Goal: Answer question/provide support: Share knowledge or assist other users

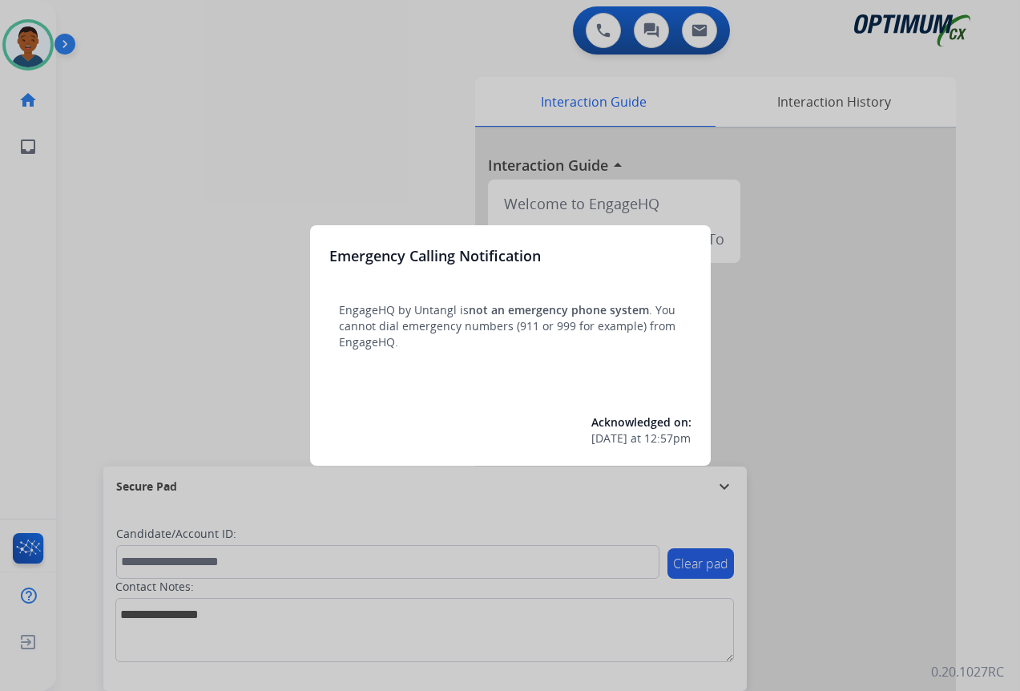
click at [872, 599] on div at bounding box center [510, 345] width 1020 height 691
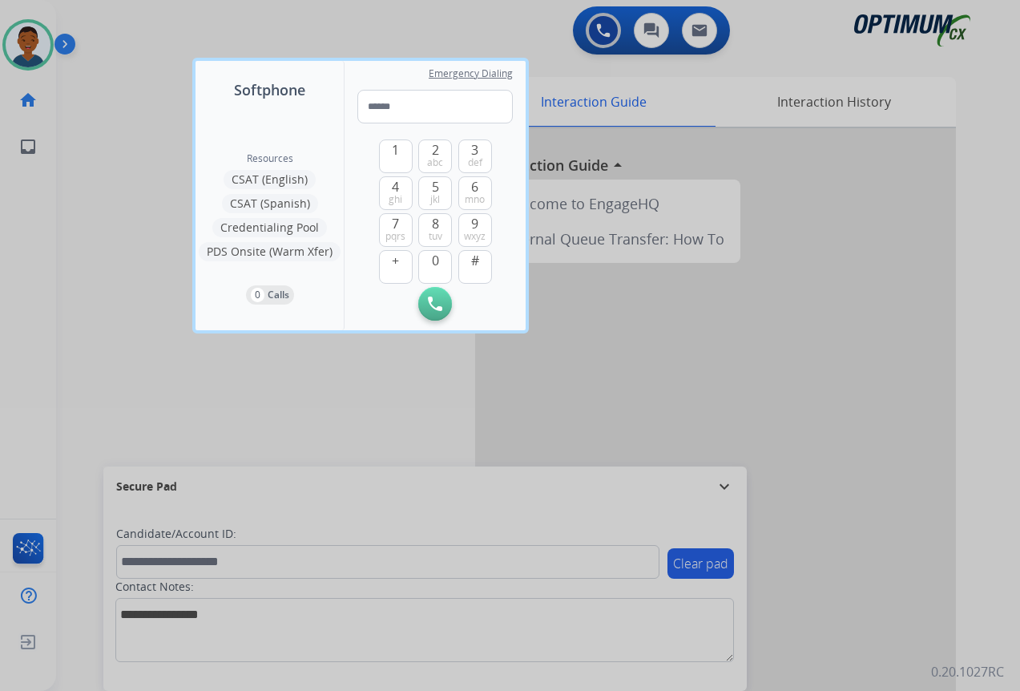
click at [872, 599] on div at bounding box center [510, 345] width 1020 height 691
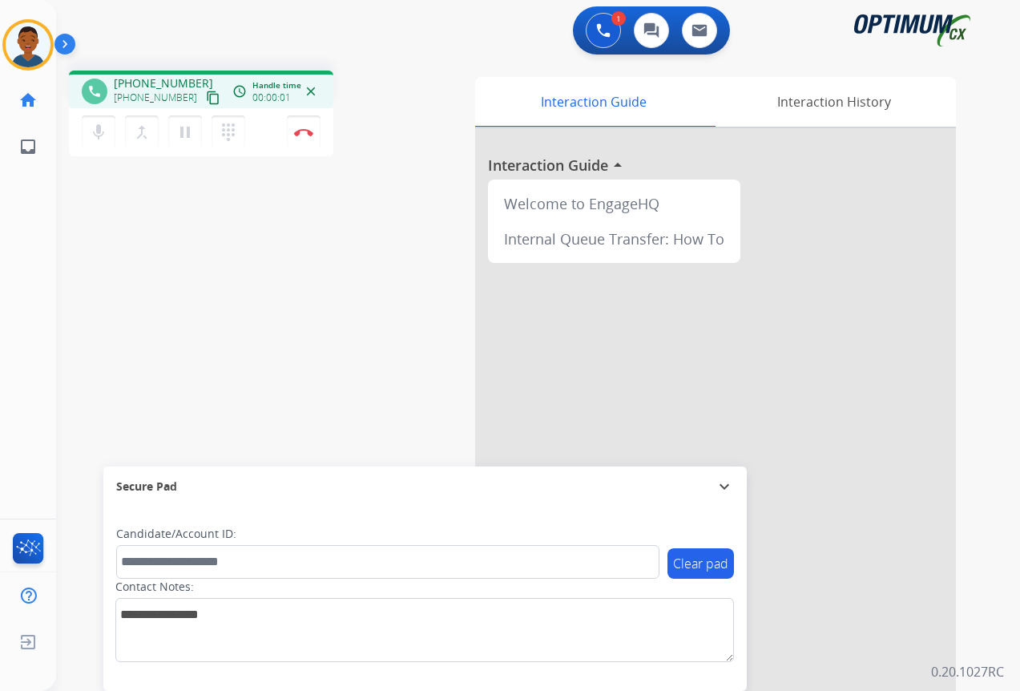
click at [206, 98] on mat-icon "content_copy" at bounding box center [213, 98] width 14 height 14
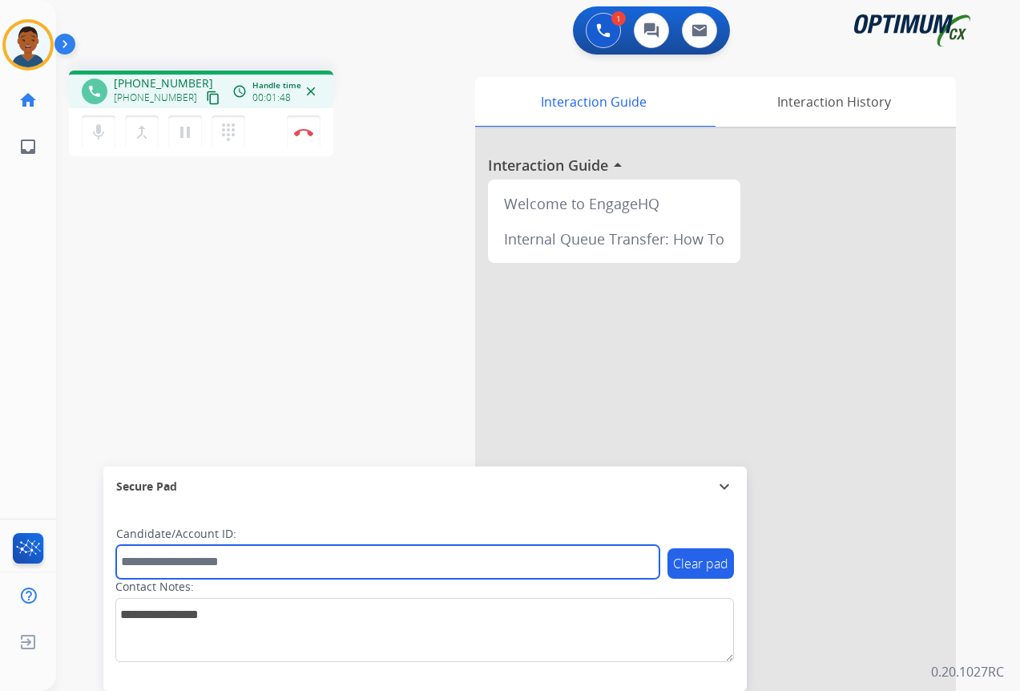
click at [170, 567] on input "text" at bounding box center [387, 562] width 543 height 34
paste input "*******"
type input "*******"
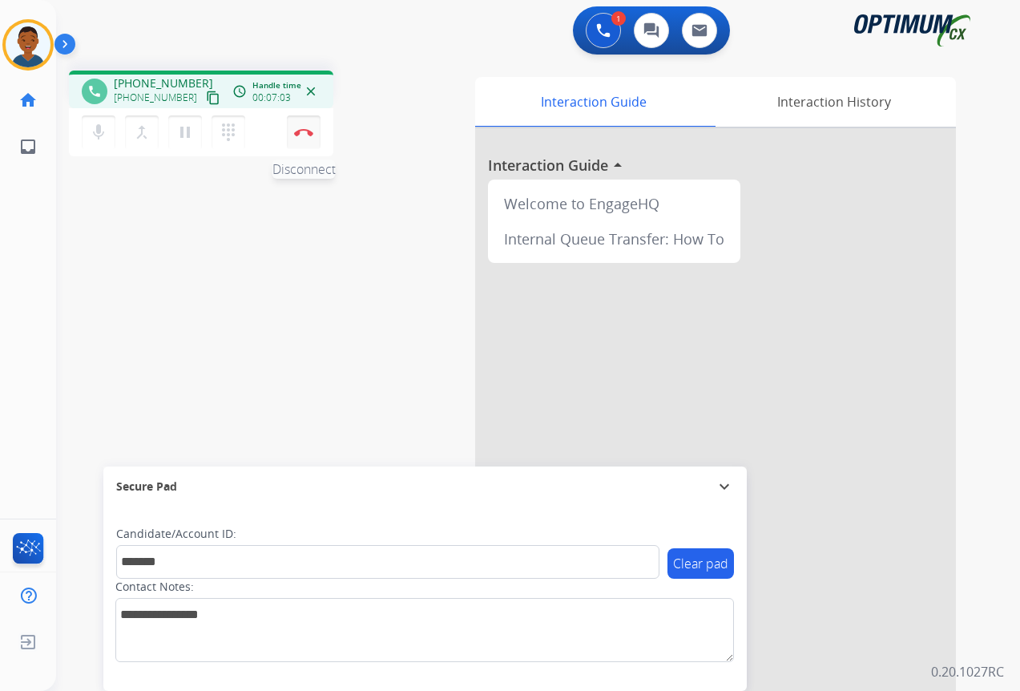
click at [307, 137] on button "Disconnect" at bounding box center [304, 132] width 34 height 34
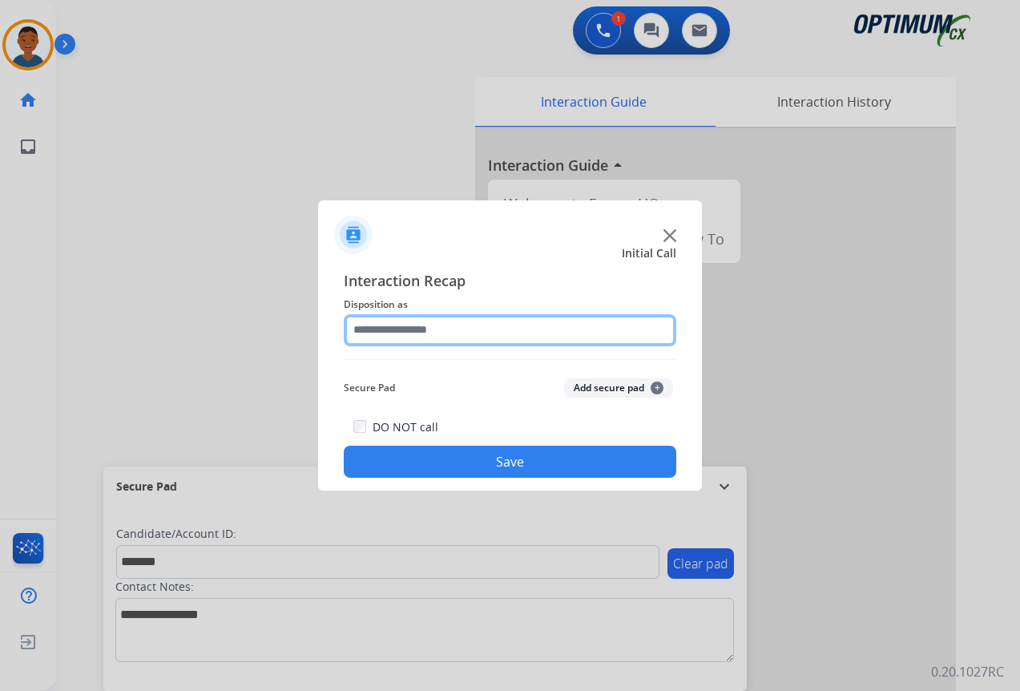
click at [417, 332] on input "text" at bounding box center [510, 330] width 332 height 32
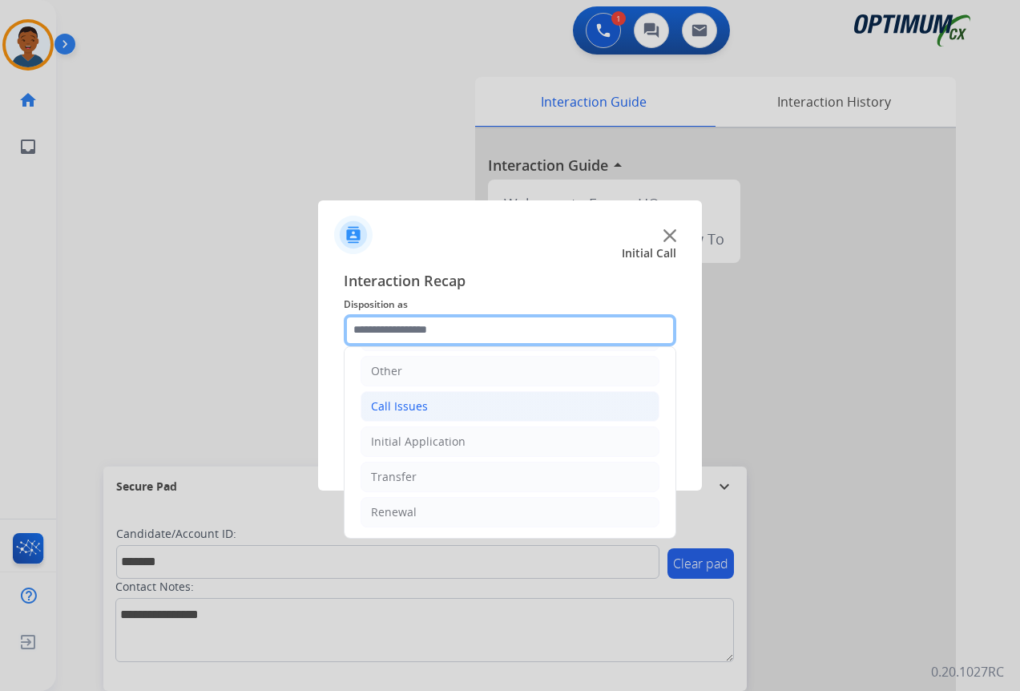
scroll to position [109, 0]
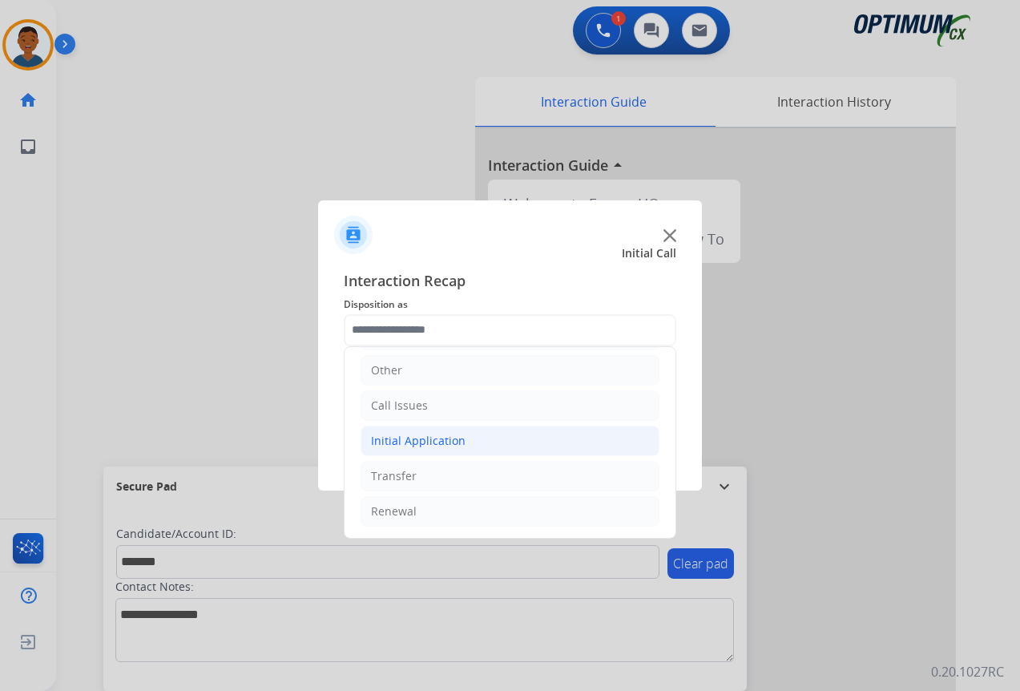
click at [393, 445] on div "Initial Application" at bounding box center [418, 441] width 95 height 16
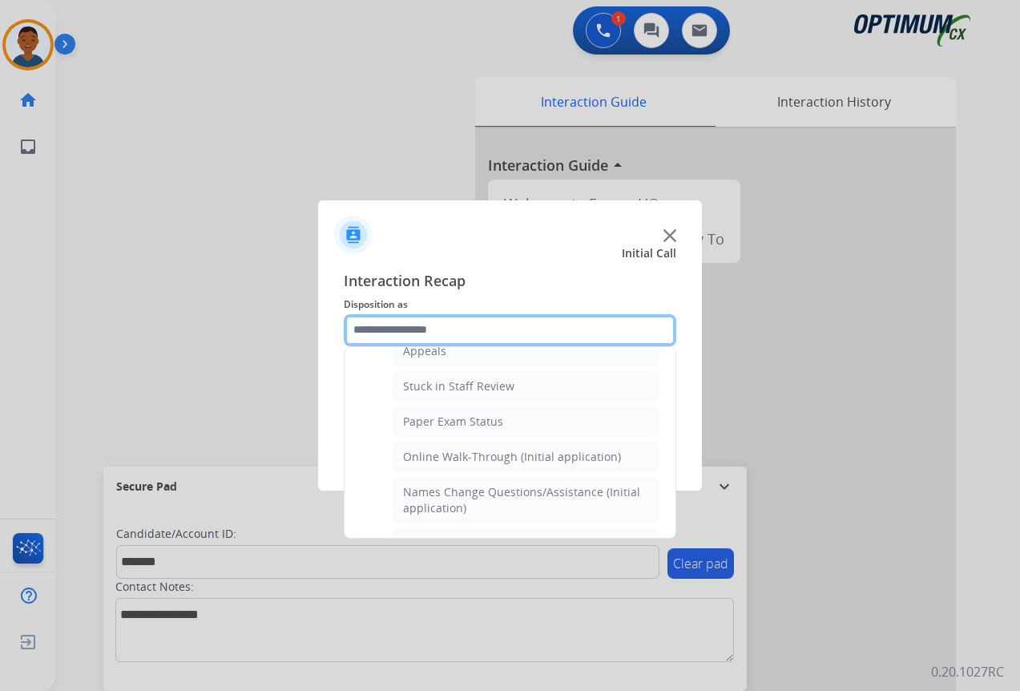
scroll to position [349, 0]
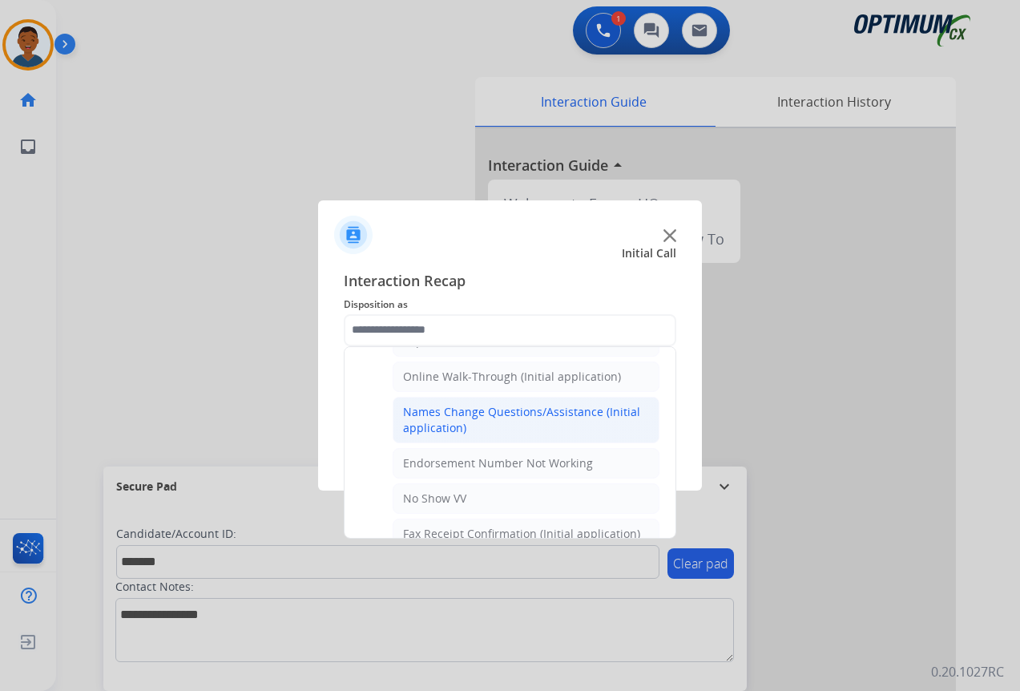
click at [427, 421] on div "Names Change Questions/Assistance (Initial application)" at bounding box center [526, 420] width 246 height 32
type input "**********"
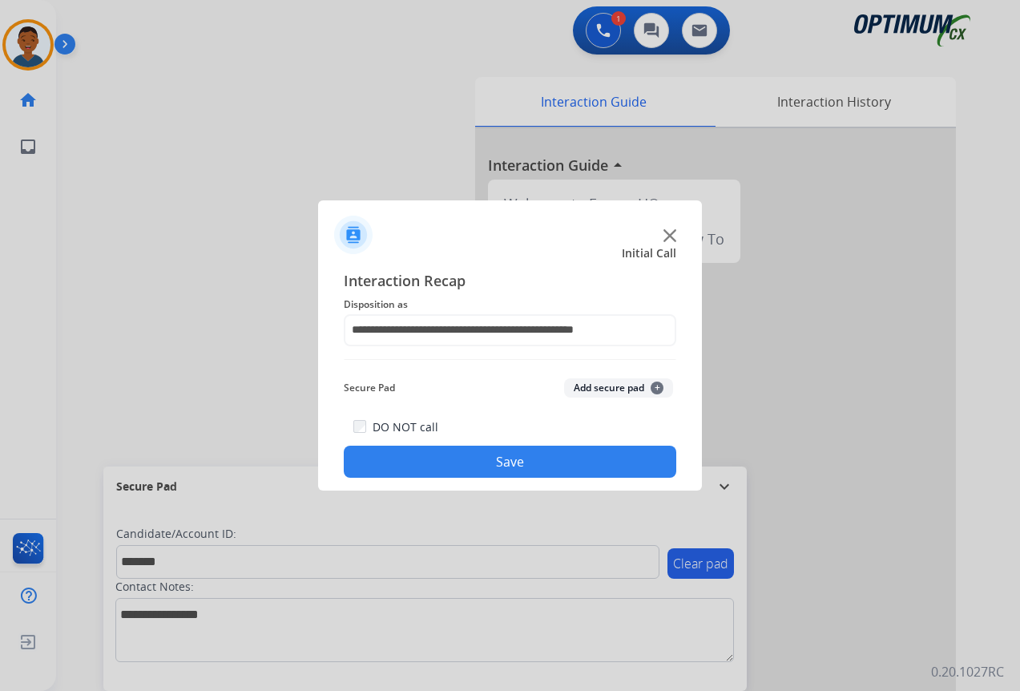
click at [605, 387] on button "Add secure pad +" at bounding box center [618, 387] width 109 height 19
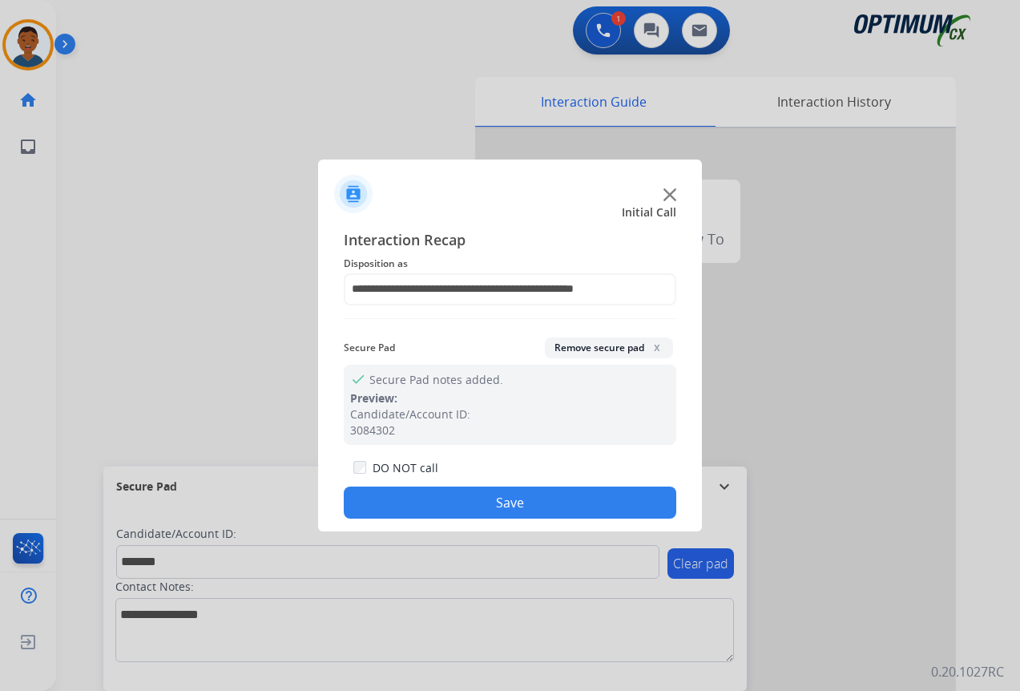
click at [530, 496] on button "Save" at bounding box center [510, 502] width 332 height 32
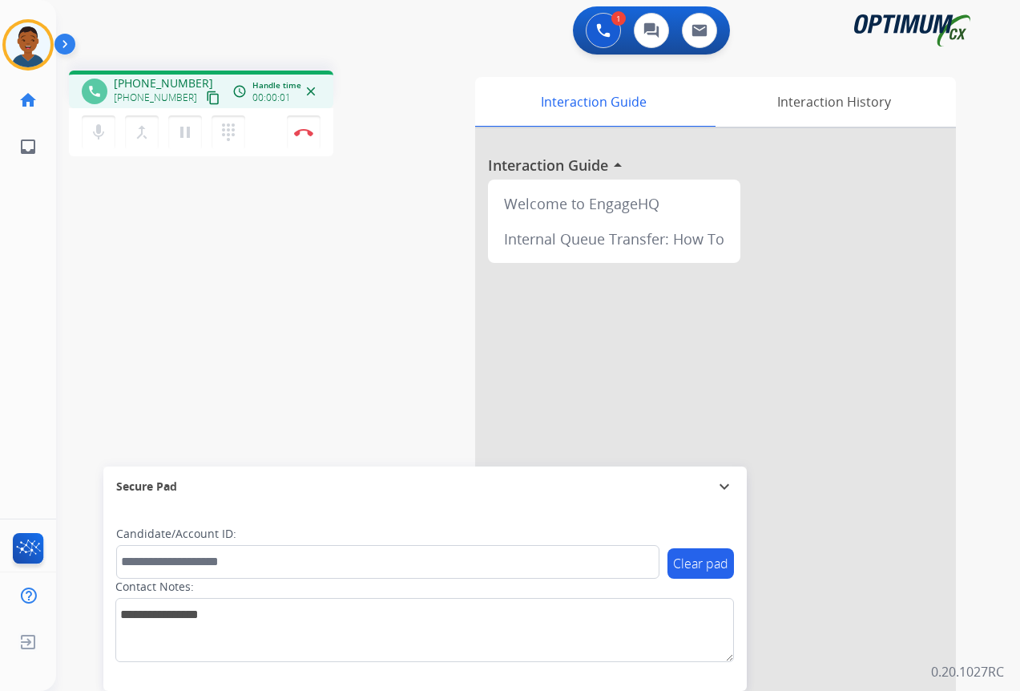
click at [206, 96] on mat-icon "content_copy" at bounding box center [213, 98] width 14 height 14
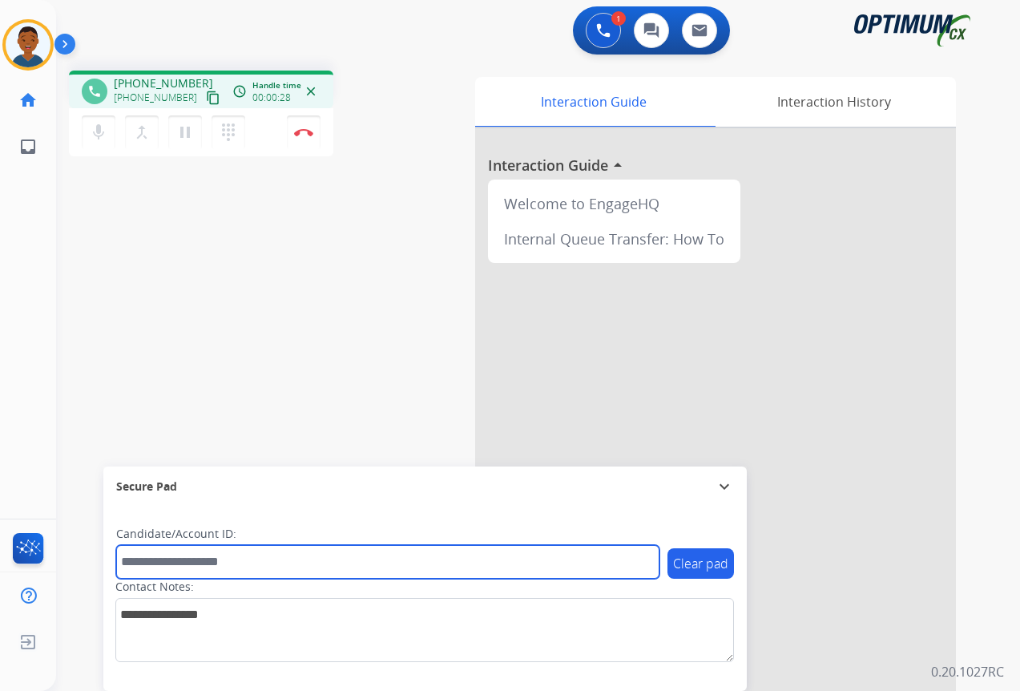
click at [200, 558] on input "text" at bounding box center [387, 562] width 543 height 34
paste input "*******"
type input "*******"
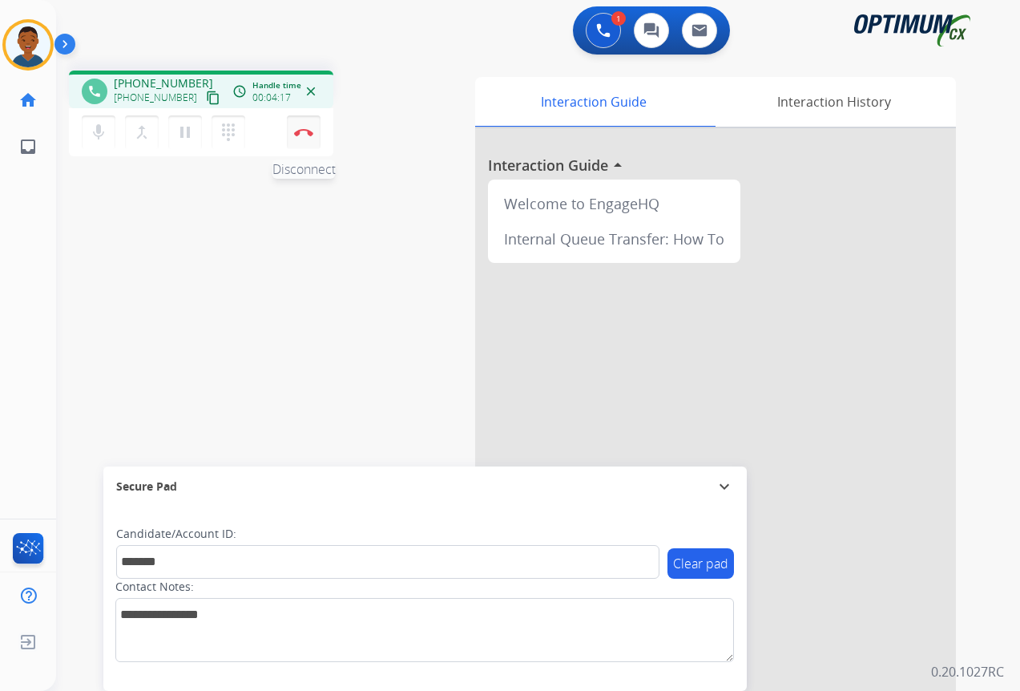
click at [302, 138] on button "Disconnect" at bounding box center [304, 132] width 34 height 34
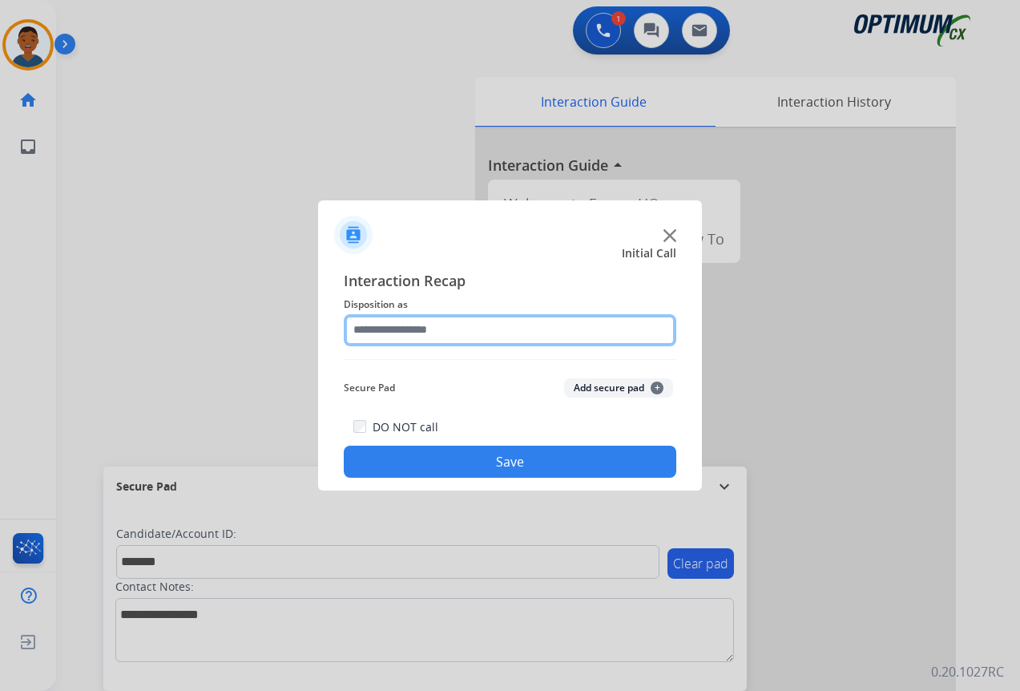
click at [373, 324] on input "text" at bounding box center [510, 330] width 332 height 32
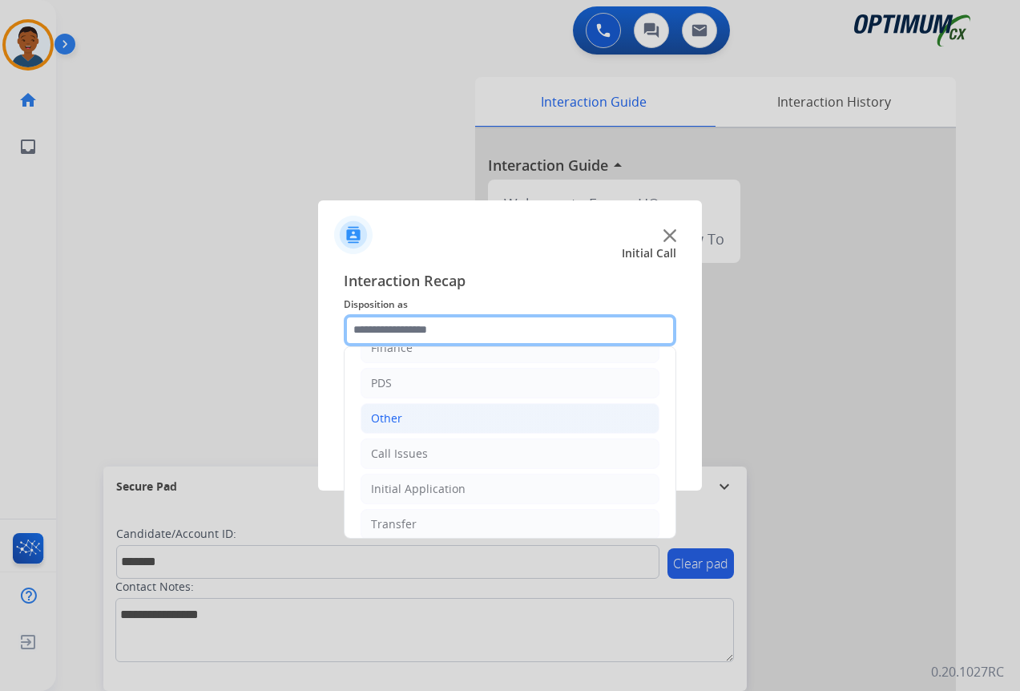
scroll to position [109, 0]
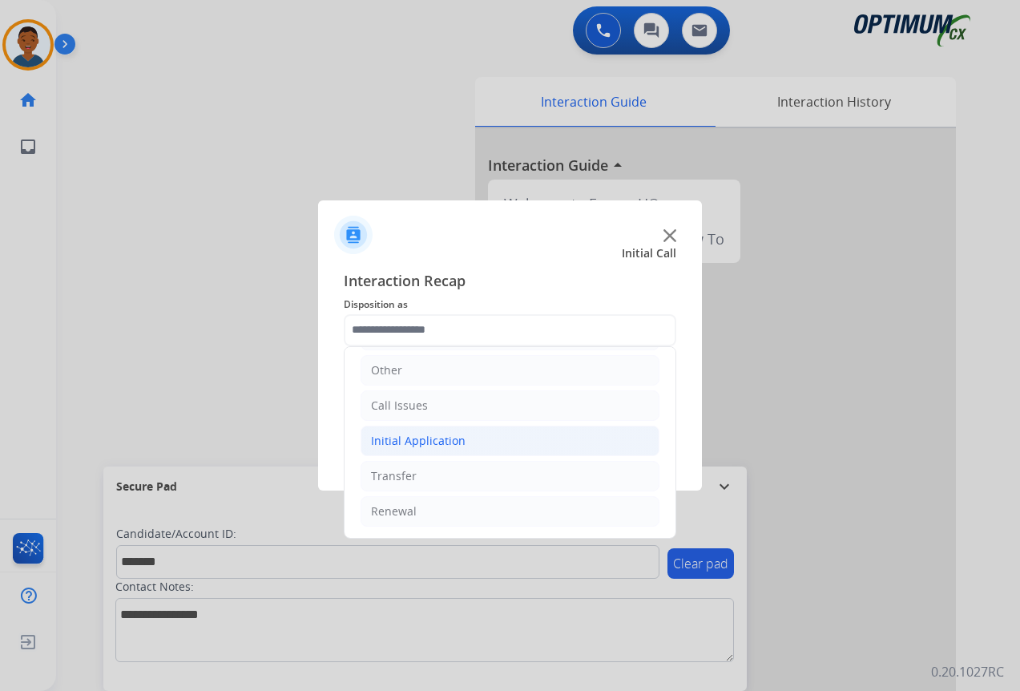
click at [384, 438] on div "Initial Application" at bounding box center [418, 441] width 95 height 16
click at [433, 473] on div "Credential Resend (Initial application)" at bounding box center [504, 476] width 203 height 16
type input "**********"
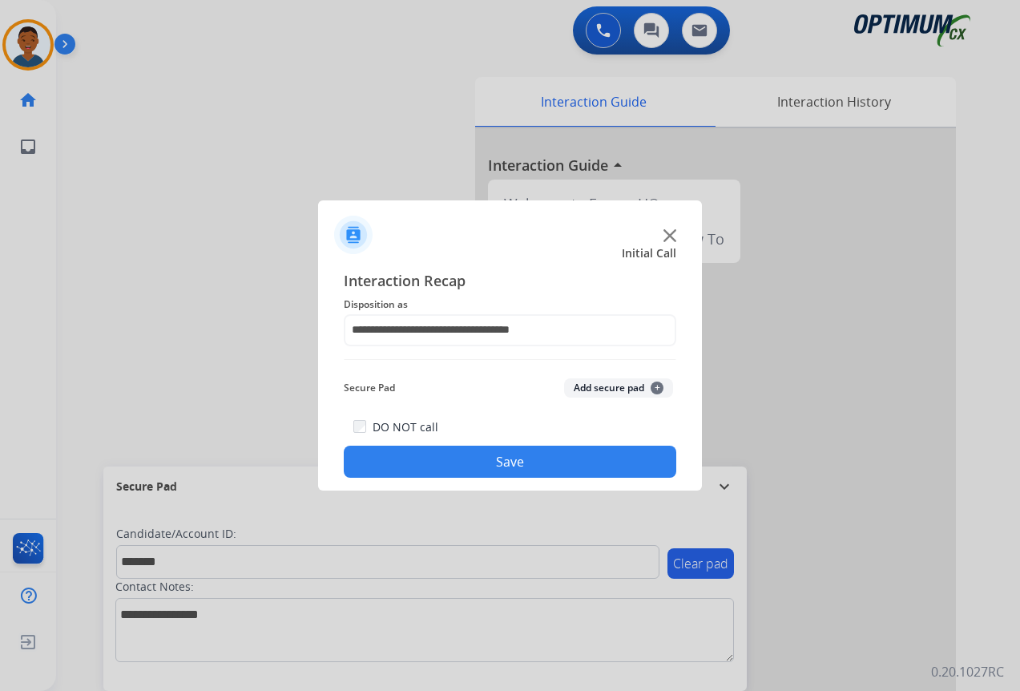
click at [607, 385] on button "Add secure pad +" at bounding box center [618, 387] width 109 height 19
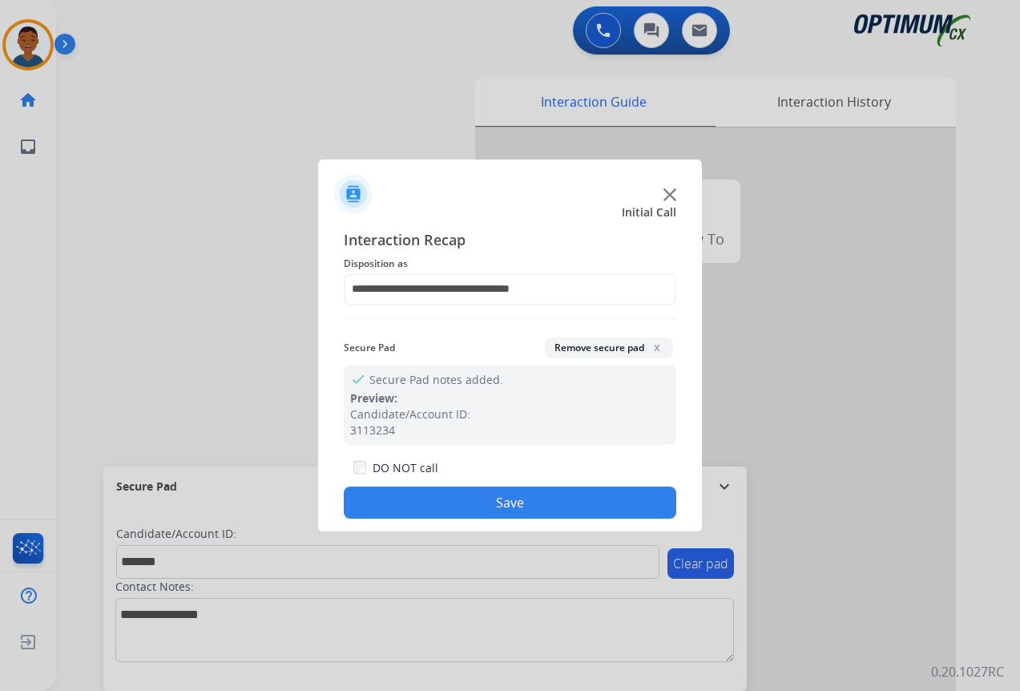
click at [557, 492] on button "Save" at bounding box center [510, 502] width 332 height 32
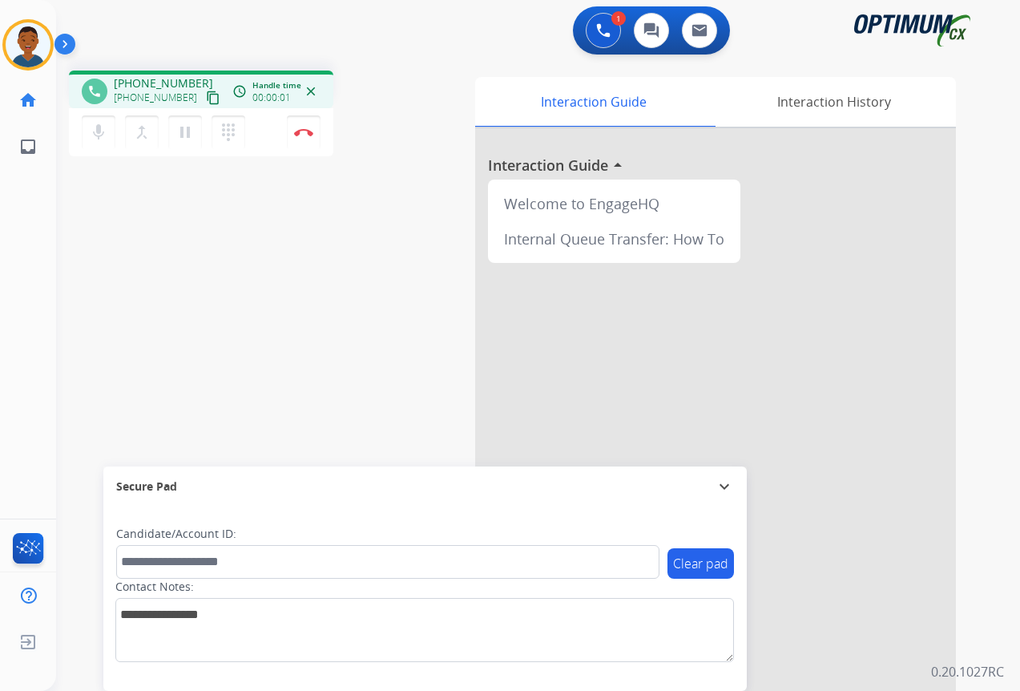
click at [206, 100] on mat-icon "content_copy" at bounding box center [213, 98] width 14 height 14
click at [308, 136] on button "Disconnect" at bounding box center [304, 132] width 34 height 34
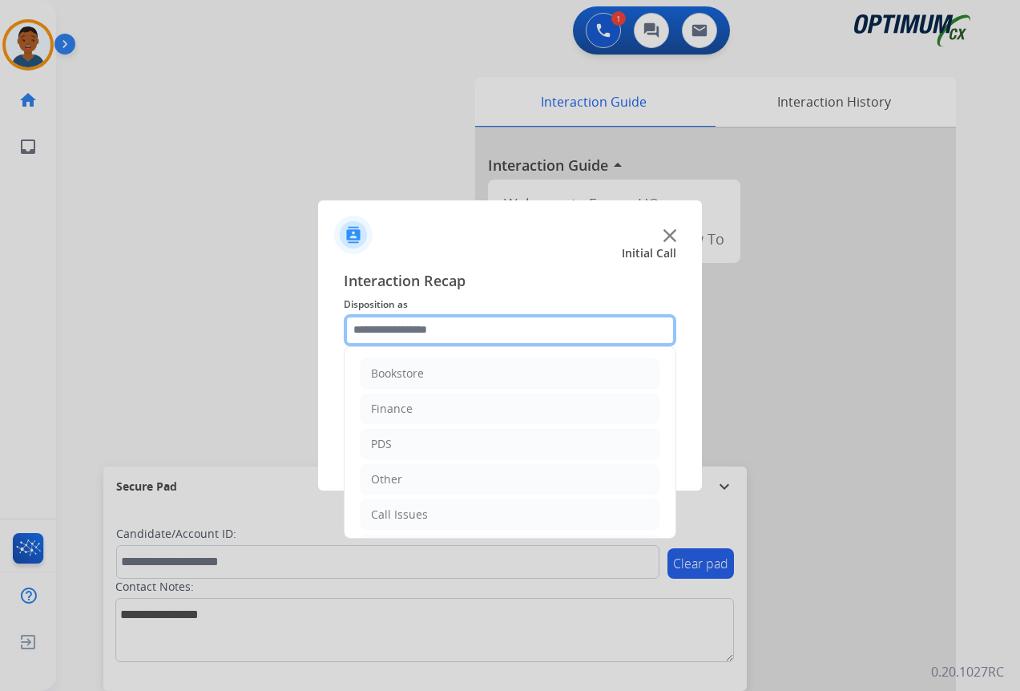
click at [407, 331] on input "text" at bounding box center [510, 330] width 332 height 32
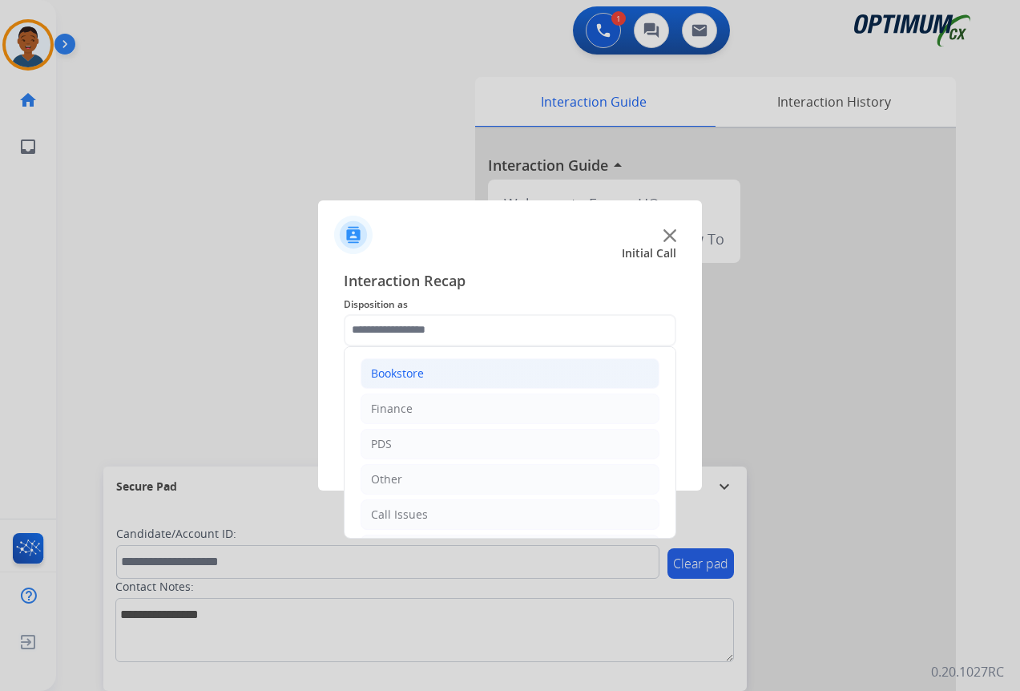
click at [394, 373] on div "Bookstore" at bounding box center [397, 373] width 53 height 16
click at [413, 439] on div "General Questions (Bookstore)" at bounding box center [484, 444] width 163 height 16
type input "**********"
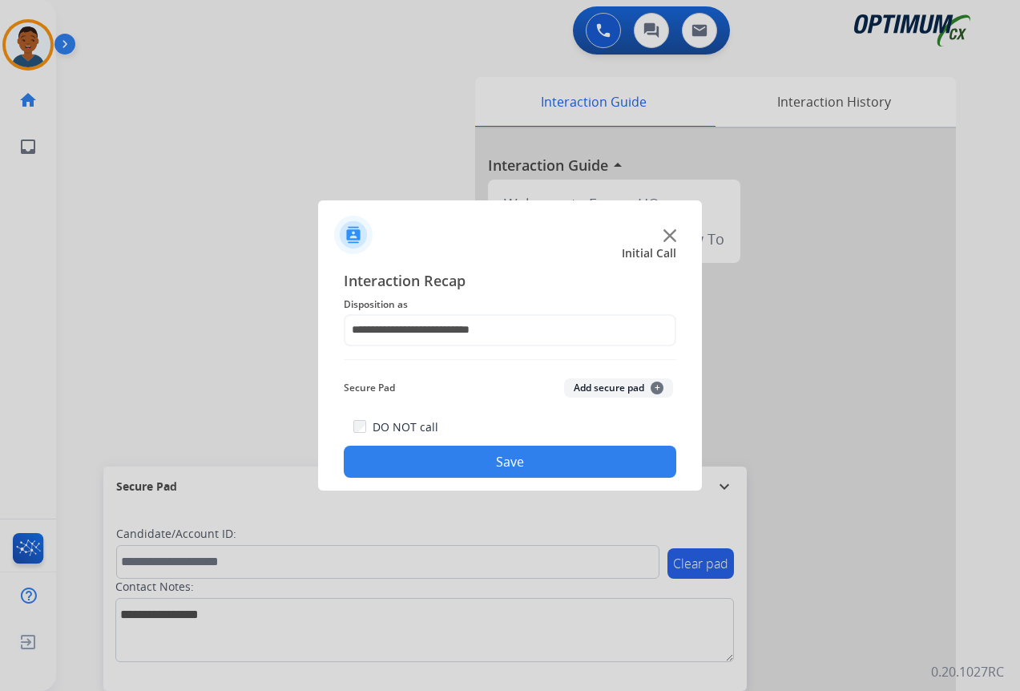
click at [461, 460] on button "Save" at bounding box center [510, 461] width 332 height 32
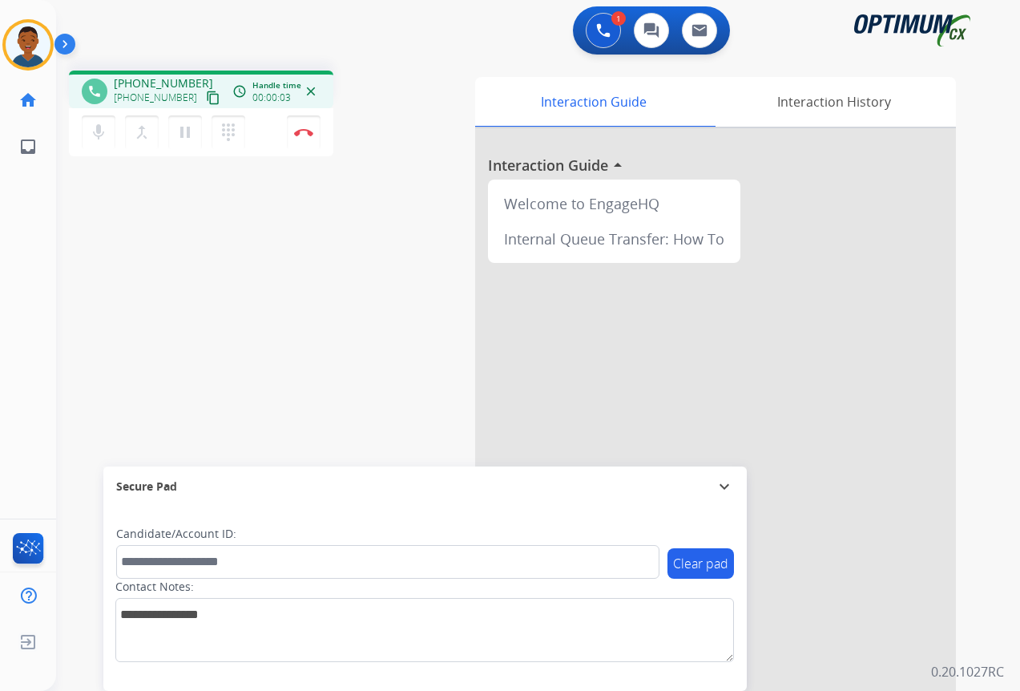
click at [206, 98] on mat-icon "content_copy" at bounding box center [213, 98] width 14 height 14
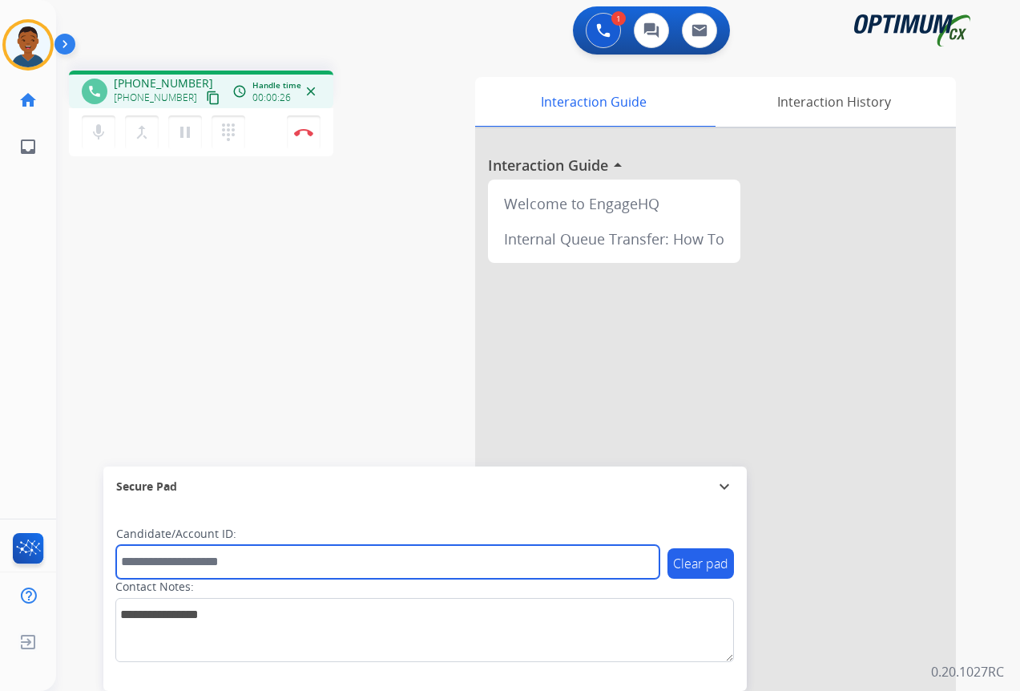
click at [173, 561] on input "text" at bounding box center [387, 562] width 543 height 34
paste input "*******"
type input "*******"
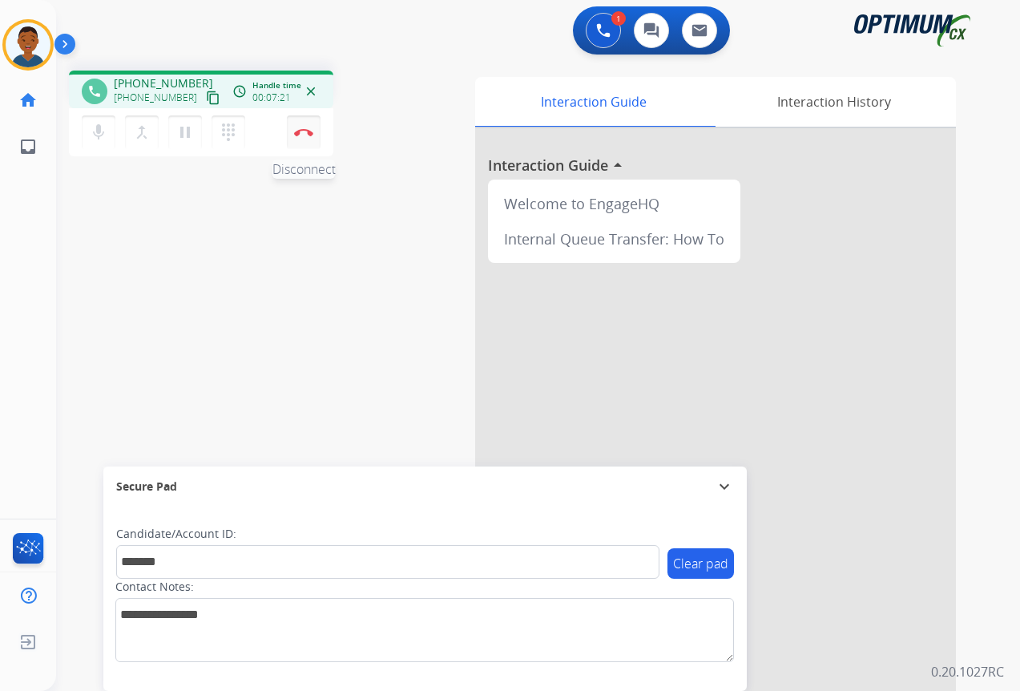
click at [305, 136] on button "Disconnect" at bounding box center [304, 132] width 34 height 34
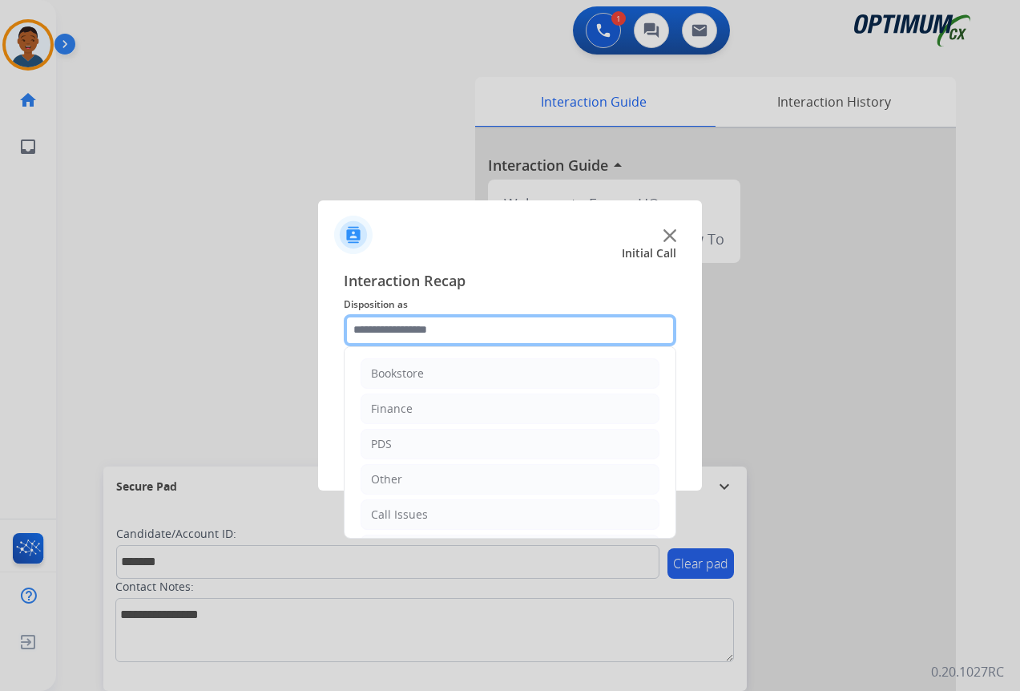
click at [389, 329] on input "text" at bounding box center [510, 330] width 332 height 32
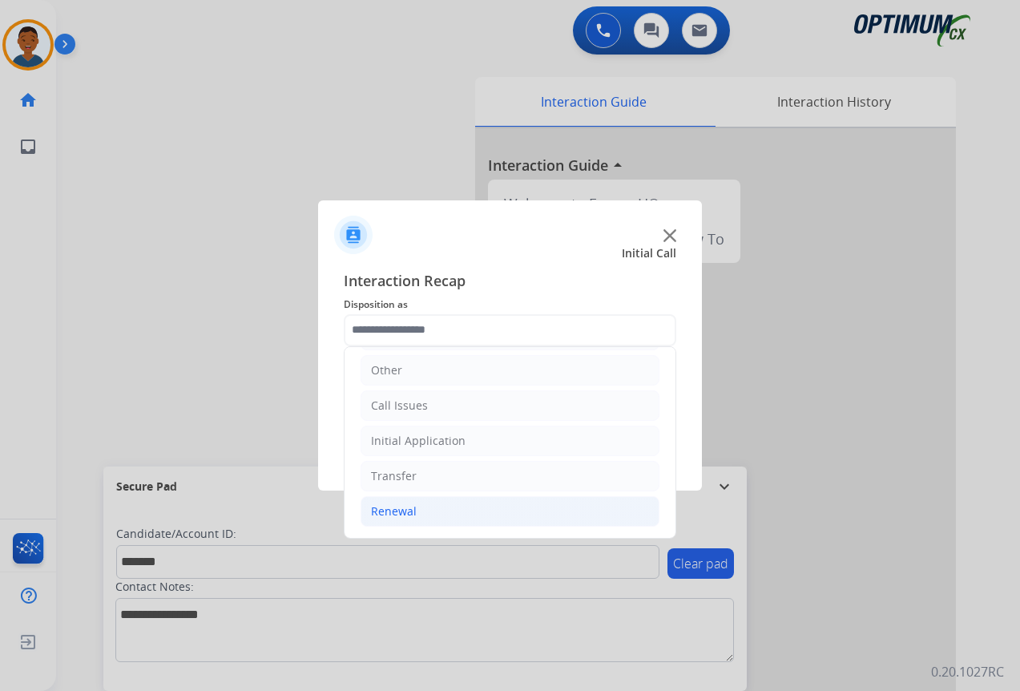
click at [388, 514] on div "Renewal" at bounding box center [394, 511] width 46 height 16
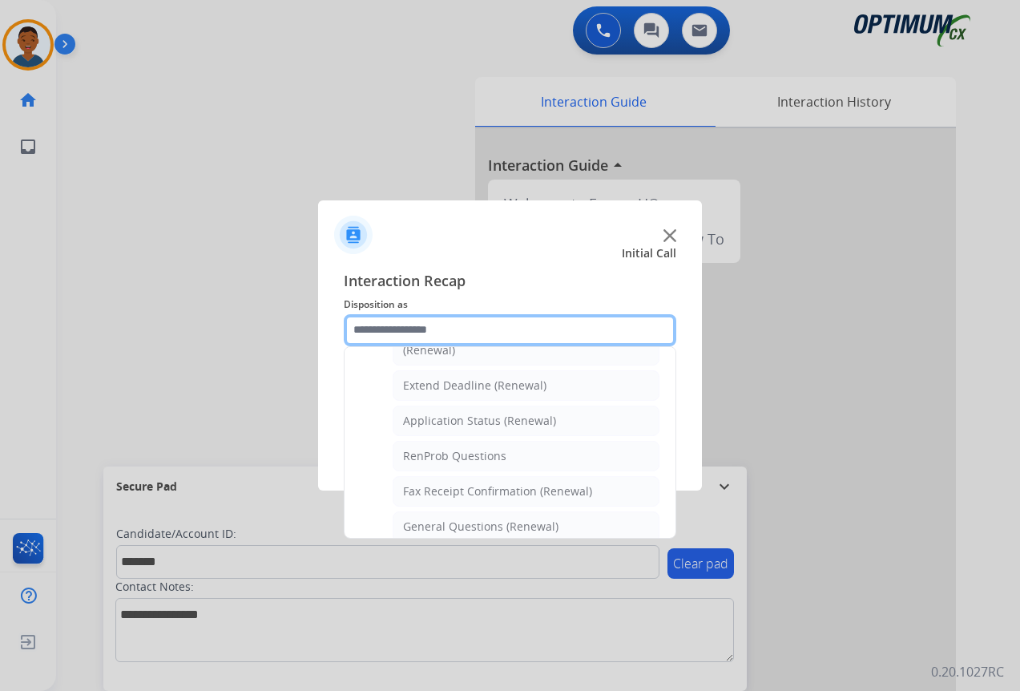
scroll to position [349, 0]
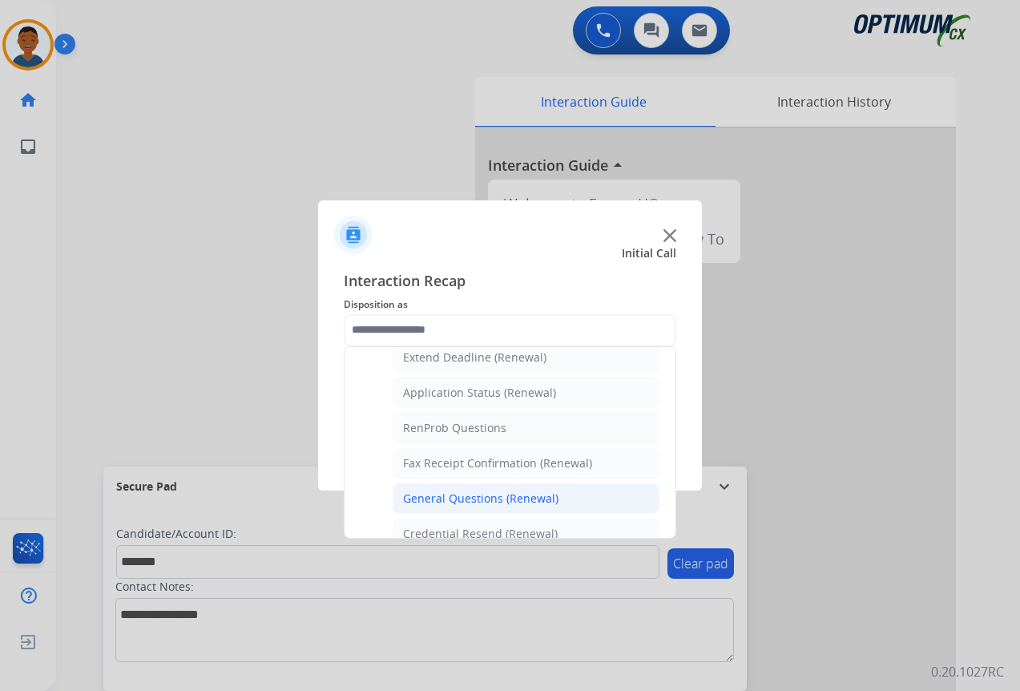
click at [420, 497] on div "General Questions (Renewal)" at bounding box center [480, 498] width 155 height 16
type input "**********"
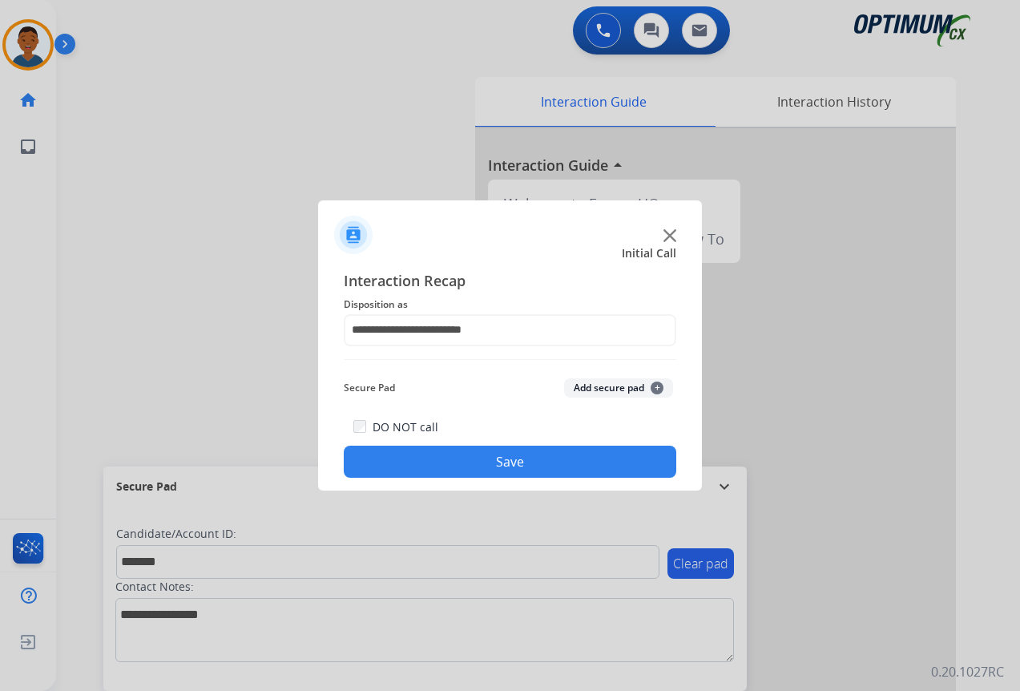
click at [596, 387] on button "Add secure pad +" at bounding box center [618, 387] width 109 height 19
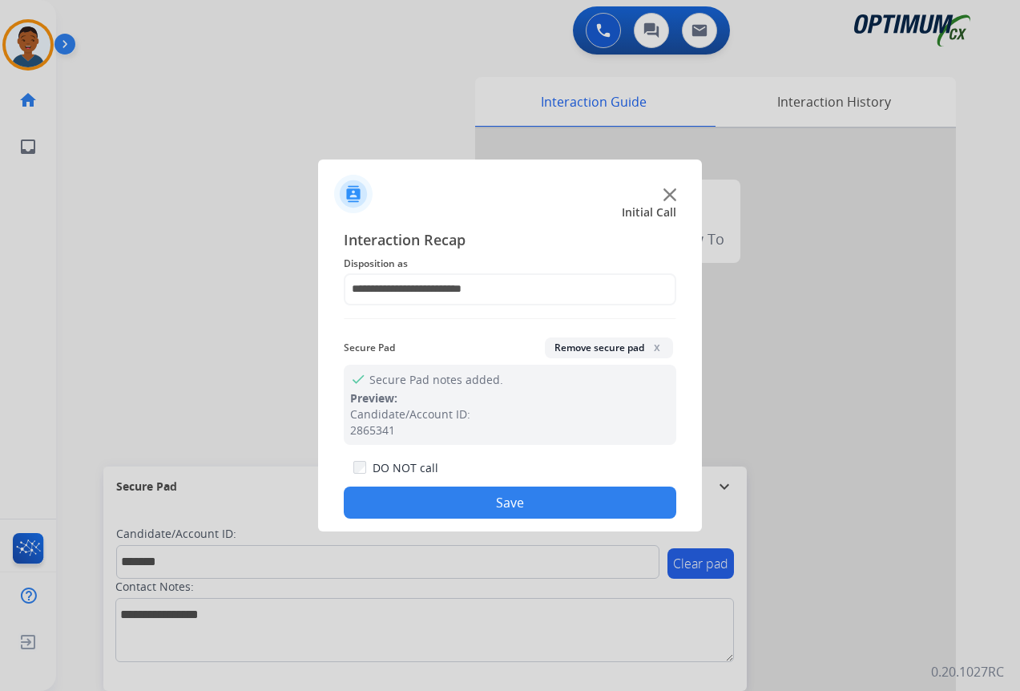
click at [535, 493] on button "Save" at bounding box center [510, 502] width 332 height 32
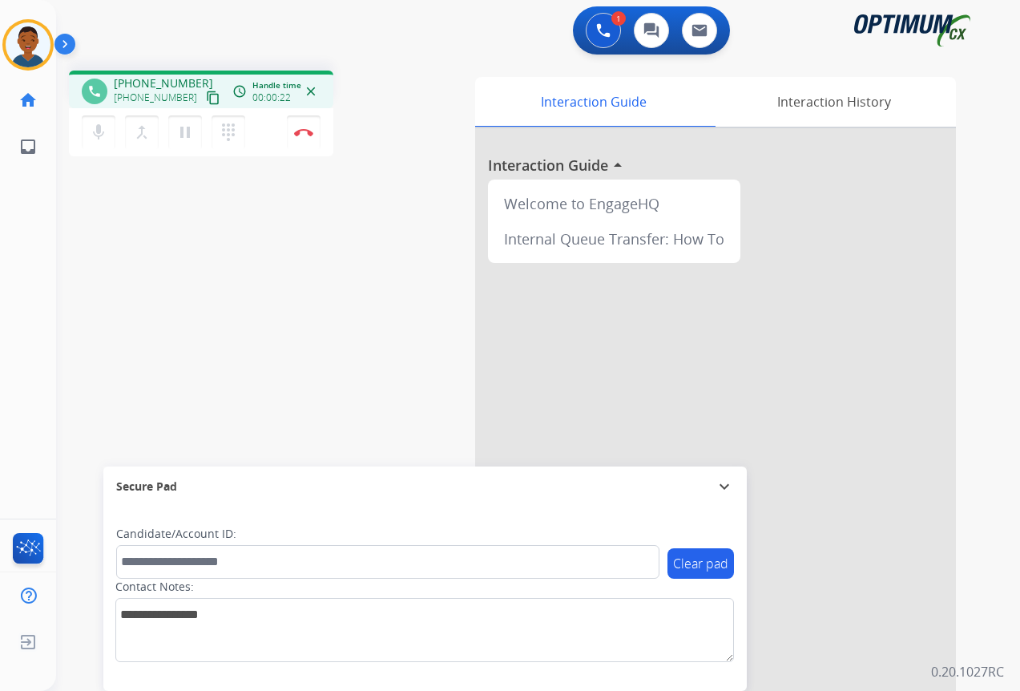
click at [206, 93] on mat-icon "content_copy" at bounding box center [213, 98] width 14 height 14
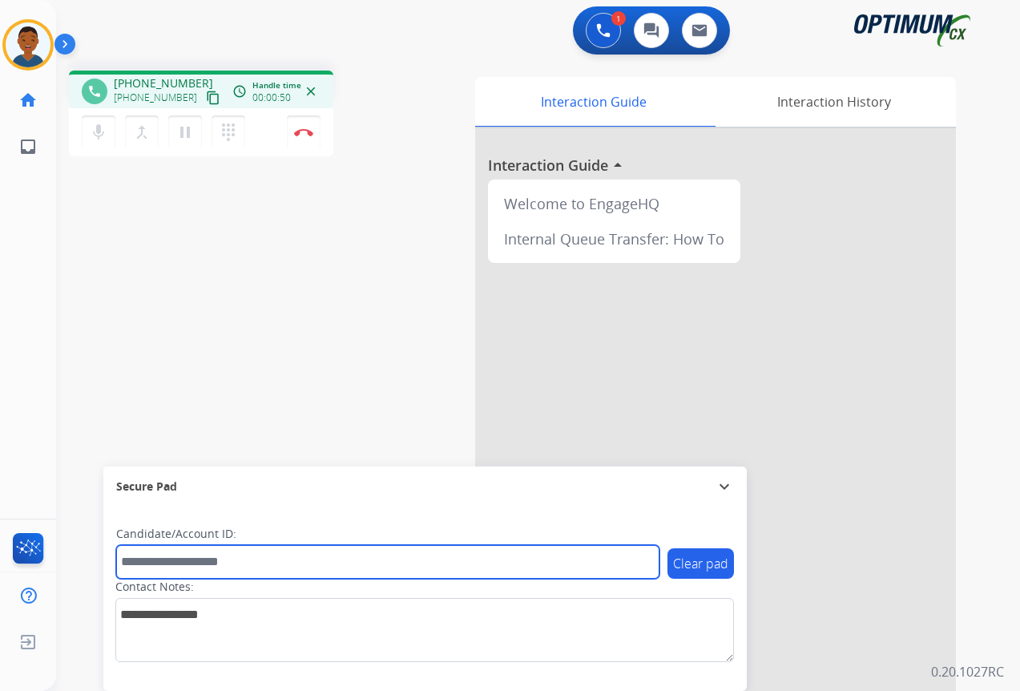
click at [143, 559] on input "text" at bounding box center [387, 562] width 543 height 34
paste input "*******"
type input "*******"
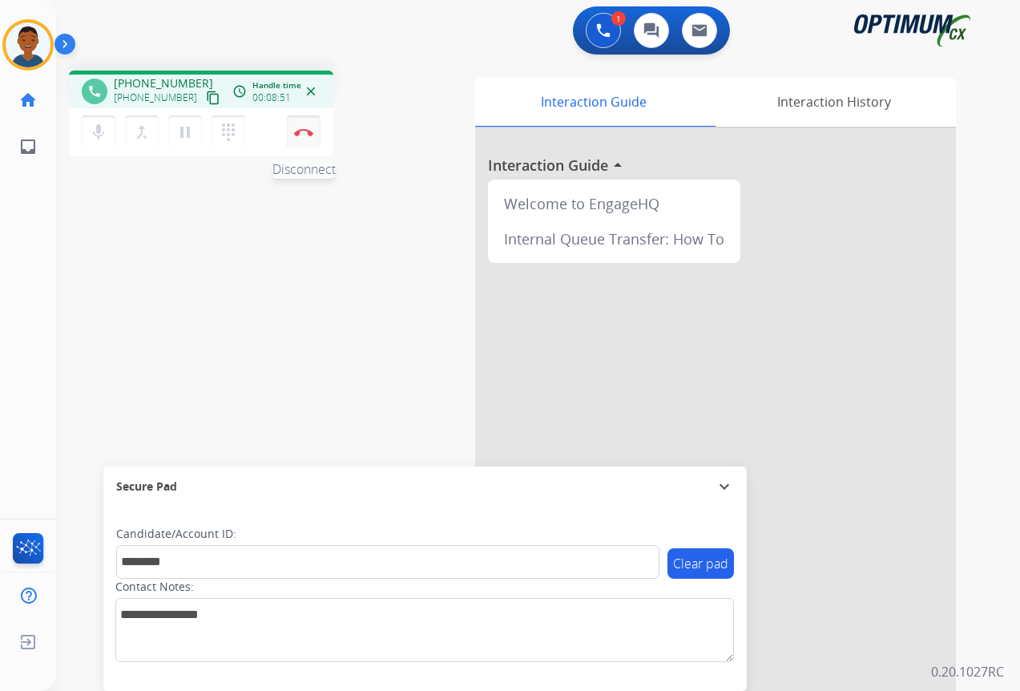
click at [302, 138] on button "Disconnect" at bounding box center [304, 132] width 34 height 34
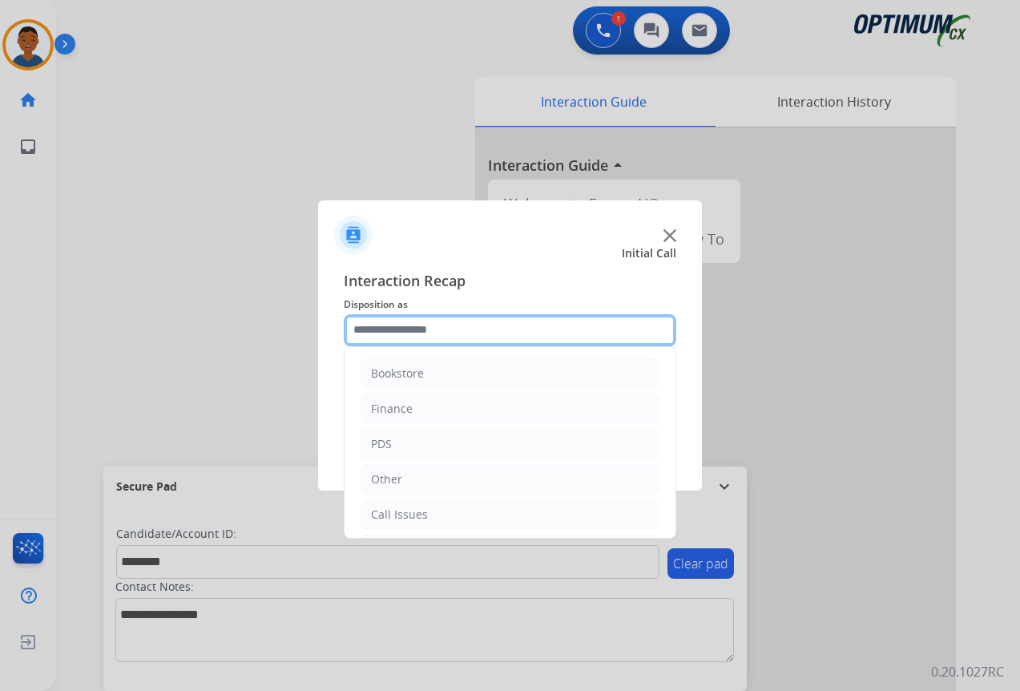
click at [381, 330] on input "text" at bounding box center [510, 330] width 332 height 32
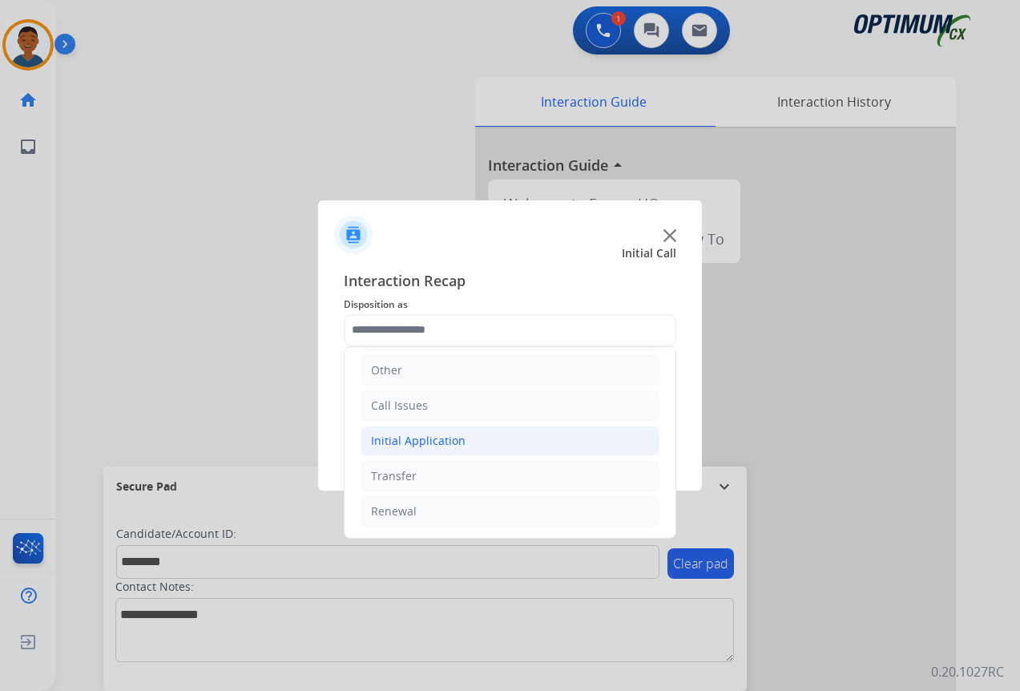
click at [382, 437] on div "Initial Application" at bounding box center [418, 441] width 95 height 16
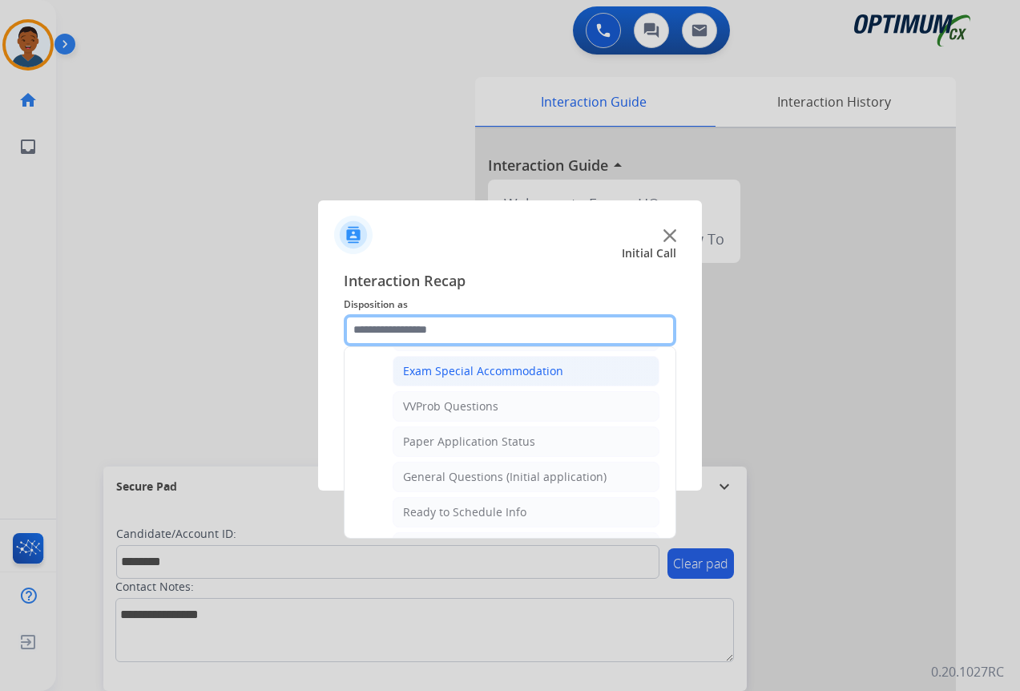
scroll to position [830, 0]
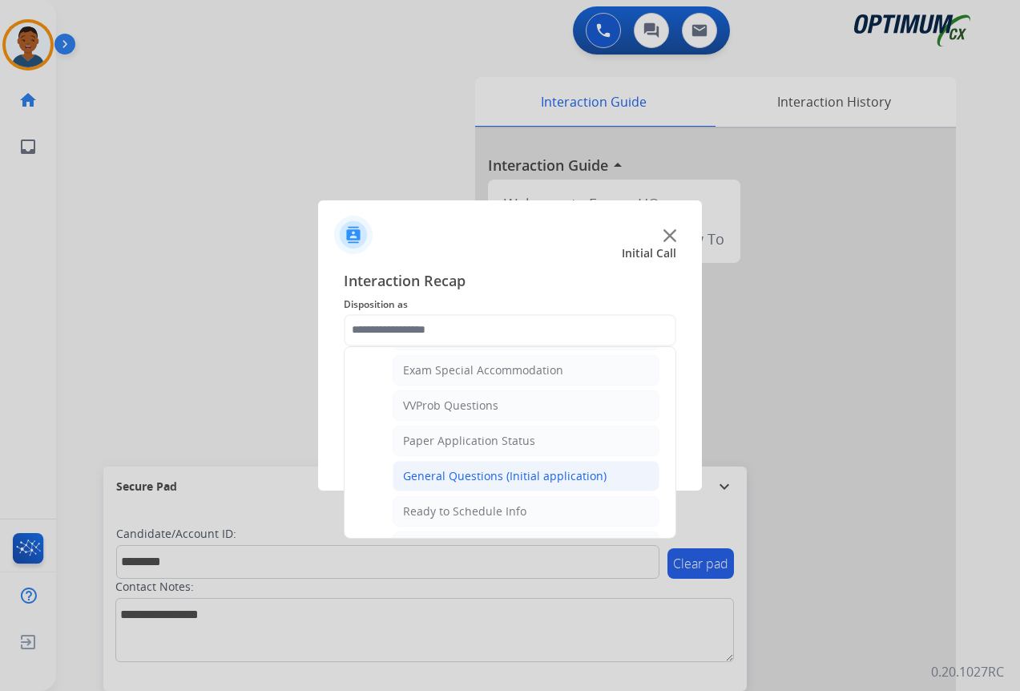
click at [417, 474] on div "General Questions (Initial application)" at bounding box center [504, 476] width 203 height 16
type input "**********"
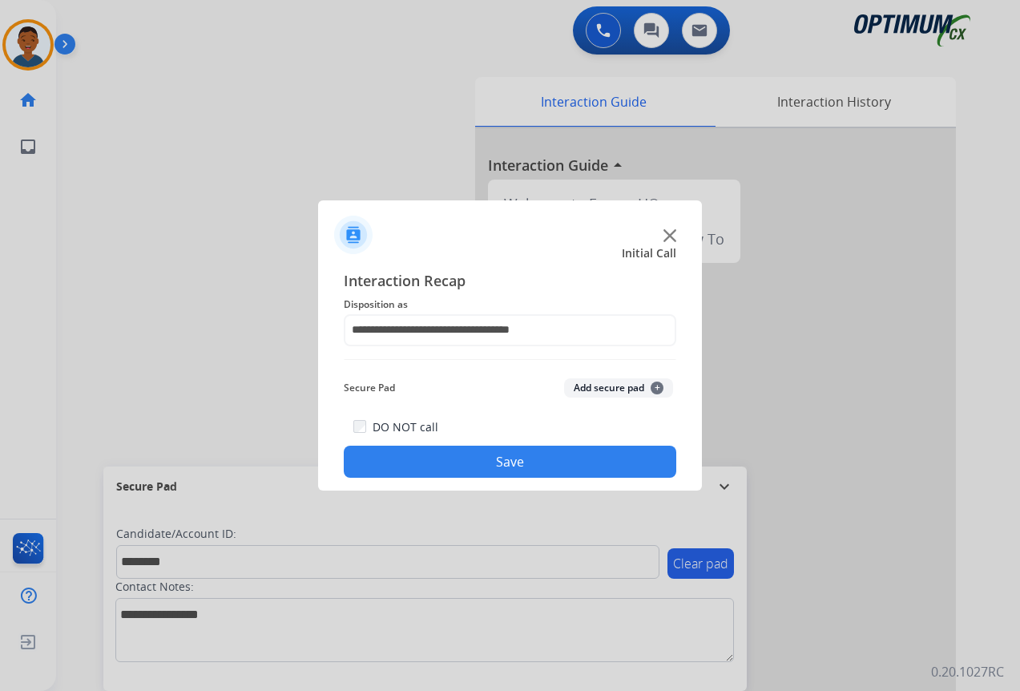
click at [582, 391] on button "Add secure pad +" at bounding box center [618, 387] width 109 height 19
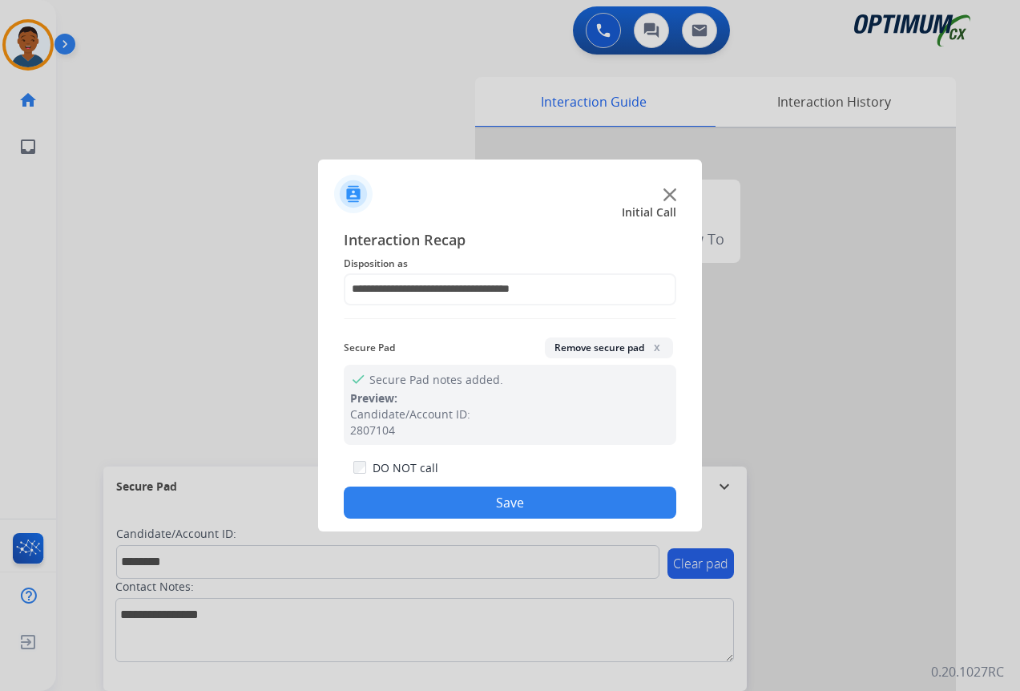
click at [514, 510] on button "Save" at bounding box center [510, 502] width 332 height 32
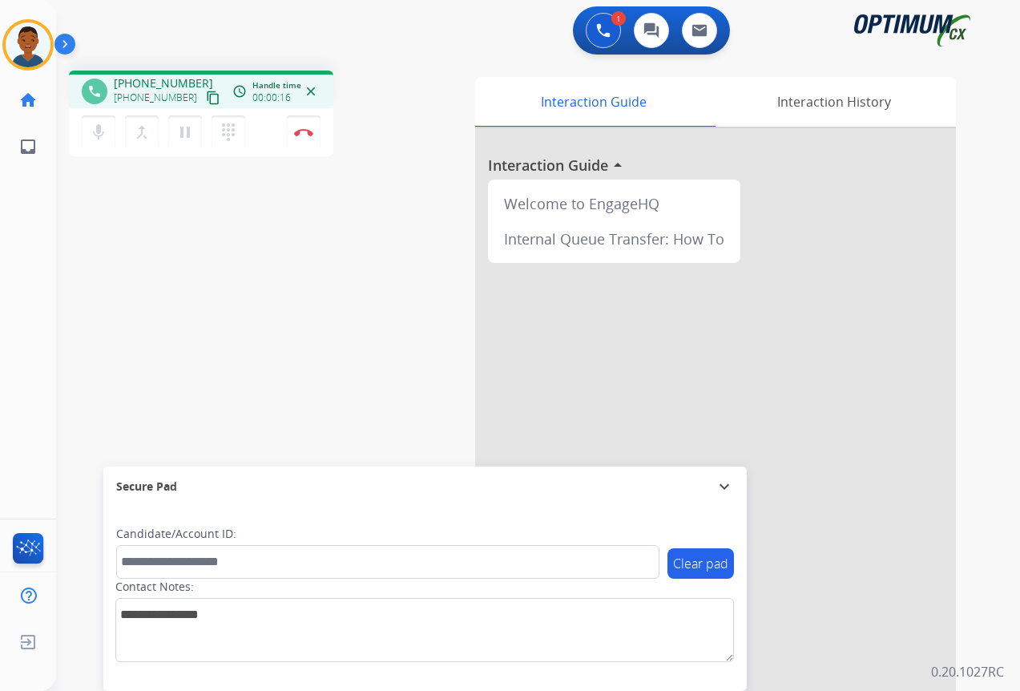
click at [206, 98] on mat-icon "content_copy" at bounding box center [213, 98] width 14 height 14
click at [307, 136] on button "Disconnect" at bounding box center [304, 132] width 34 height 34
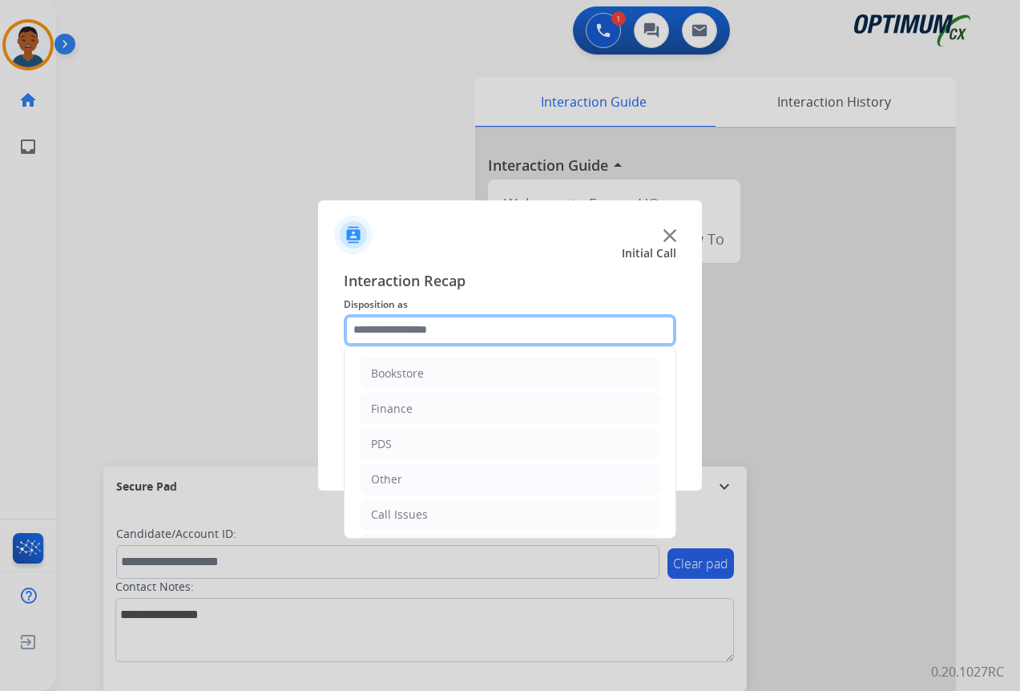
click at [385, 328] on input "text" at bounding box center [510, 330] width 332 height 32
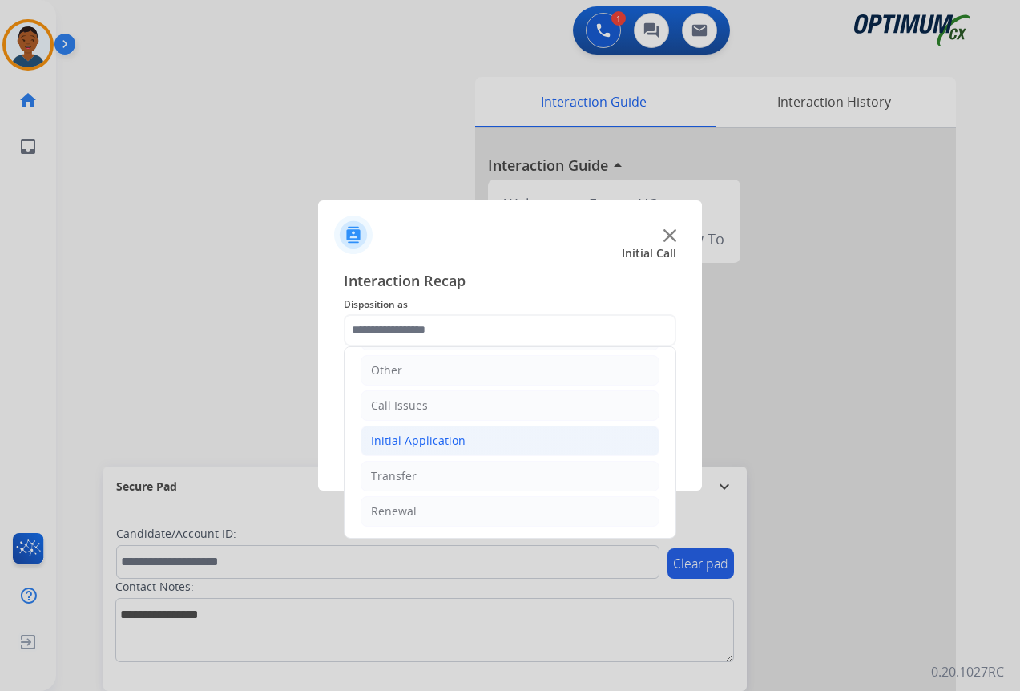
click at [404, 443] on div "Initial Application" at bounding box center [418, 441] width 95 height 16
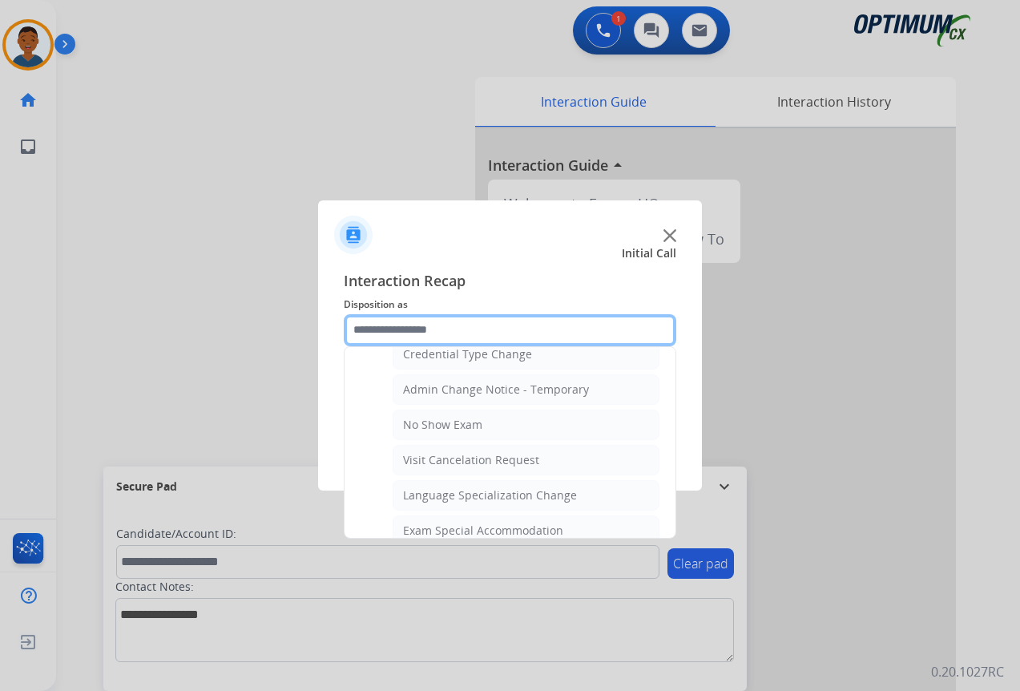
scroll to position [830, 0]
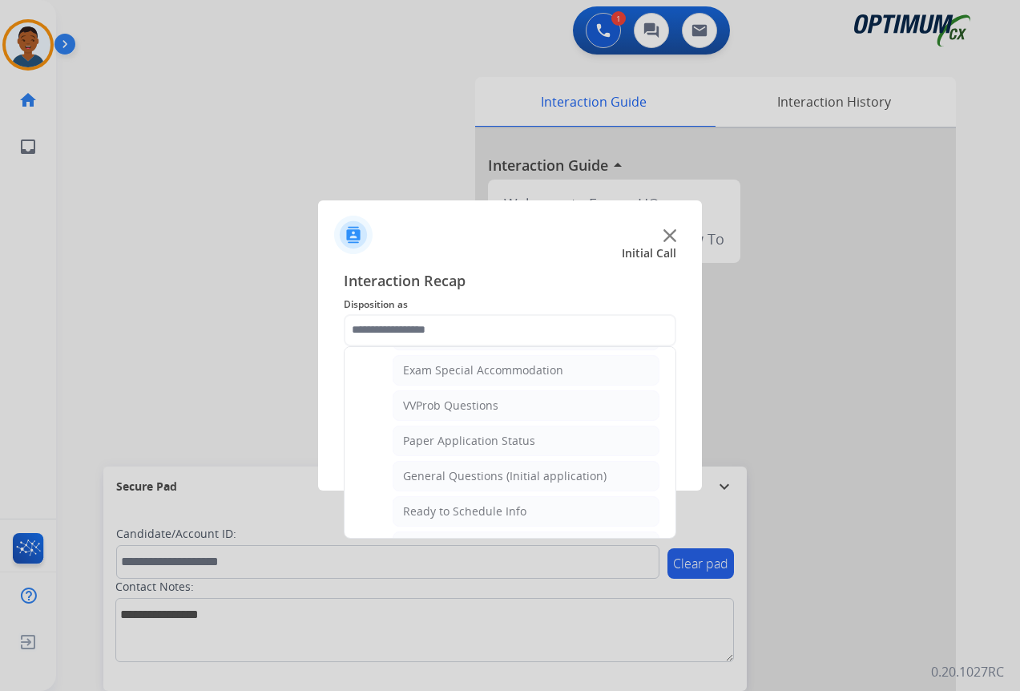
click at [442, 475] on div "General Questions (Initial application)" at bounding box center [504, 476] width 203 height 16
type input "**********"
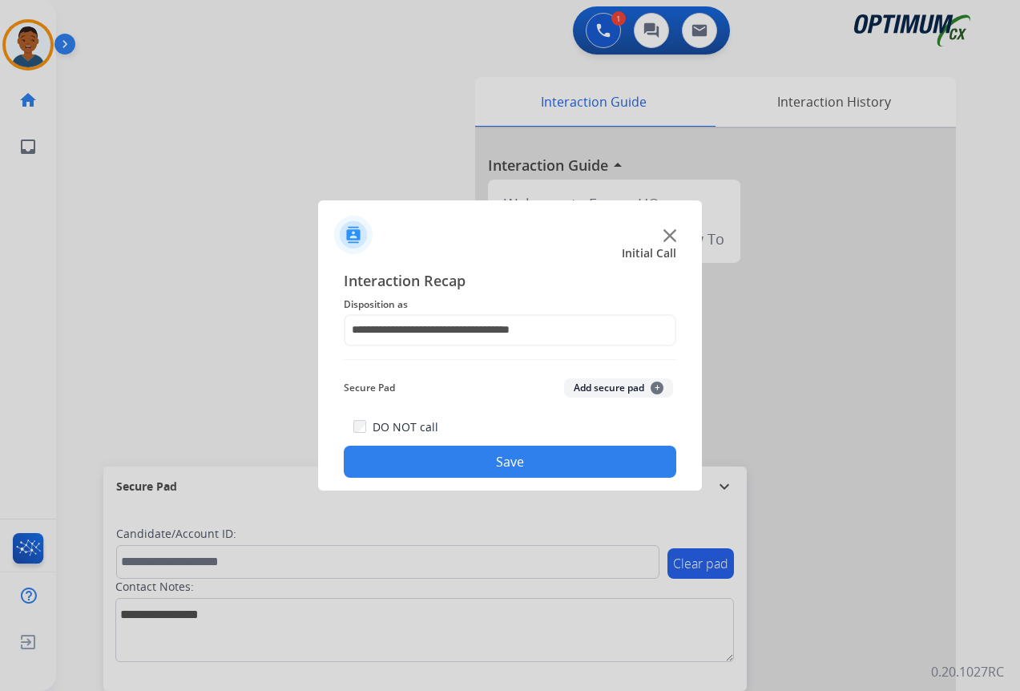
click at [562, 460] on button "Save" at bounding box center [510, 461] width 332 height 32
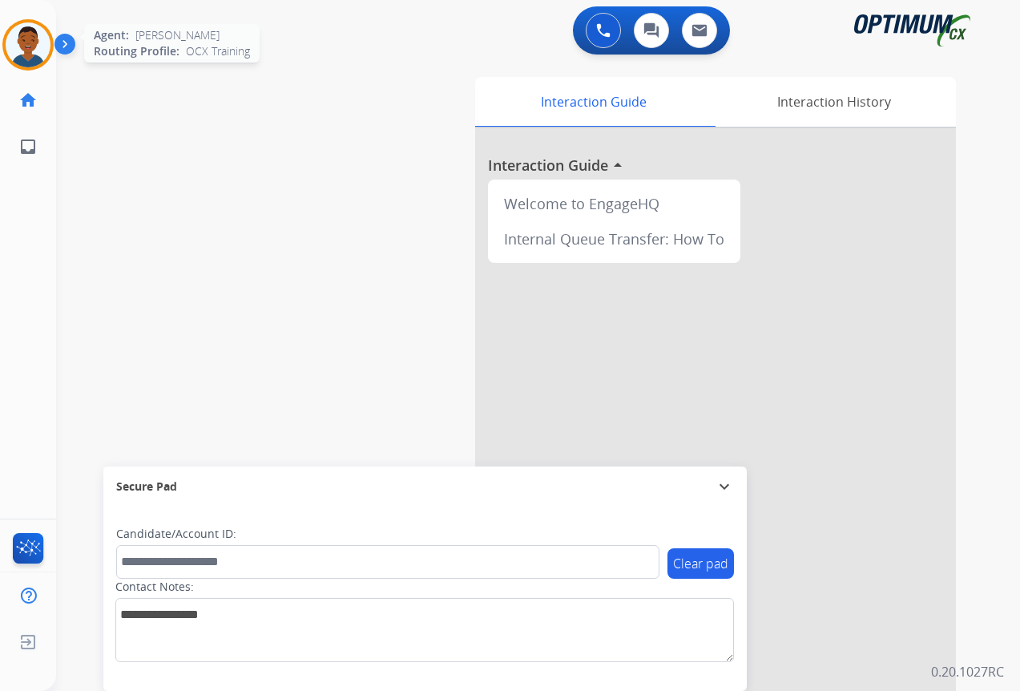
drag, startPoint x: 34, startPoint y: 45, endPoint x: 48, endPoint y: 58, distance: 18.7
click at [34, 45] on img at bounding box center [28, 44] width 45 height 45
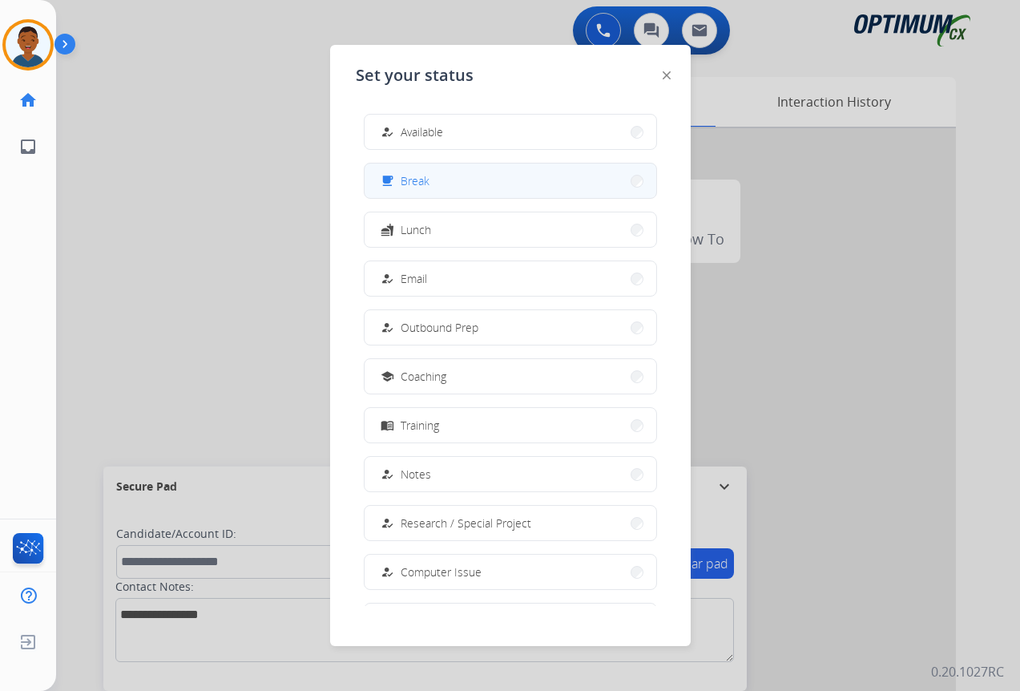
click at [434, 187] on button "free_breakfast Break" at bounding box center [511, 180] width 292 height 34
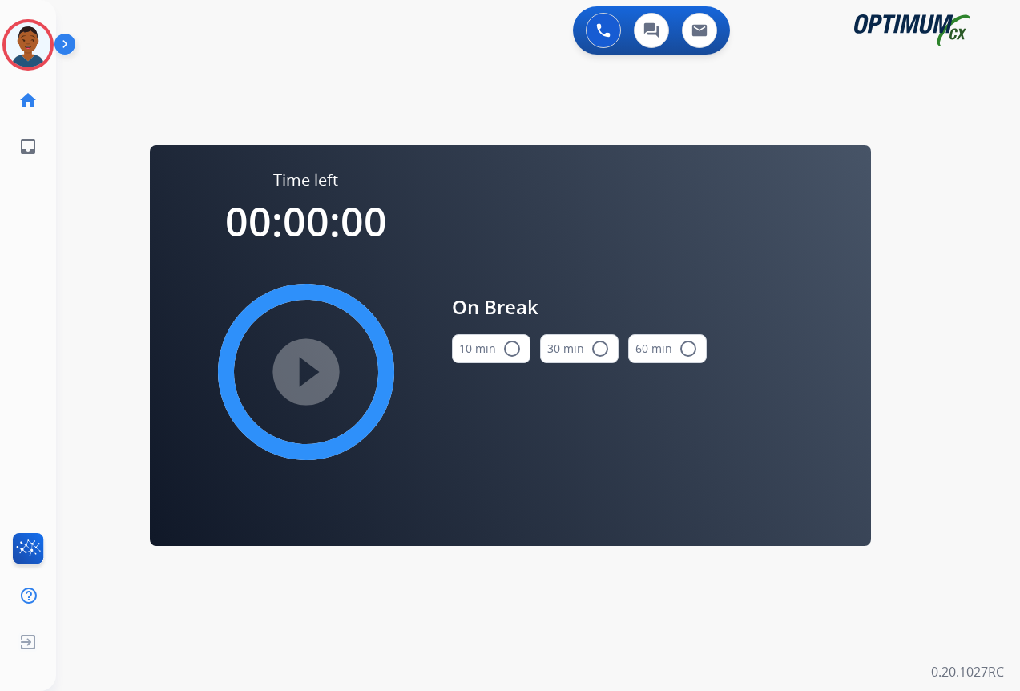
click at [506, 348] on mat-icon "radio_button_unchecked" at bounding box center [511, 348] width 19 height 19
click at [308, 367] on mat-icon "play_circle_filled" at bounding box center [305, 371] width 19 height 19
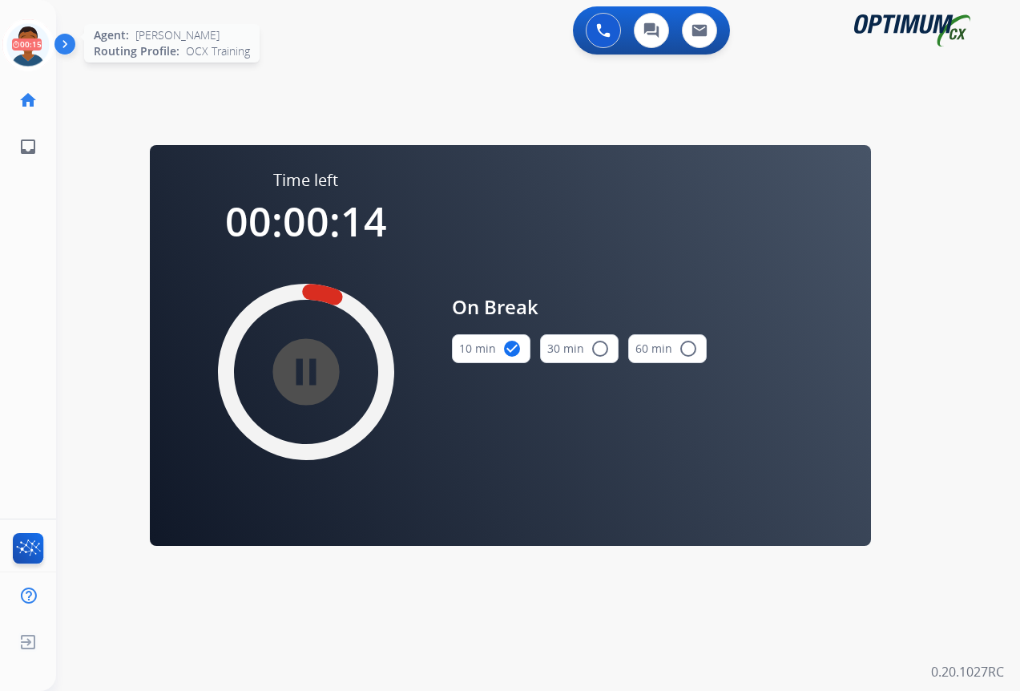
click at [31, 52] on icon at bounding box center [28, 45] width 52 height 52
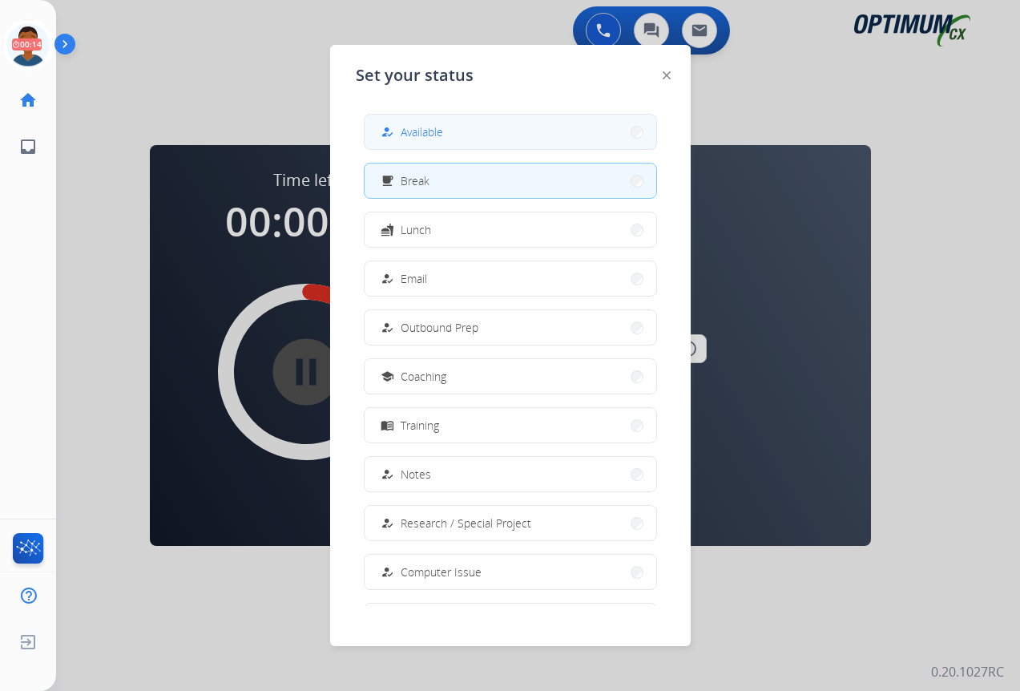
click at [429, 135] on span "Available" at bounding box center [422, 131] width 42 height 17
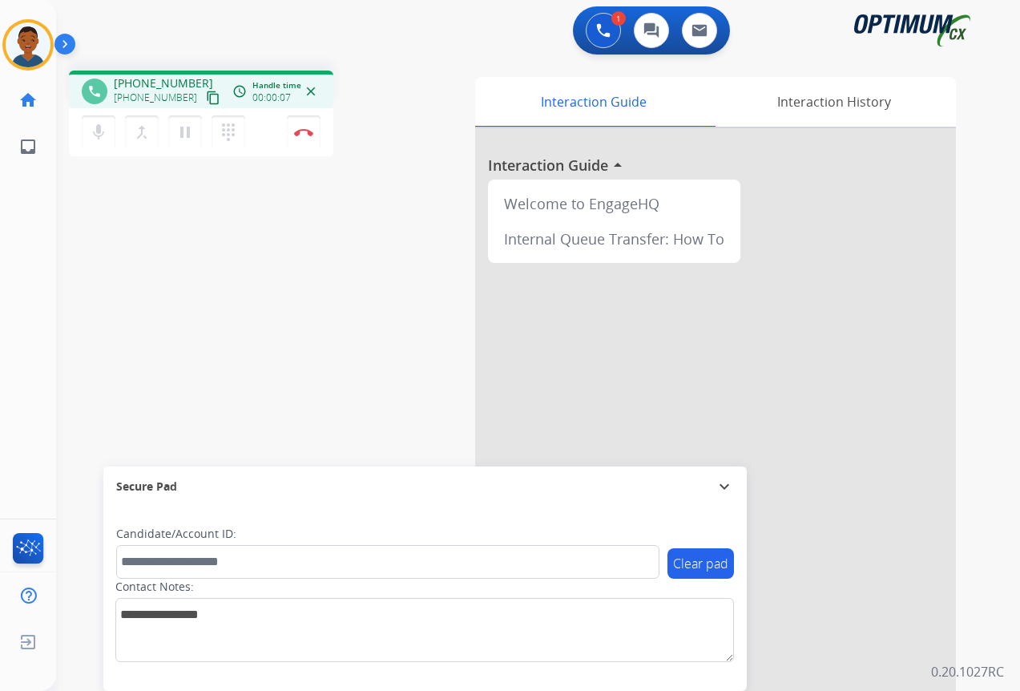
click at [206, 99] on mat-icon "content_copy" at bounding box center [213, 98] width 14 height 14
click at [302, 134] on img at bounding box center [303, 132] width 19 height 8
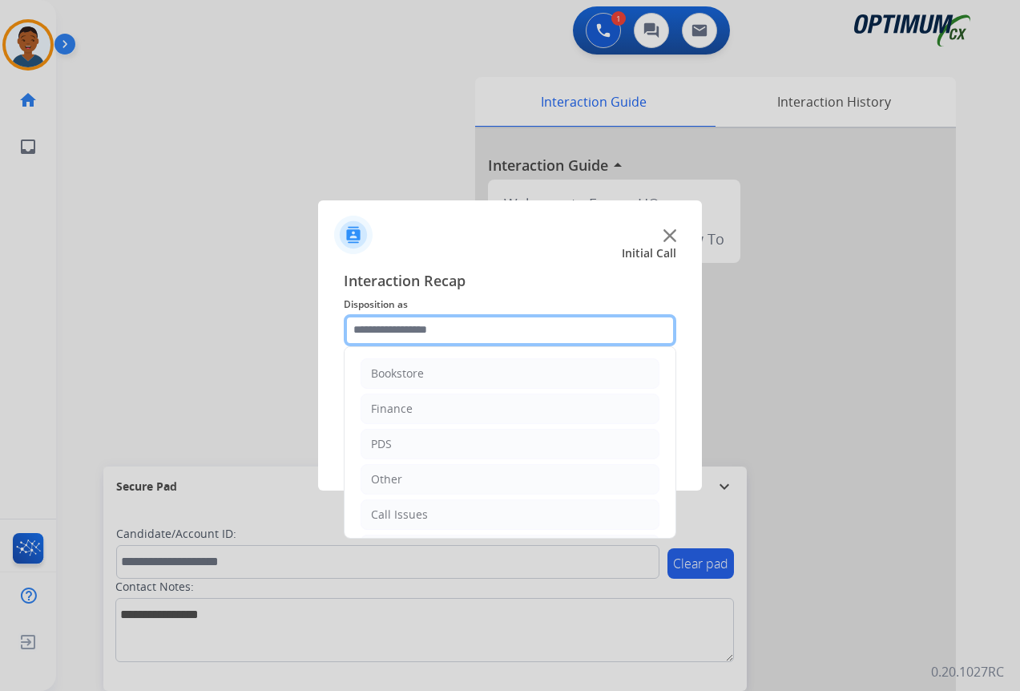
click at [400, 324] on input "text" at bounding box center [510, 330] width 332 height 32
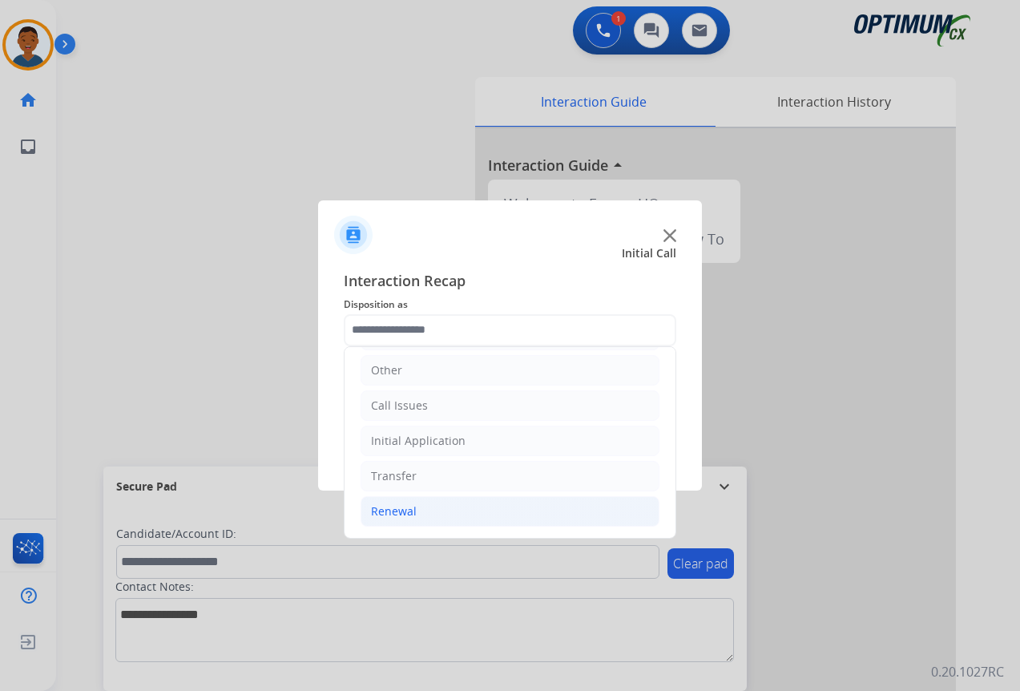
click at [404, 507] on div "Renewal" at bounding box center [394, 511] width 46 height 16
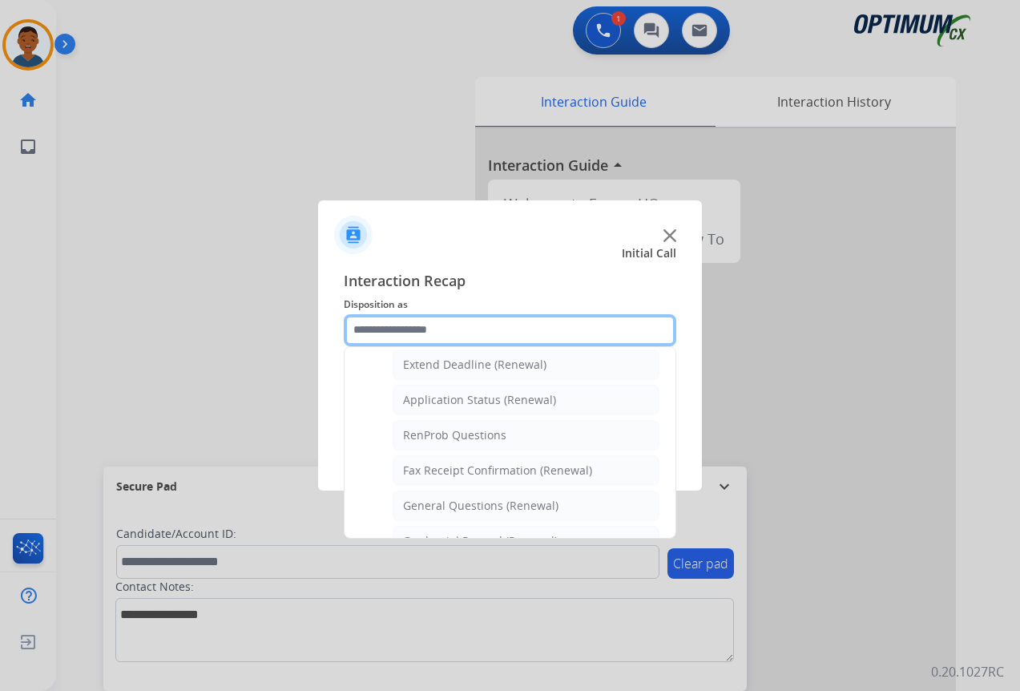
scroll to position [349, 0]
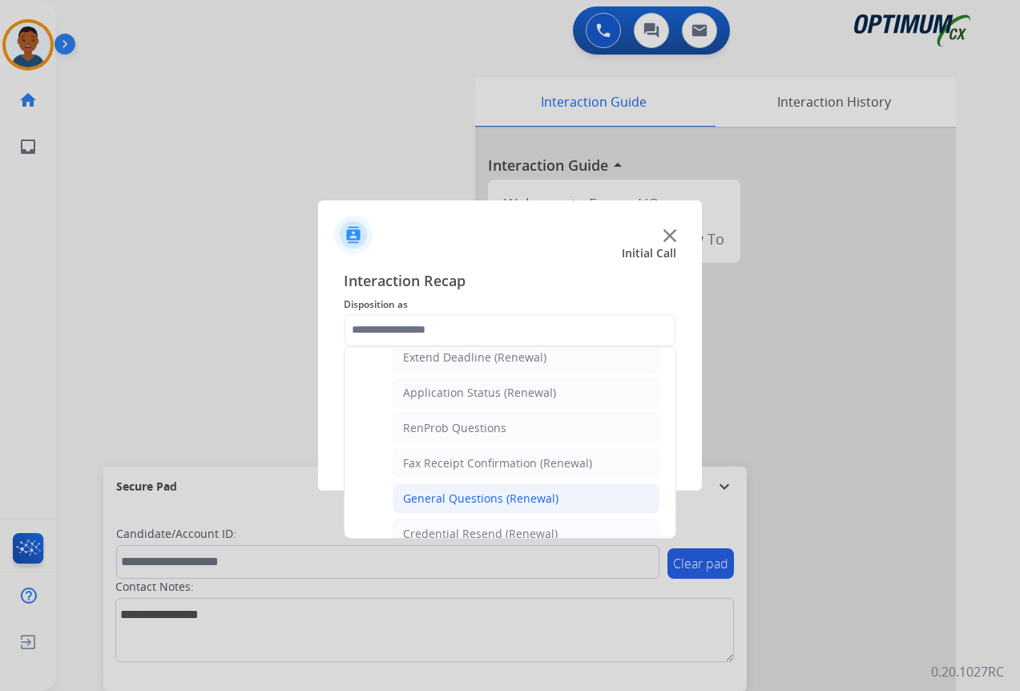
click at [434, 493] on div "General Questions (Renewal)" at bounding box center [480, 498] width 155 height 16
type input "**********"
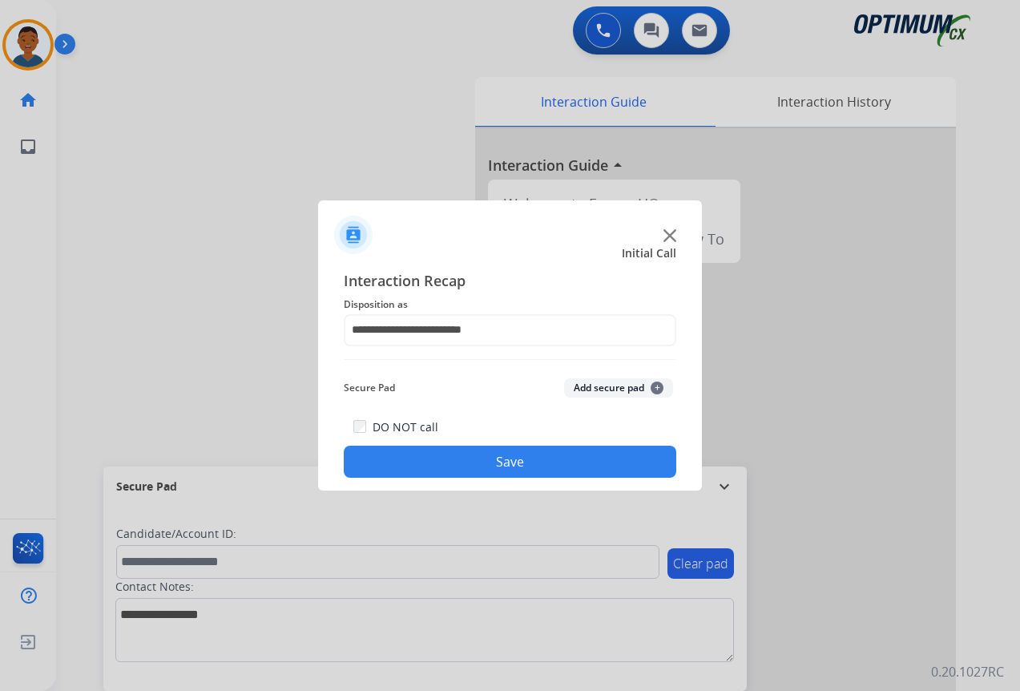
click at [596, 385] on button "Add secure pad +" at bounding box center [618, 387] width 109 height 19
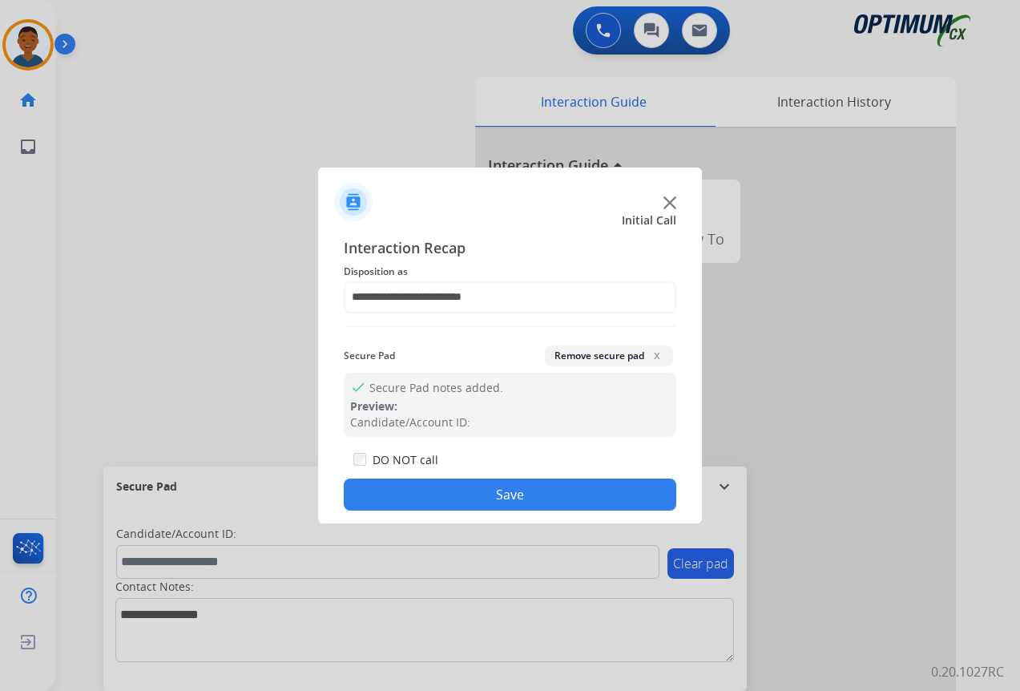
click at [616, 355] on button "Remove secure pad x" at bounding box center [609, 355] width 128 height 21
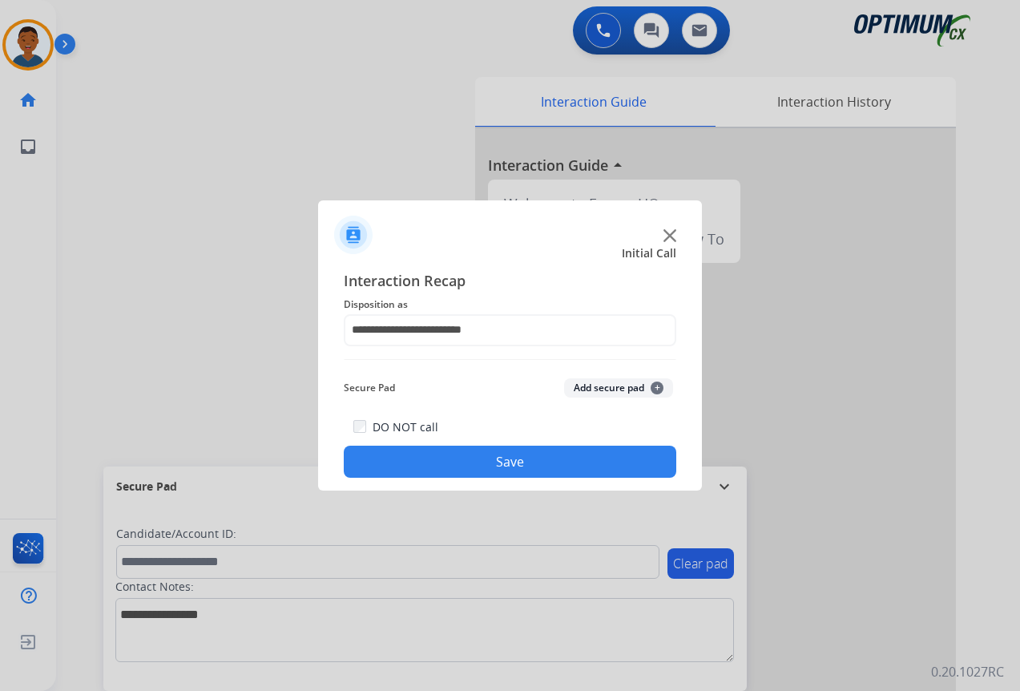
click at [505, 468] on button "Save" at bounding box center [510, 461] width 332 height 32
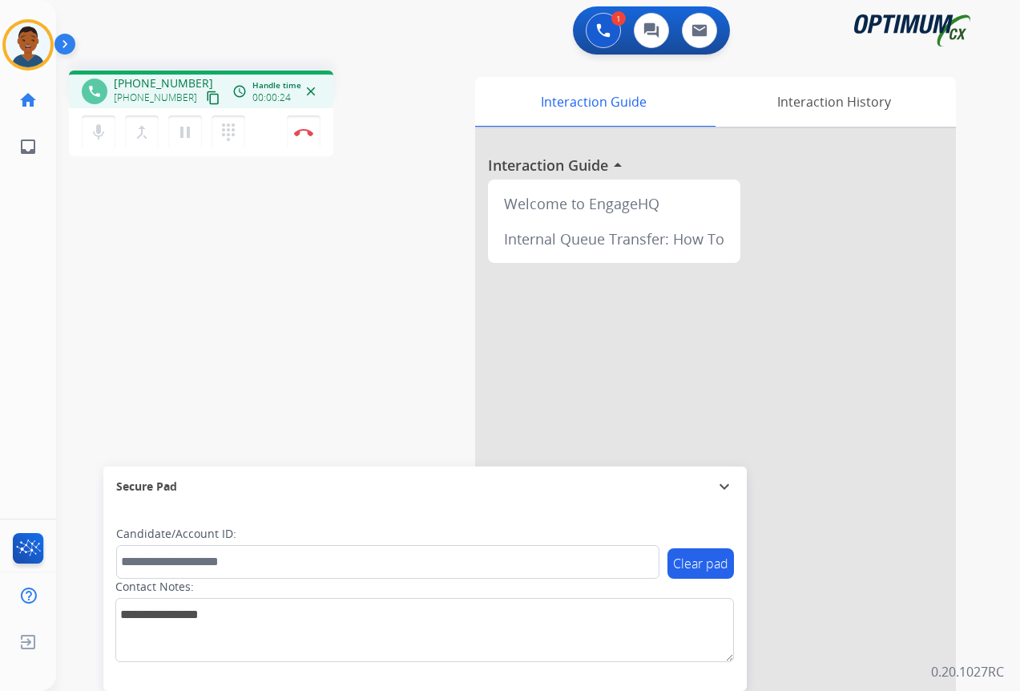
click at [206, 99] on mat-icon "content_copy" at bounding box center [213, 98] width 14 height 14
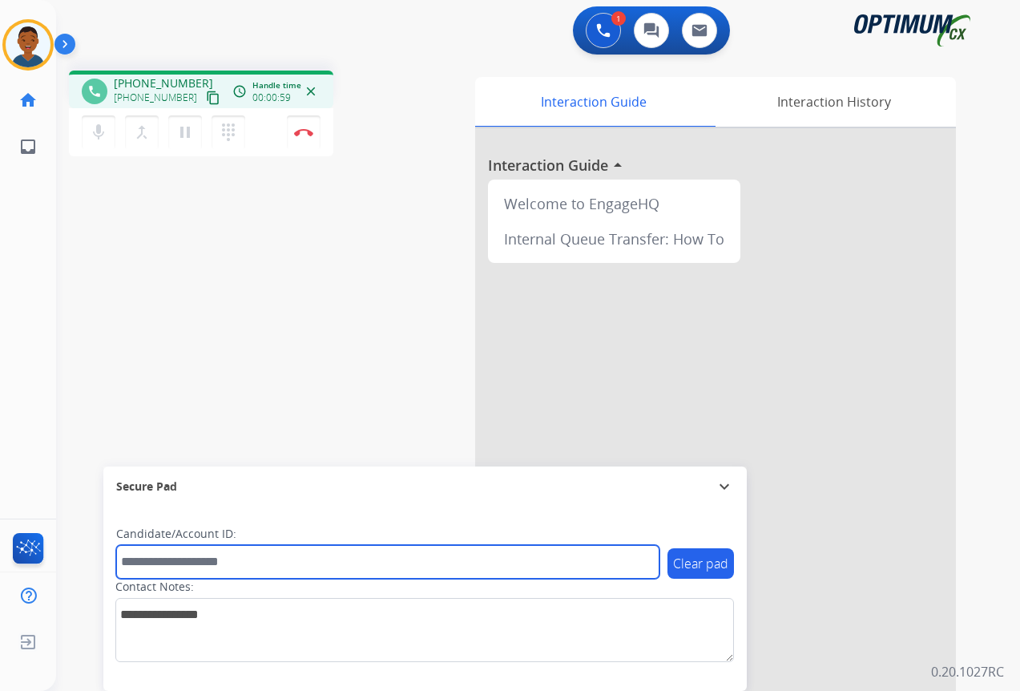
click at [151, 562] on input "text" at bounding box center [387, 562] width 543 height 34
paste input "*******"
type input "*******"
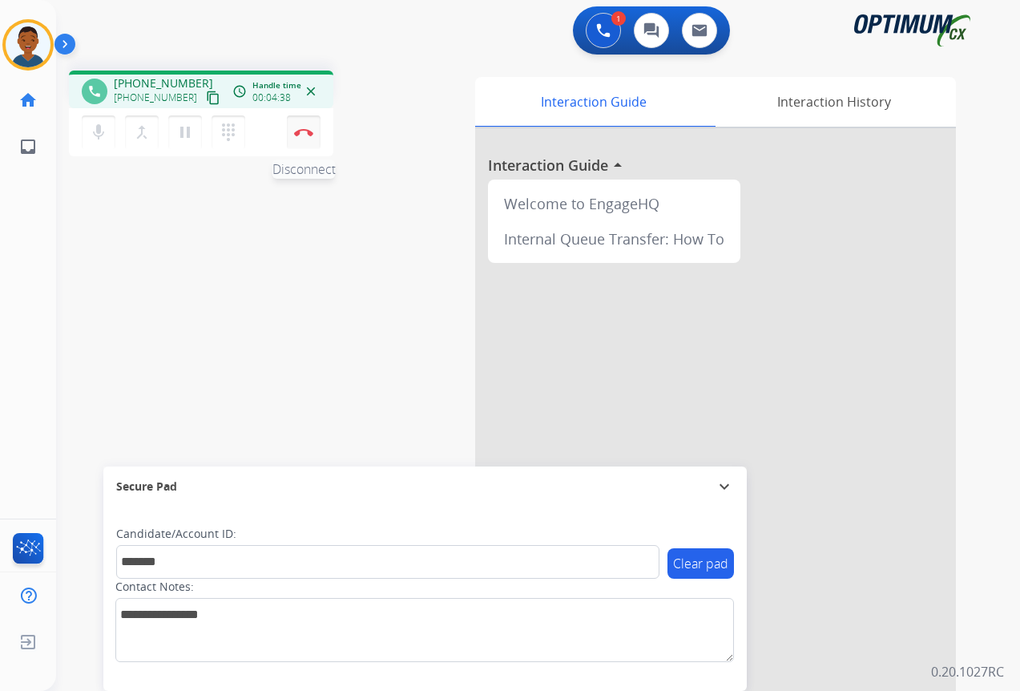
click at [306, 137] on button "Disconnect" at bounding box center [304, 132] width 34 height 34
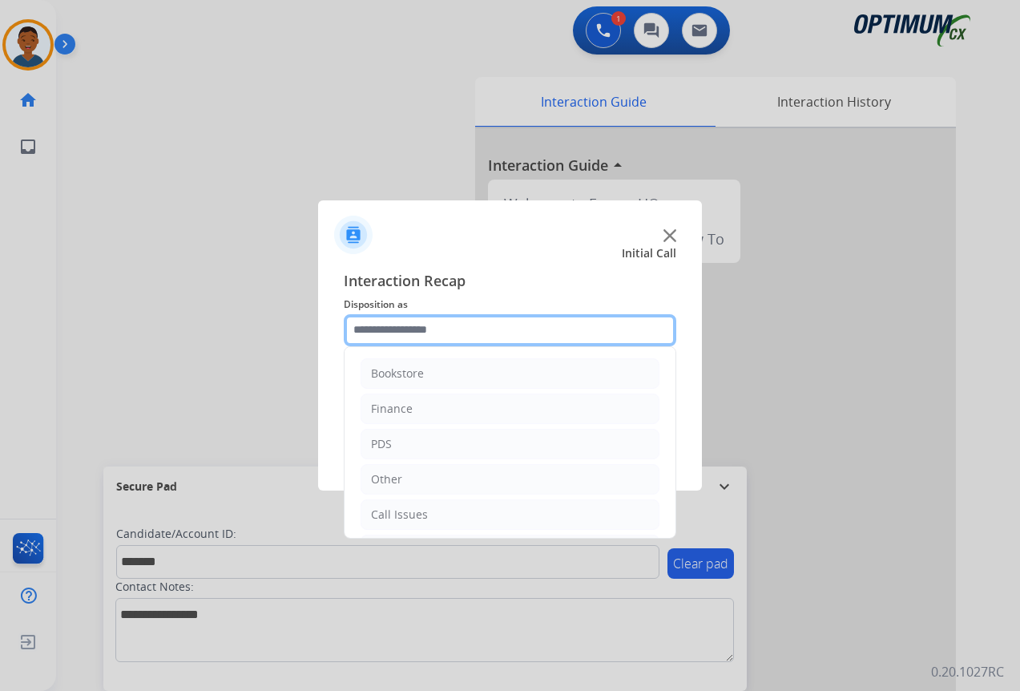
click at [364, 325] on input "text" at bounding box center [510, 330] width 332 height 32
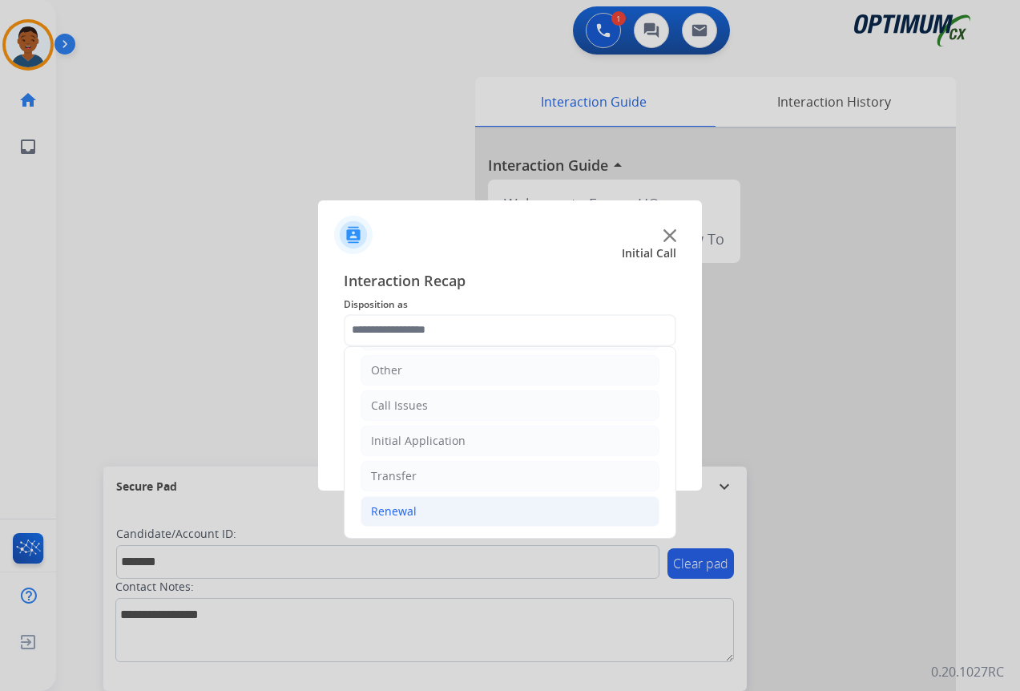
click at [404, 508] on div "Renewal" at bounding box center [394, 511] width 46 height 16
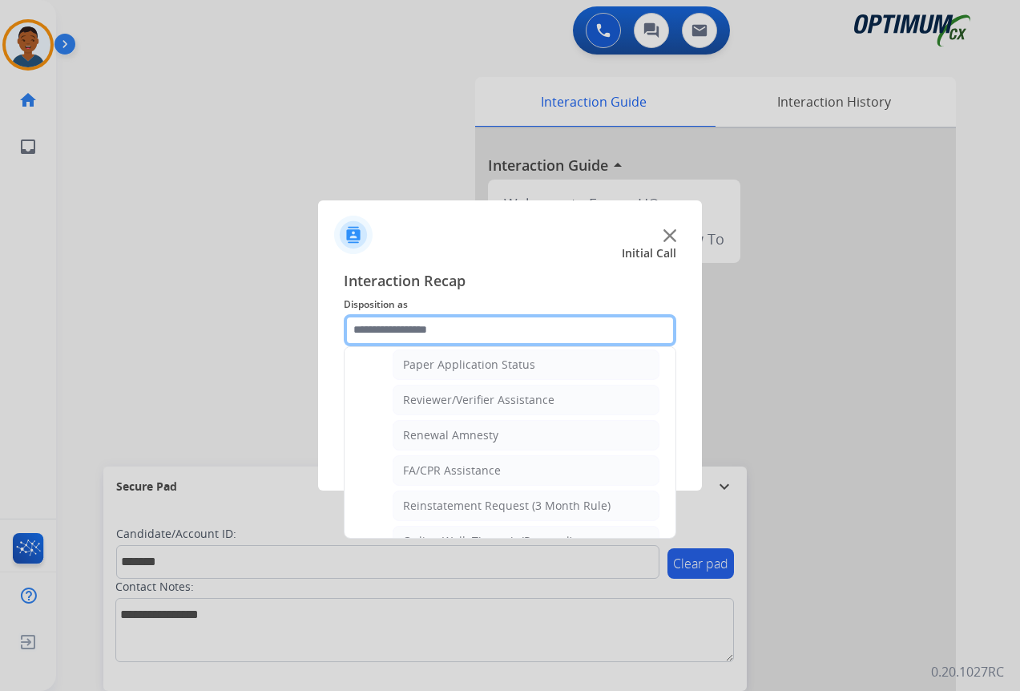
scroll to position [590, 0]
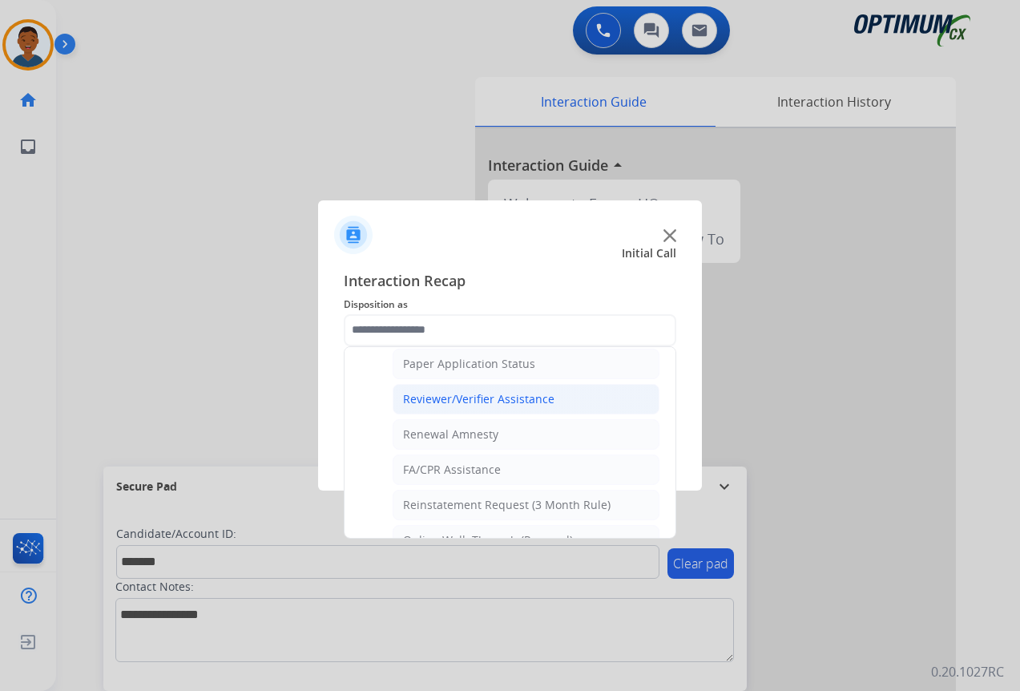
click at [459, 399] on div "Reviewer/Verifier Assistance" at bounding box center [478, 399] width 151 height 16
type input "**********"
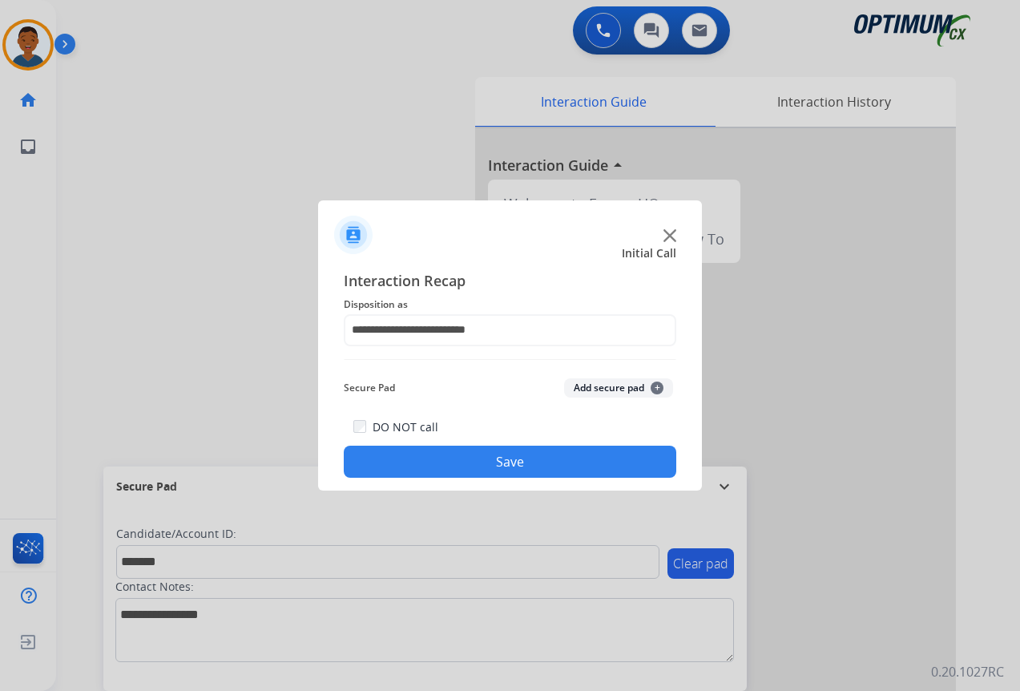
click at [577, 385] on button "Add secure pad +" at bounding box center [618, 387] width 109 height 19
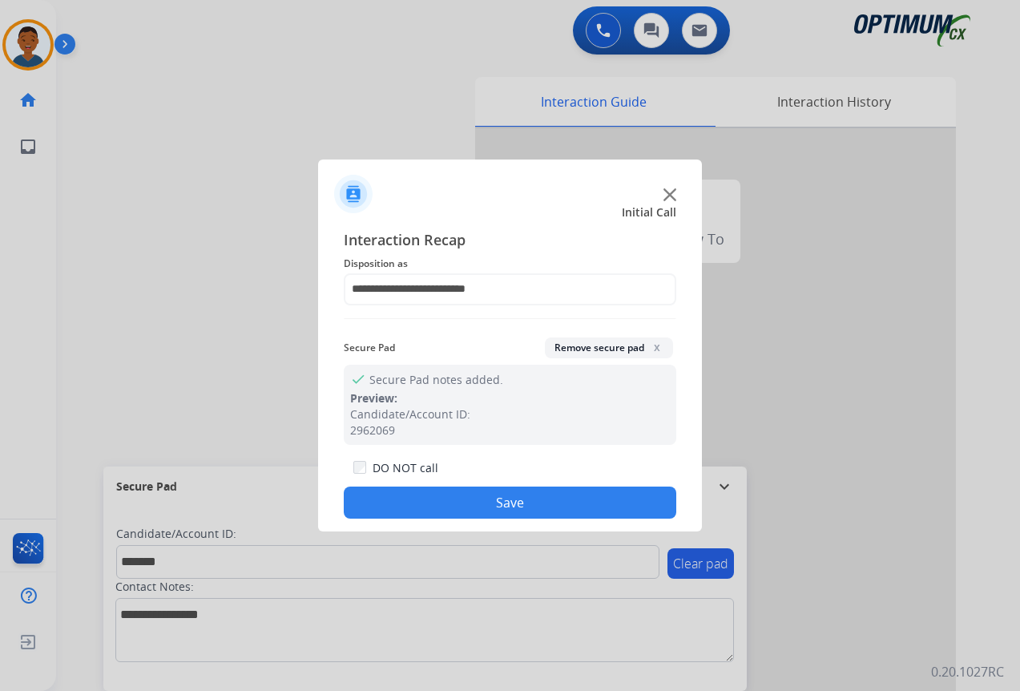
click at [538, 506] on button "Save" at bounding box center [510, 502] width 332 height 32
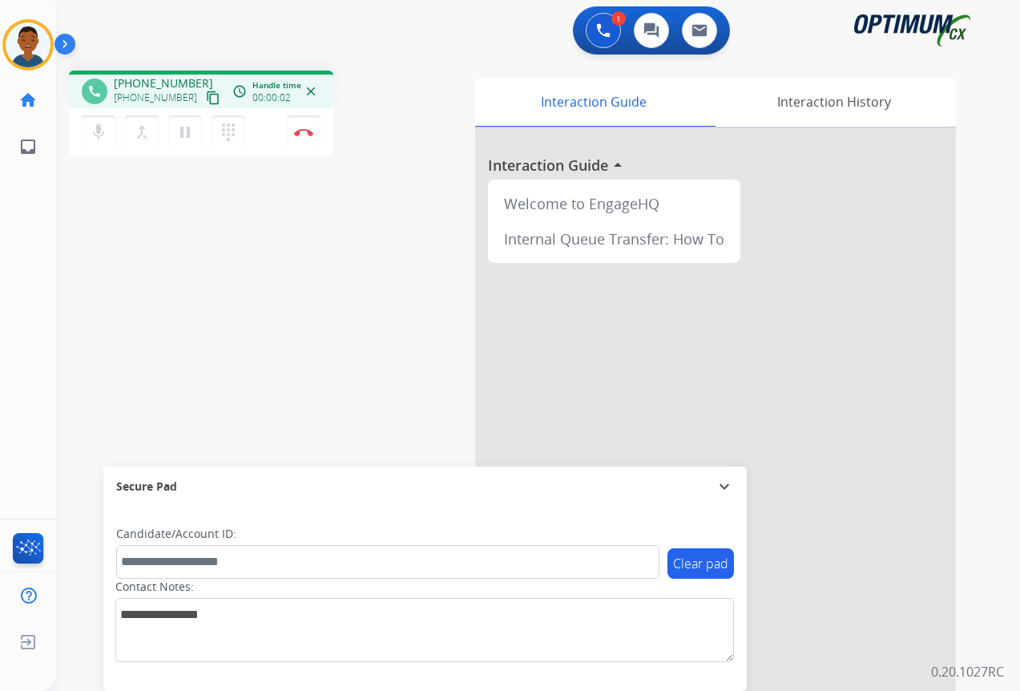
click at [206, 99] on mat-icon "content_copy" at bounding box center [213, 98] width 14 height 14
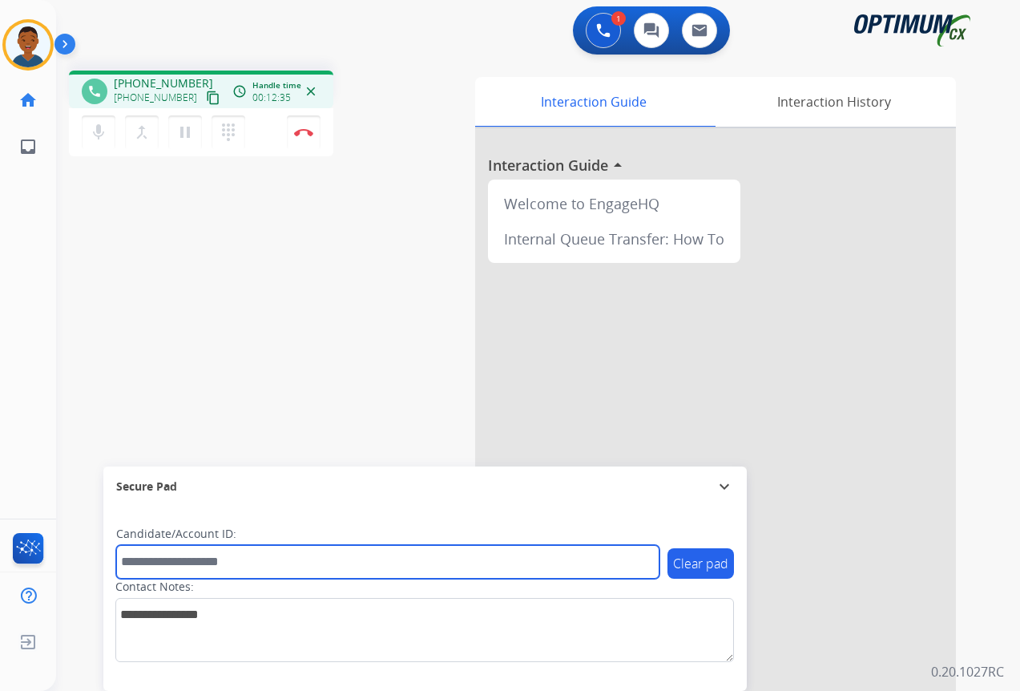
click at [199, 563] on input "text" at bounding box center [387, 562] width 543 height 34
paste input "*******"
type input "*******"
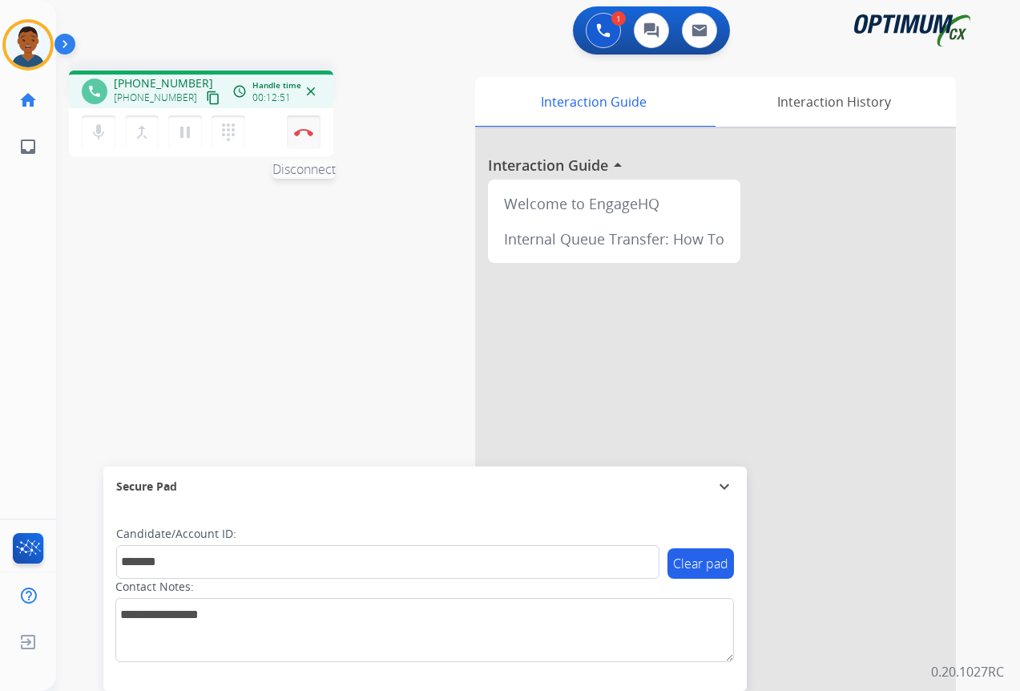
click at [307, 136] on button "Disconnect" at bounding box center [304, 132] width 34 height 34
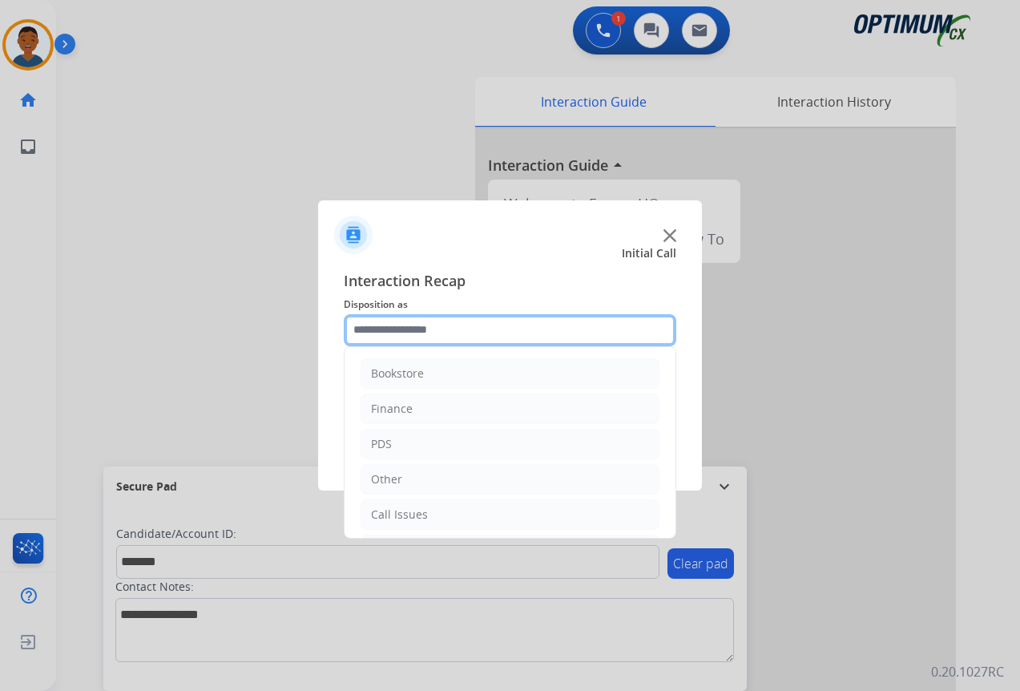
click at [373, 332] on input "text" at bounding box center [510, 330] width 332 height 32
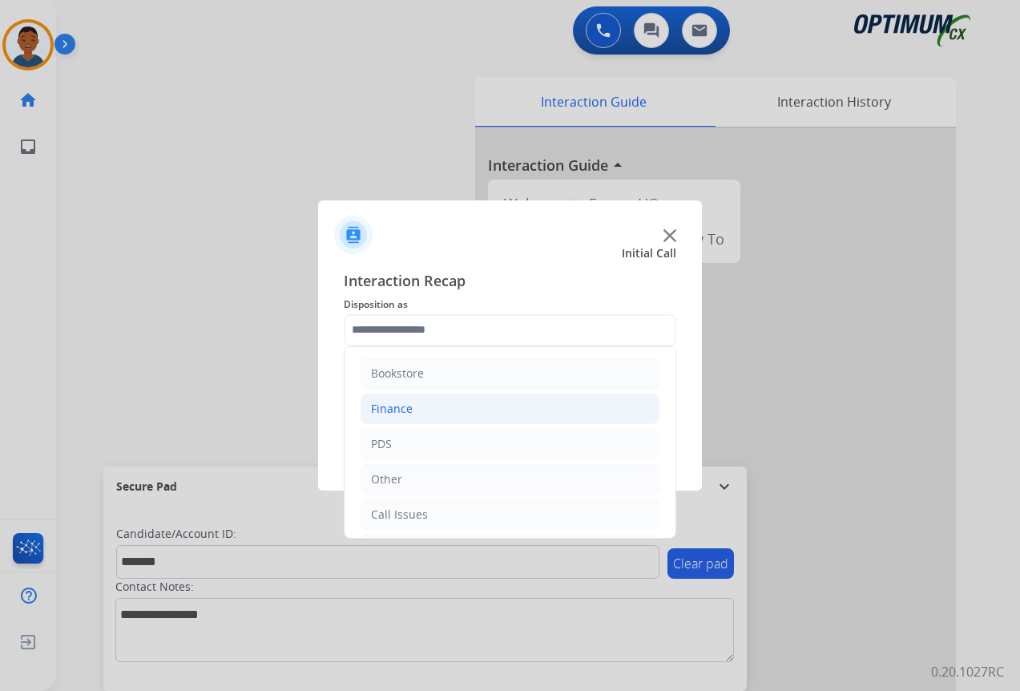
click at [390, 412] on div "Finance" at bounding box center [392, 409] width 42 height 16
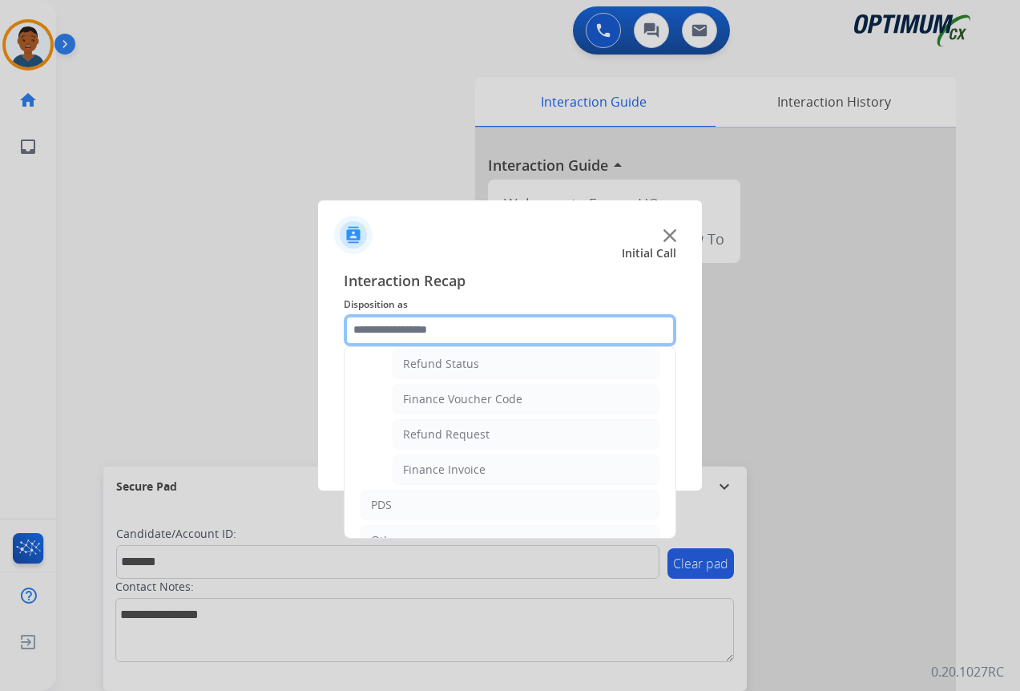
scroll to position [160, 0]
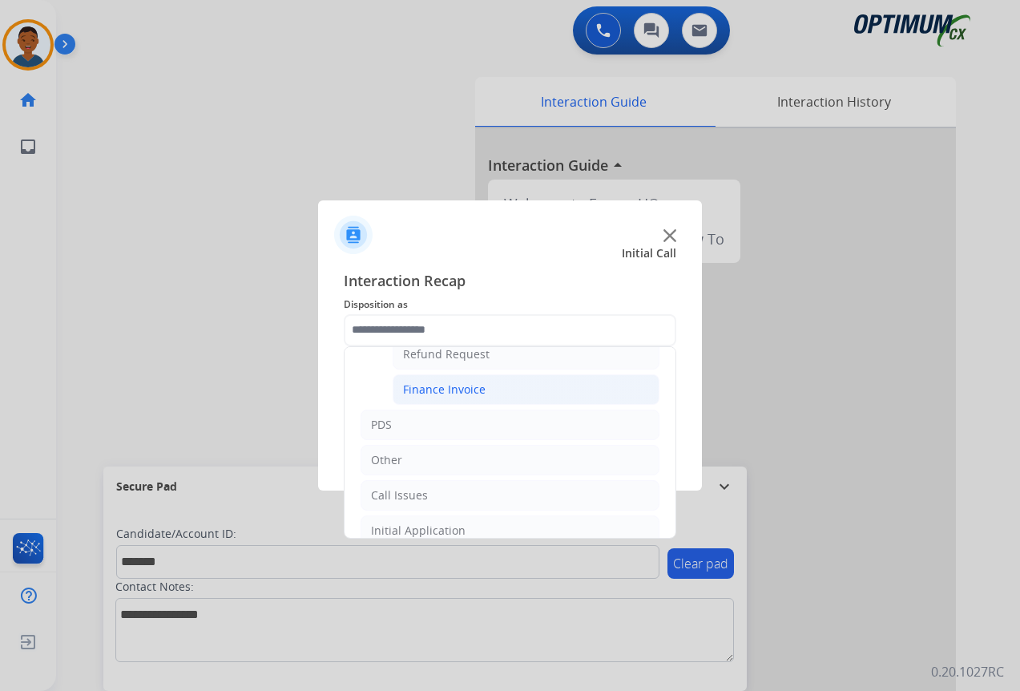
click at [442, 385] on div "Finance Invoice" at bounding box center [444, 389] width 83 height 16
type input "**********"
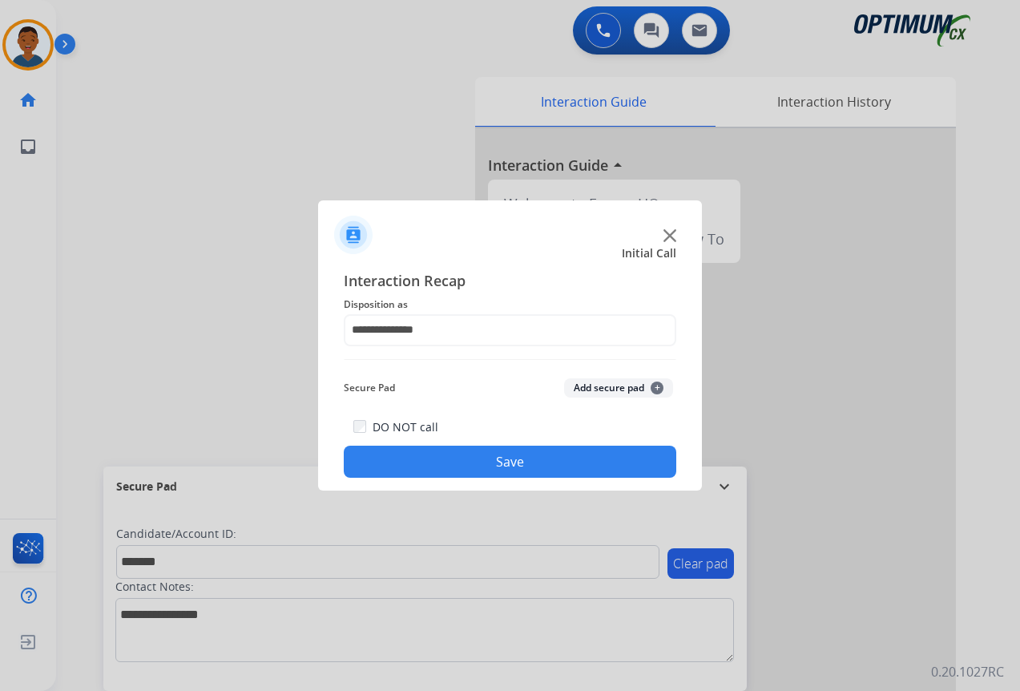
click at [609, 384] on button "Add secure pad +" at bounding box center [618, 387] width 109 height 19
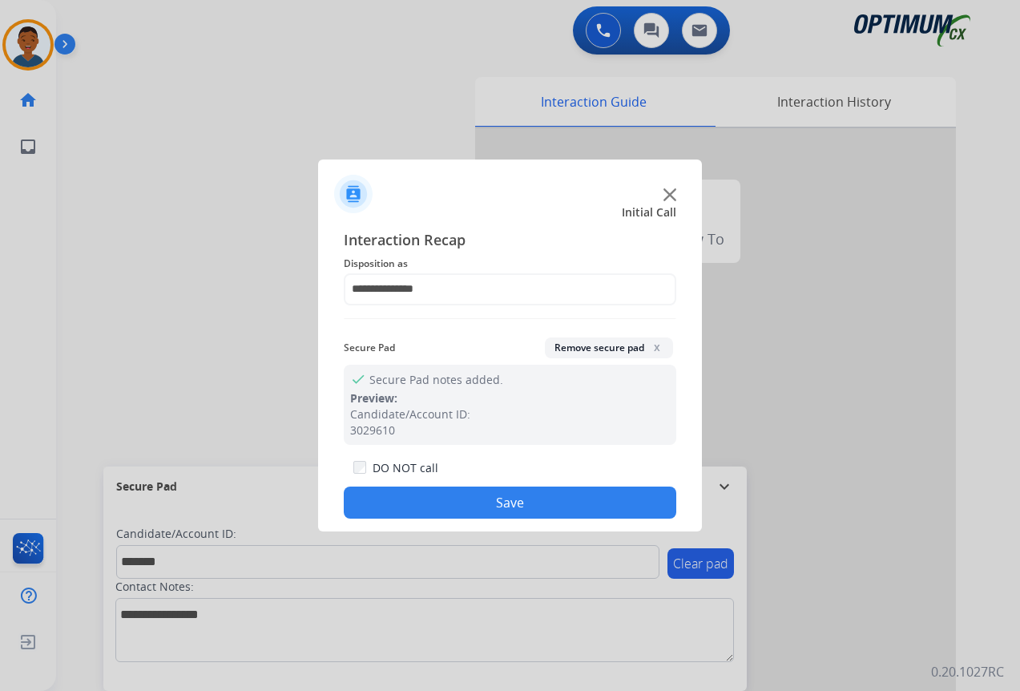
click at [546, 505] on button "Save" at bounding box center [510, 502] width 332 height 32
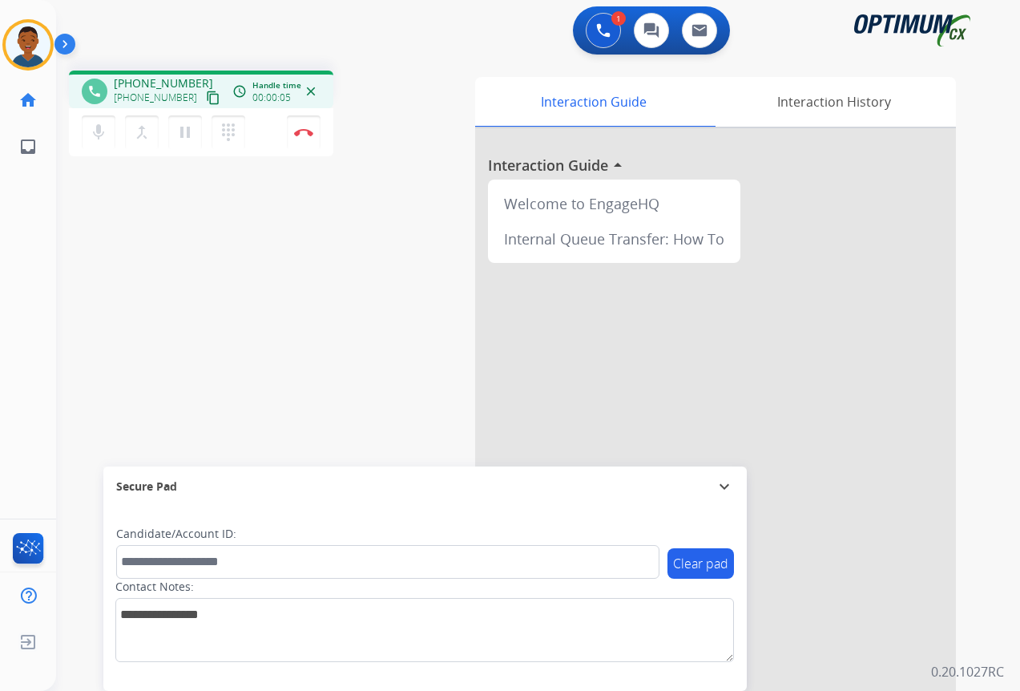
click at [206, 95] on mat-icon "content_copy" at bounding box center [213, 98] width 14 height 14
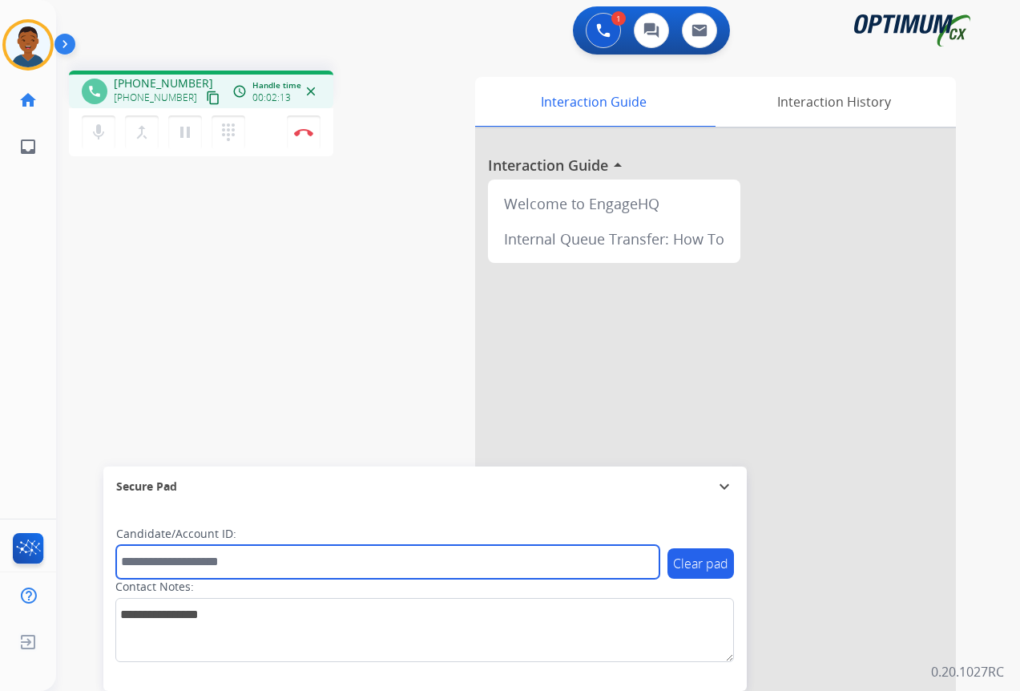
click at [200, 568] on input "text" at bounding box center [387, 562] width 543 height 34
paste input "*******"
type input "*******"
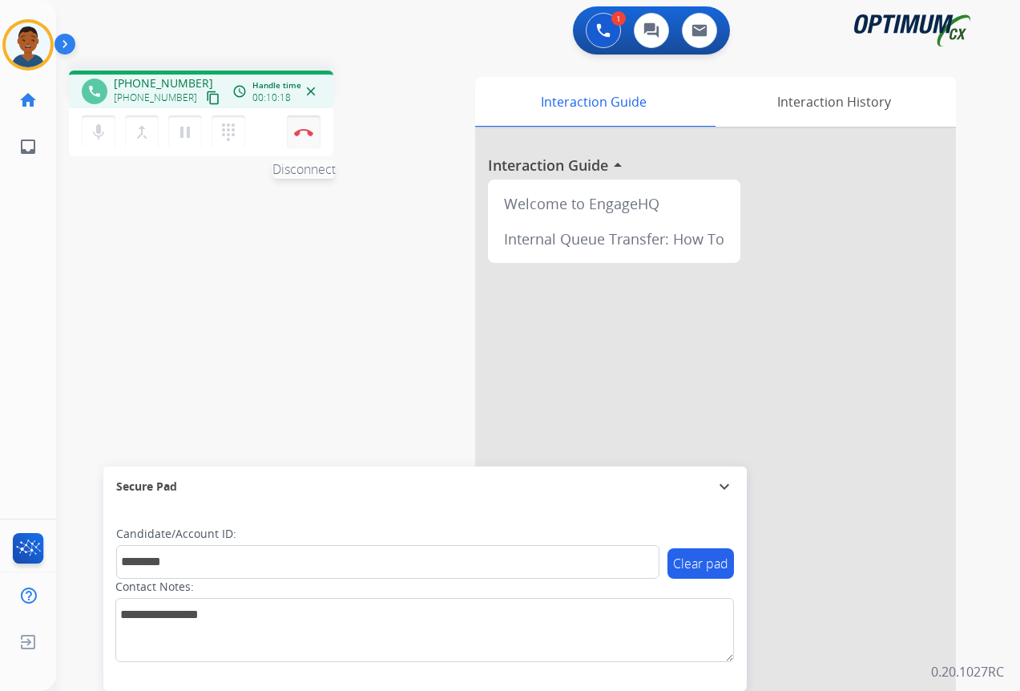
click at [304, 136] on button "Disconnect" at bounding box center [304, 132] width 34 height 34
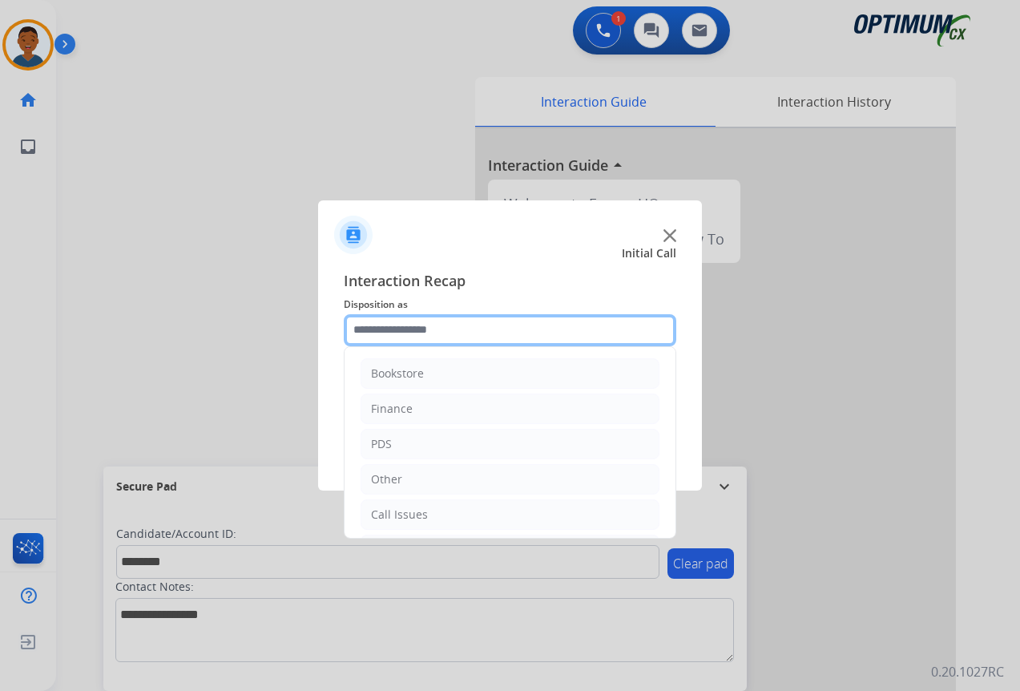
click at [404, 328] on input "text" at bounding box center [510, 330] width 332 height 32
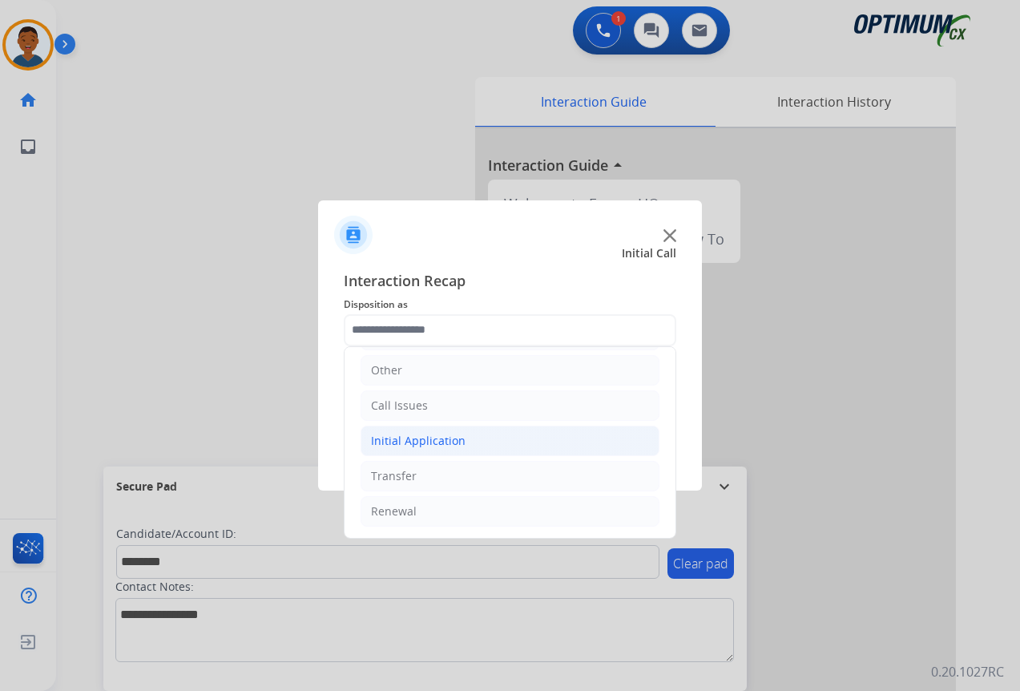
click at [396, 437] on div "Initial Application" at bounding box center [418, 441] width 95 height 16
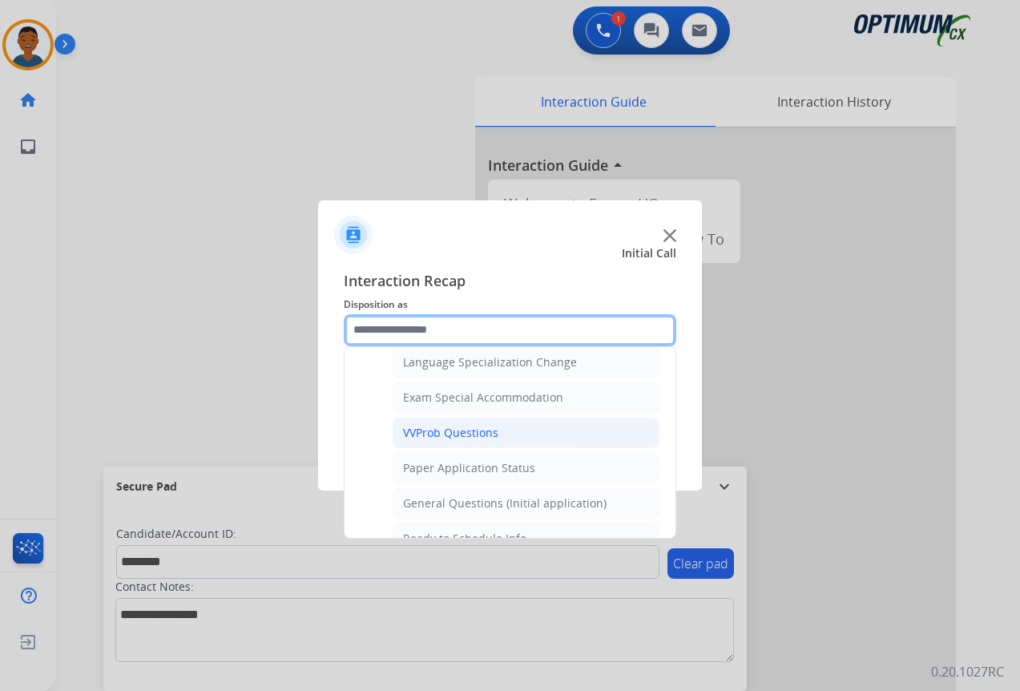
scroll to position [830, 0]
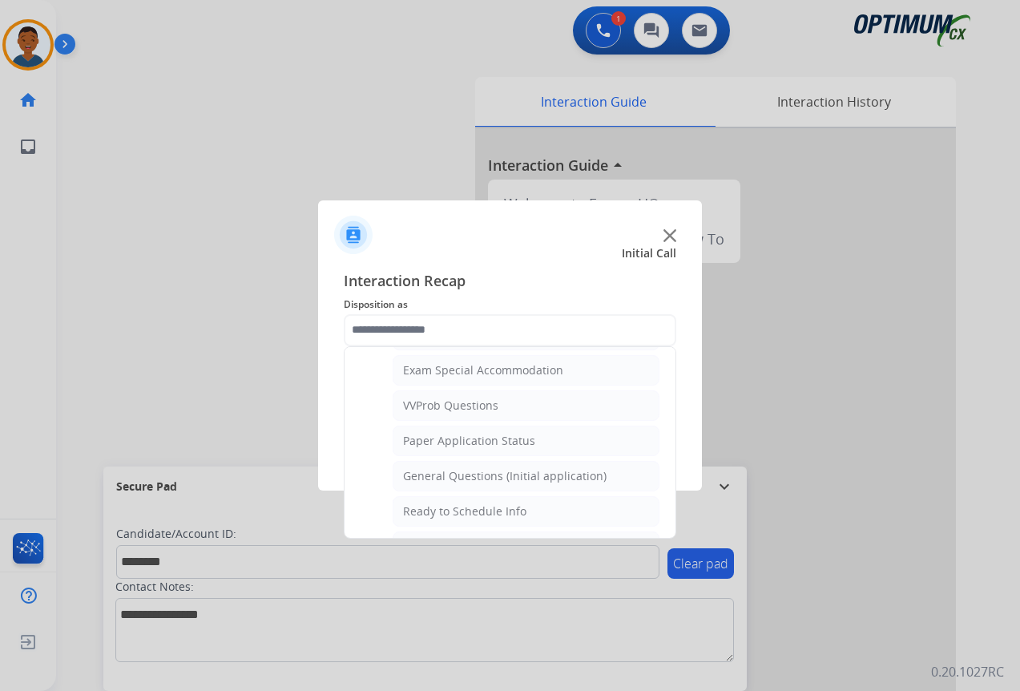
click at [417, 470] on div "General Questions (Initial application)" at bounding box center [504, 476] width 203 height 16
type input "**********"
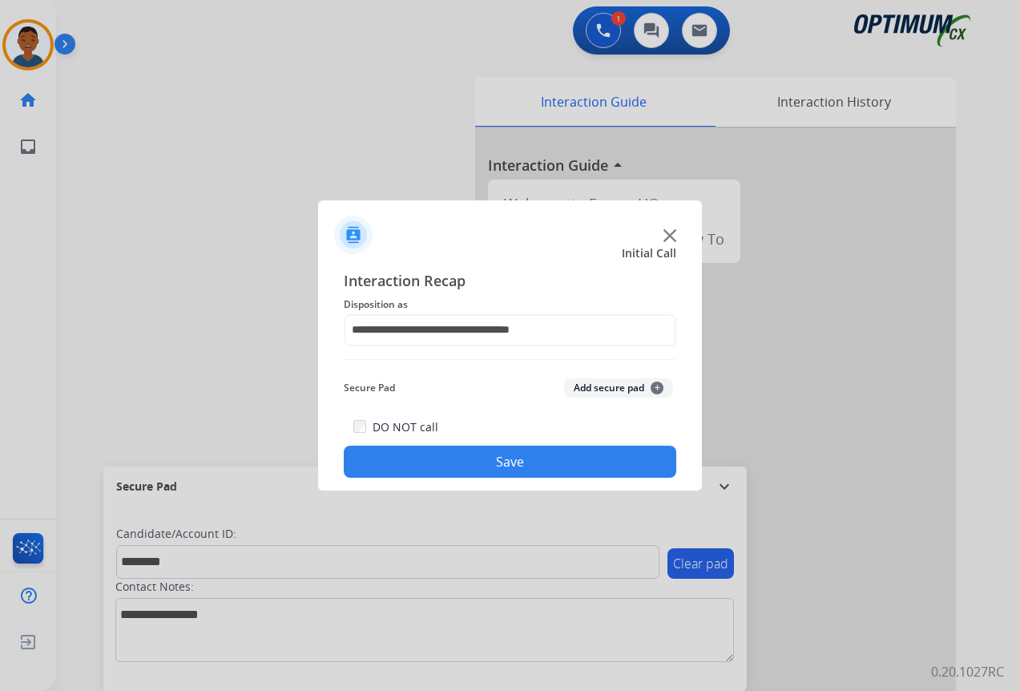
click at [604, 386] on button "Add secure pad +" at bounding box center [618, 387] width 109 height 19
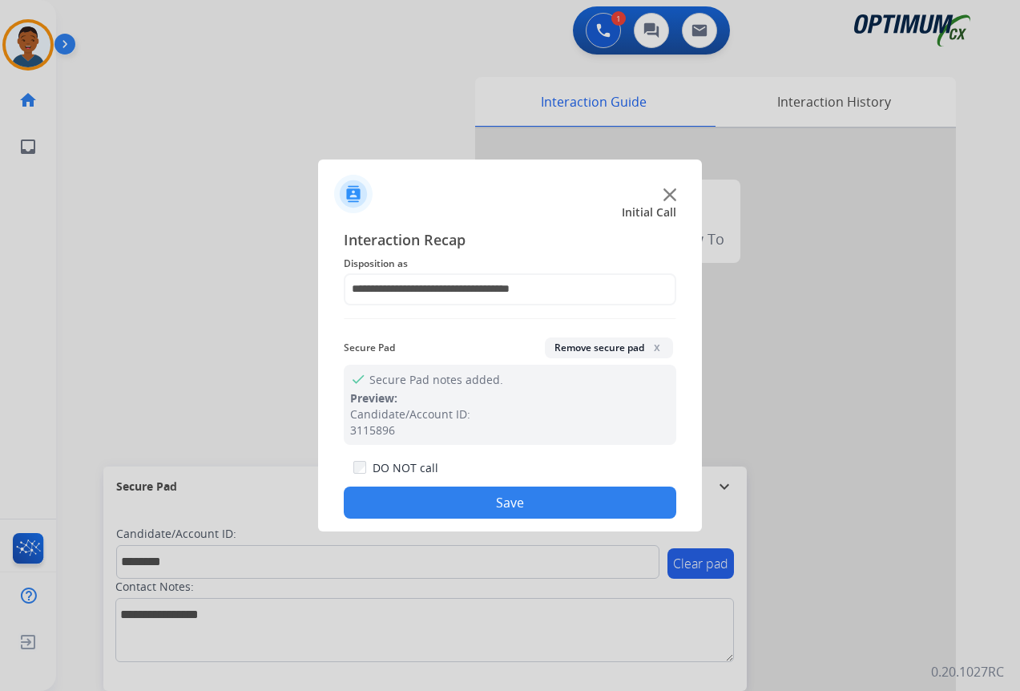
click at [507, 506] on button "Save" at bounding box center [510, 502] width 332 height 32
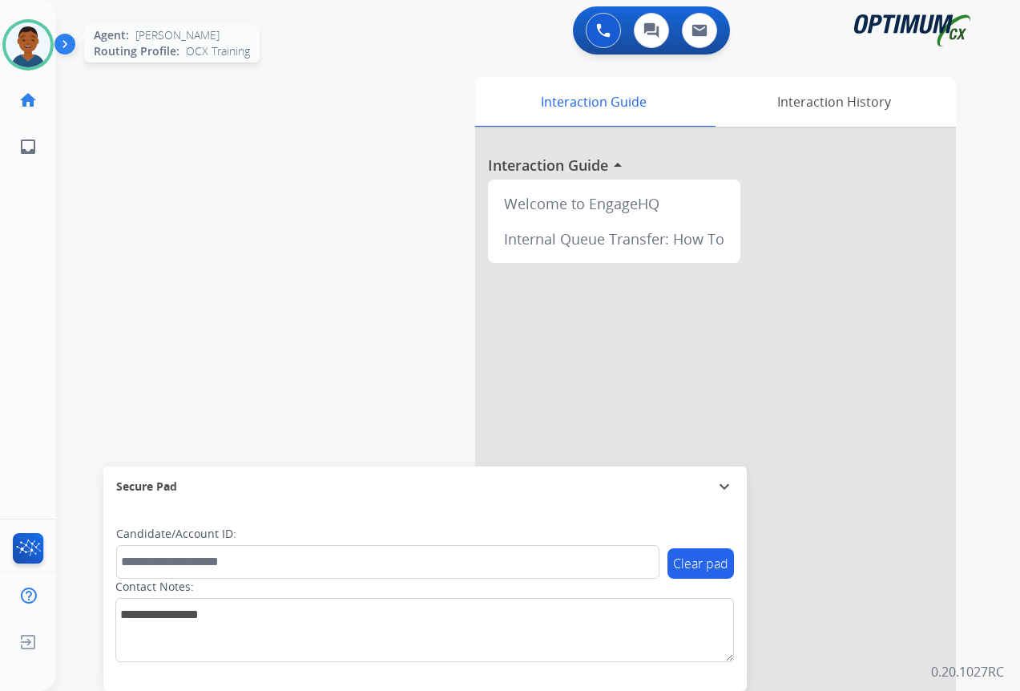
click at [39, 52] on img at bounding box center [28, 44] width 45 height 45
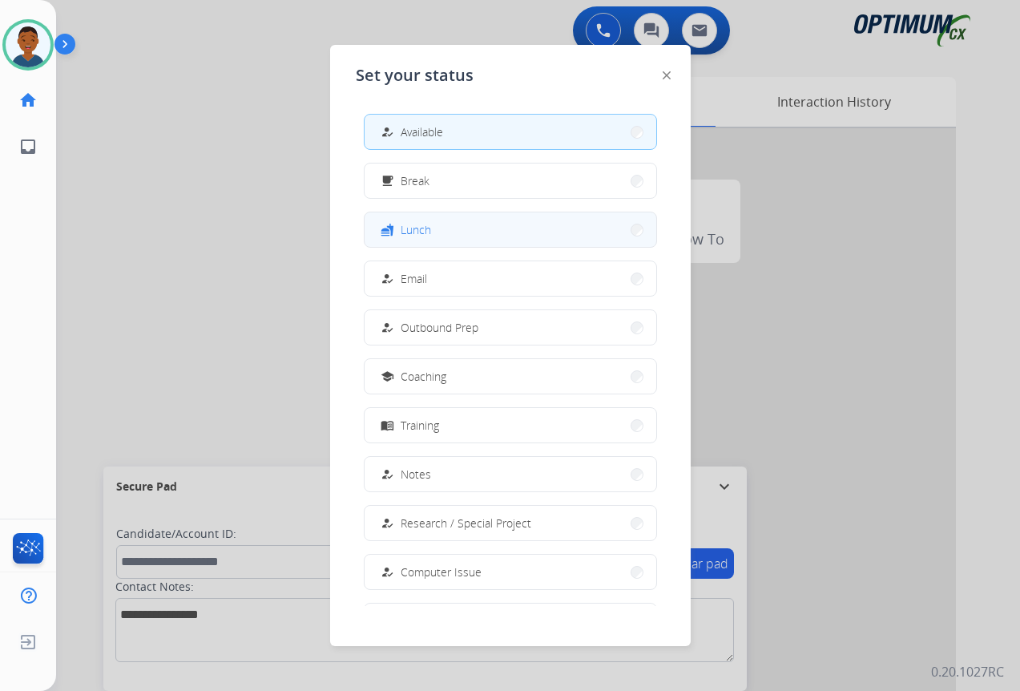
click at [443, 237] on button "fastfood Lunch" at bounding box center [511, 229] width 292 height 34
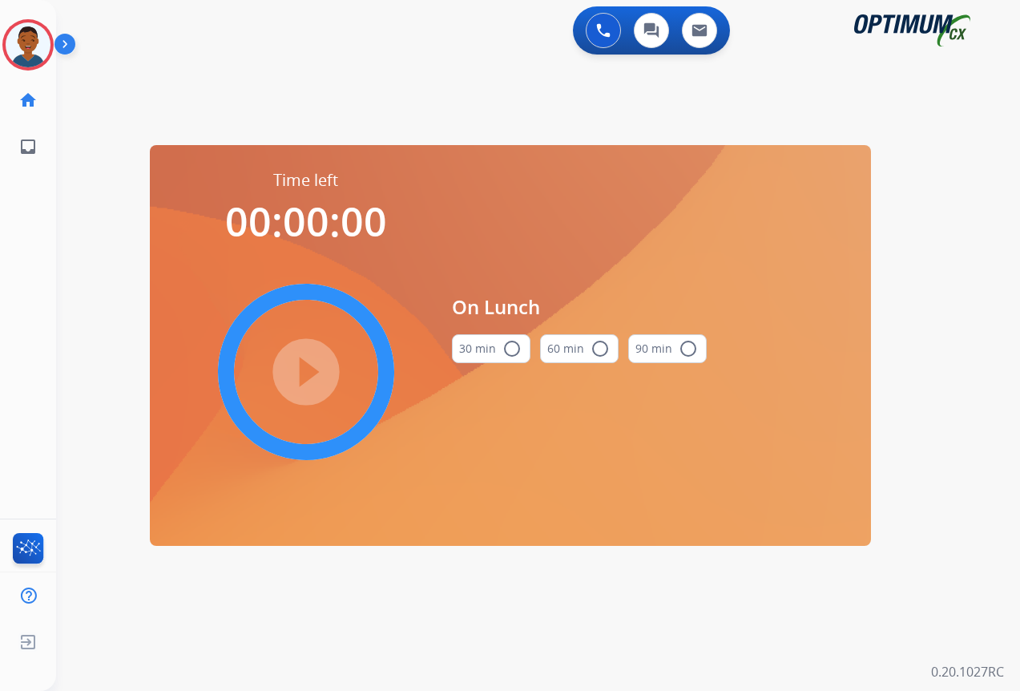
click at [517, 348] on mat-icon "radio_button_unchecked" at bounding box center [511, 348] width 19 height 19
click at [311, 370] on mat-icon "play_circle_filled" at bounding box center [305, 371] width 19 height 19
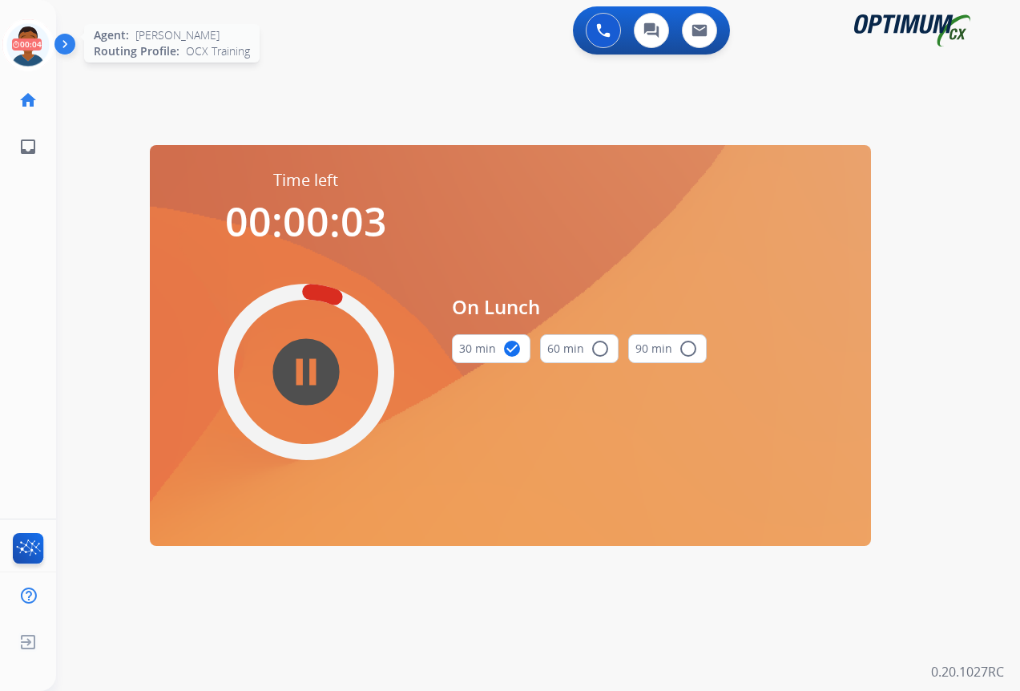
click at [22, 42] on icon at bounding box center [28, 45] width 52 height 52
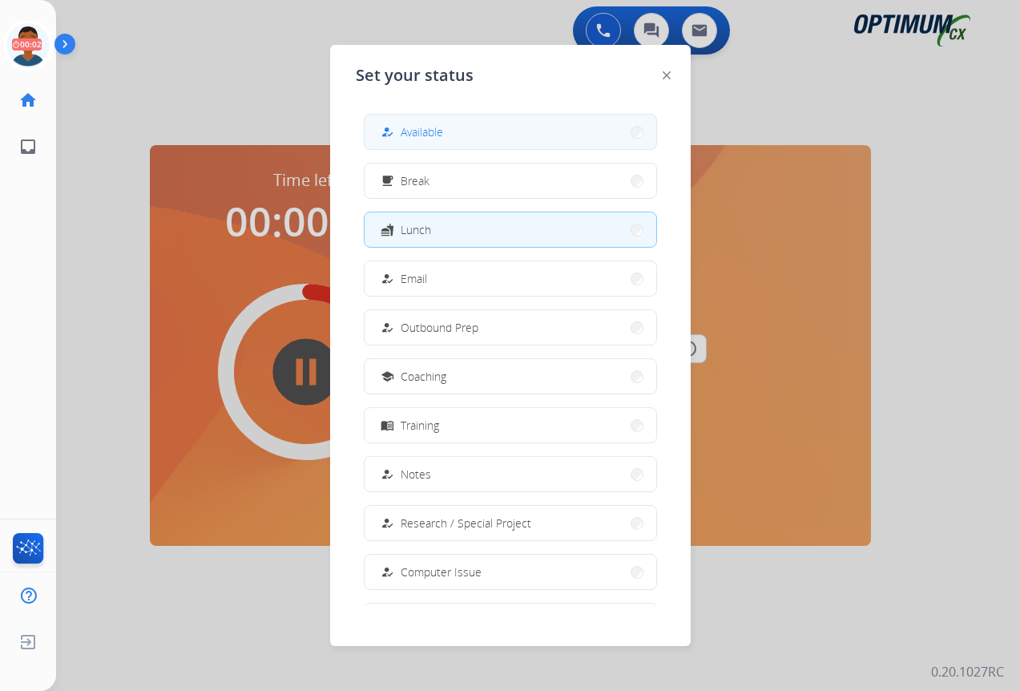
click at [413, 136] on span "Available" at bounding box center [422, 131] width 42 height 17
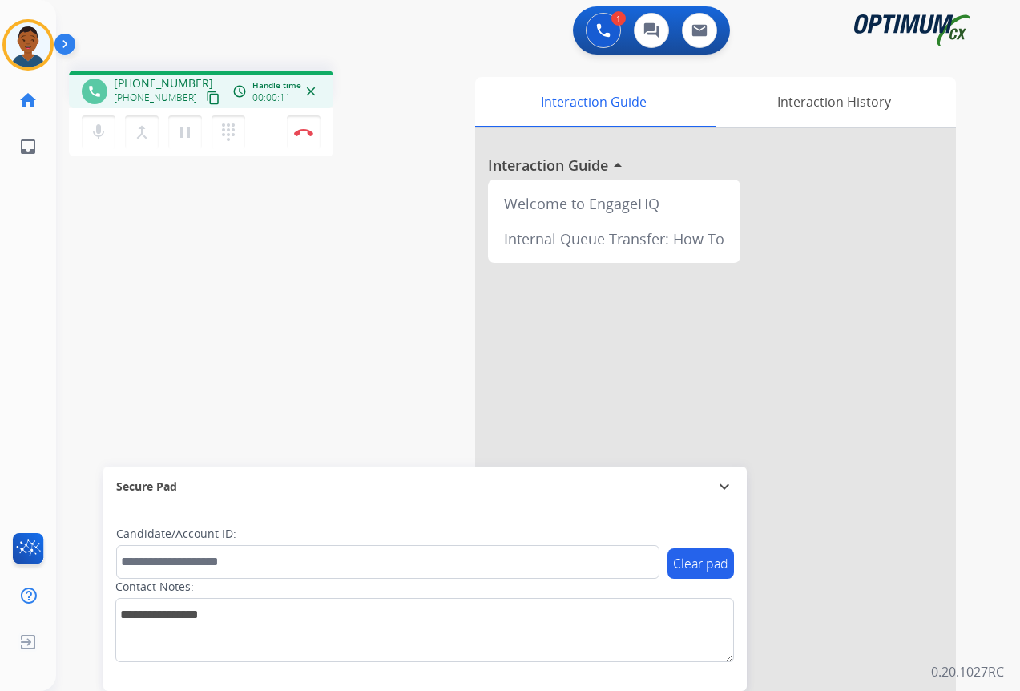
click at [206, 99] on mat-icon "content_copy" at bounding box center [213, 98] width 14 height 14
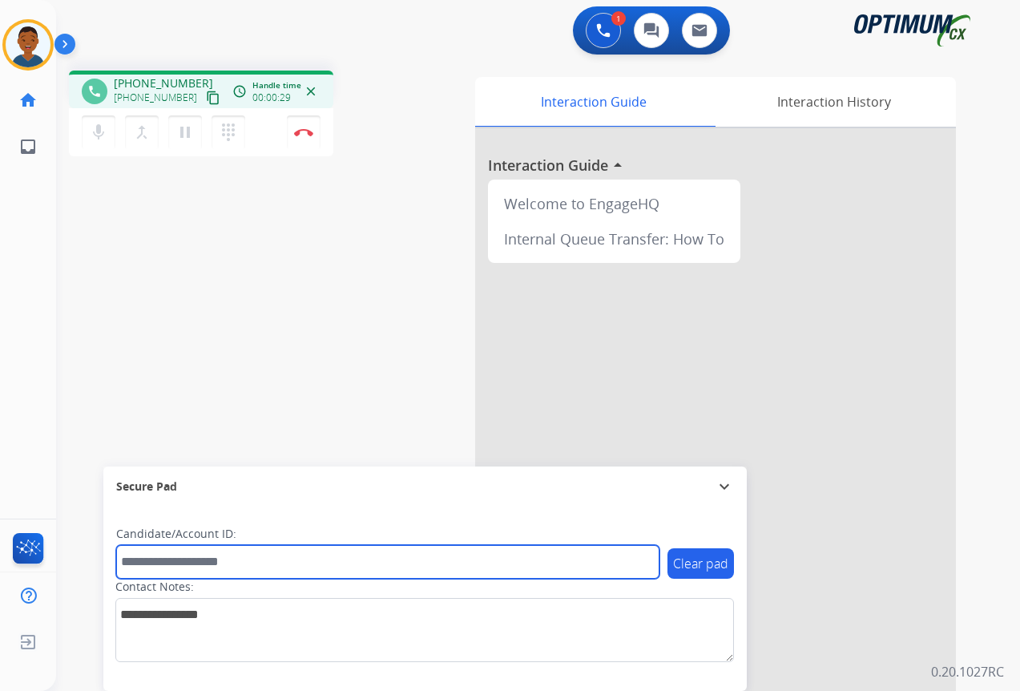
click at [143, 566] on input "text" at bounding box center [387, 562] width 543 height 34
paste input "*******"
type input "*******"
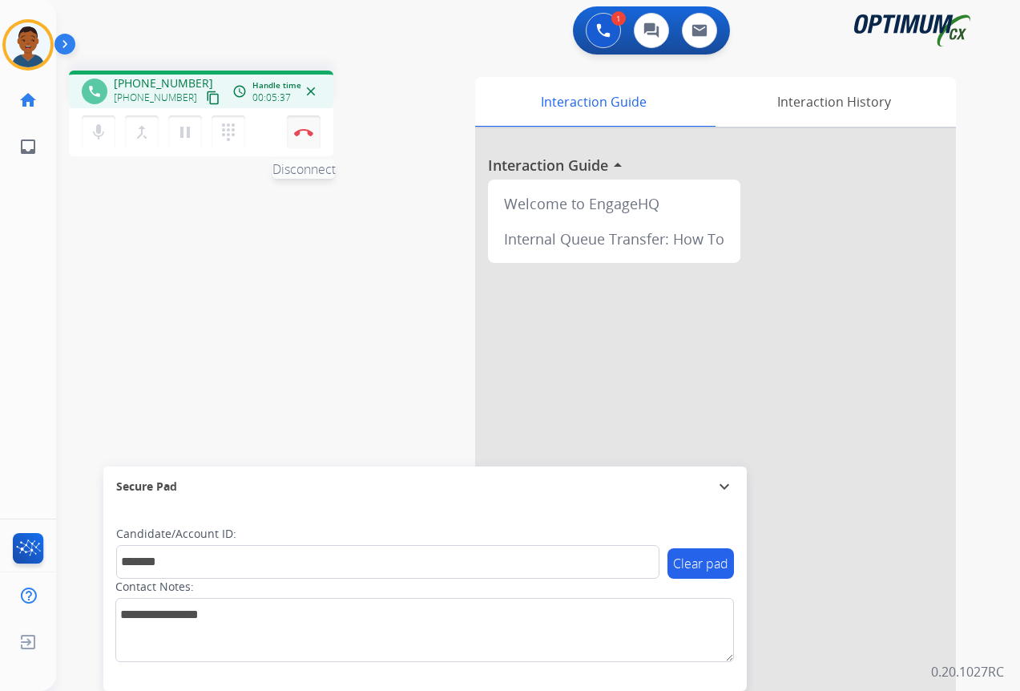
click at [303, 139] on button "Disconnect" at bounding box center [304, 132] width 34 height 34
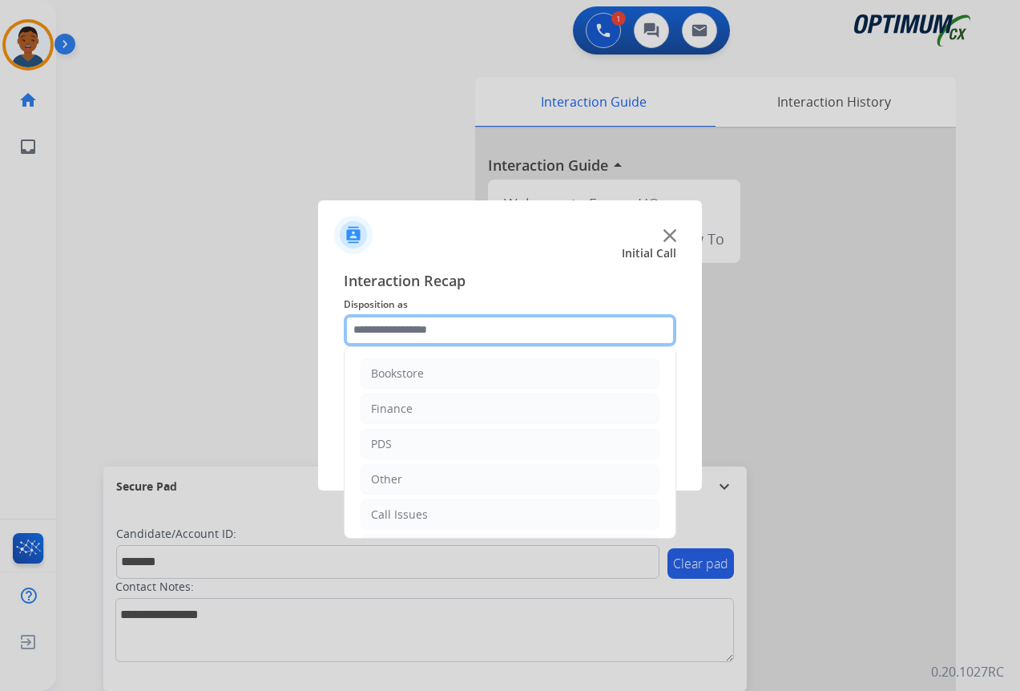
click at [401, 333] on input "text" at bounding box center [510, 330] width 332 height 32
click at [388, 434] on div "Initial Application" at bounding box center [418, 441] width 95 height 16
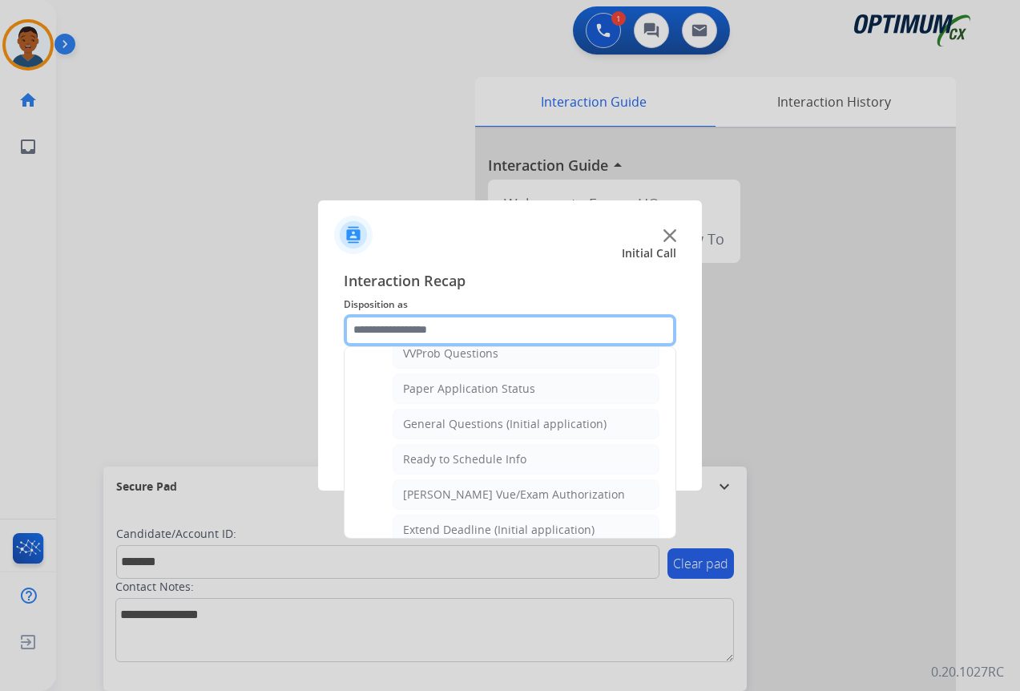
scroll to position [910, 0]
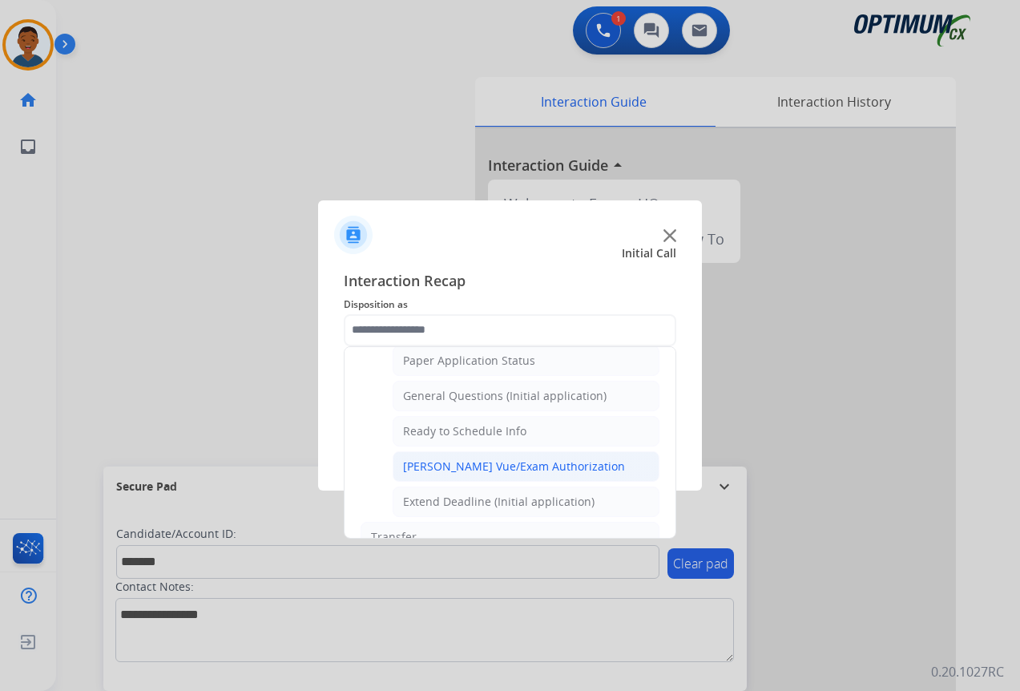
click at [439, 465] on div "Pearson Vue/Exam Authorization" at bounding box center [514, 466] width 222 height 16
type input "**********"
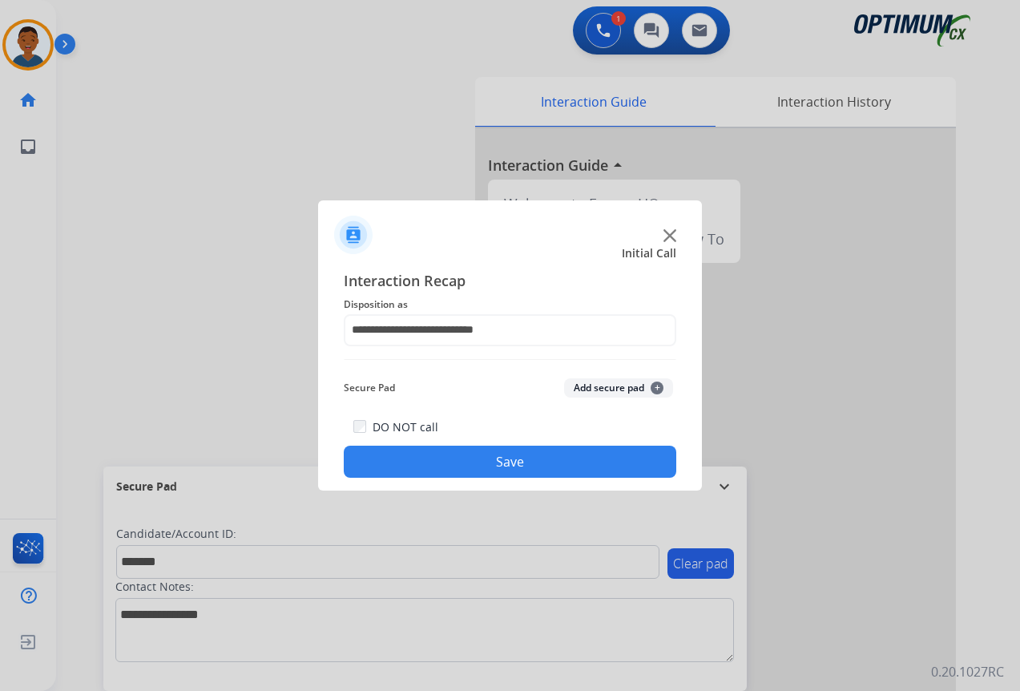
click at [606, 380] on button "Add secure pad +" at bounding box center [618, 387] width 109 height 19
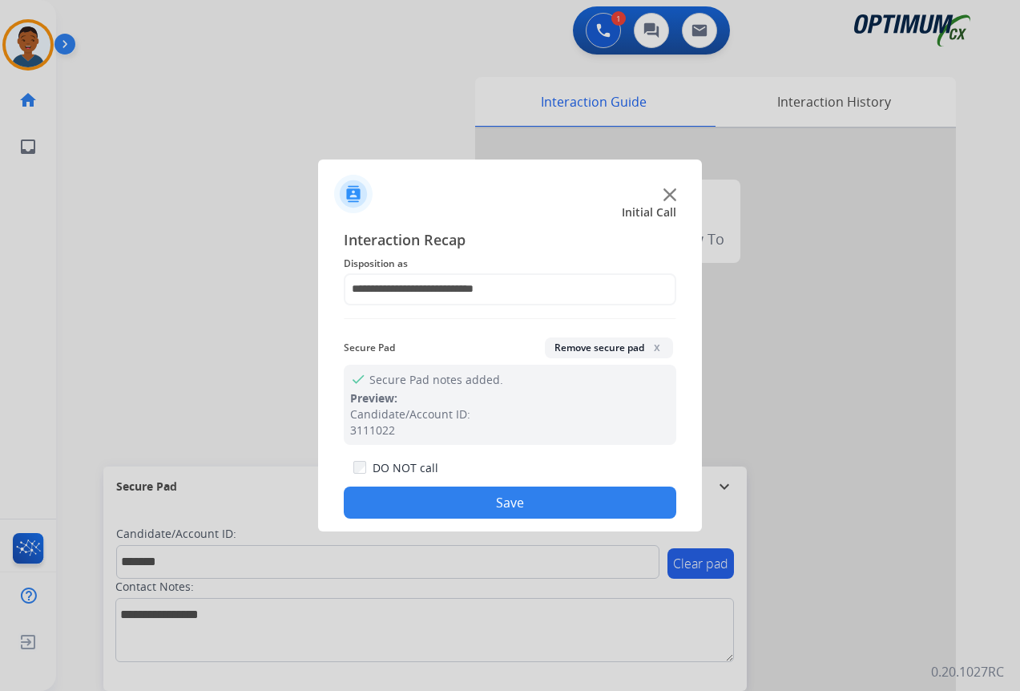
click at [561, 495] on button "Save" at bounding box center [510, 502] width 332 height 32
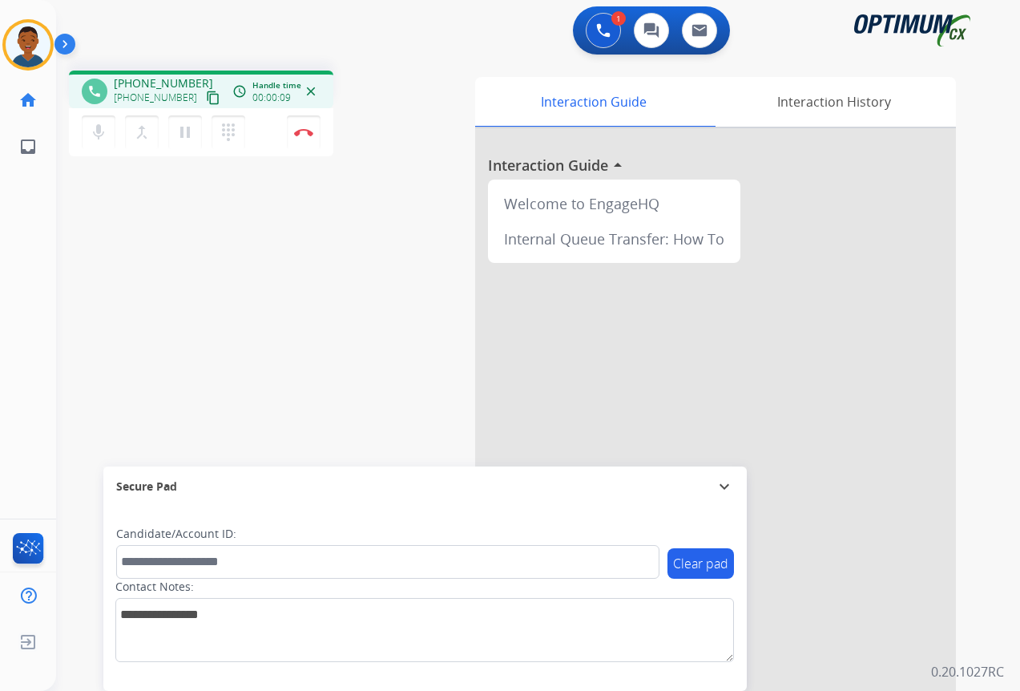
click at [206, 97] on mat-icon "content_copy" at bounding box center [213, 98] width 14 height 14
click at [304, 136] on button "Disconnect" at bounding box center [304, 132] width 34 height 34
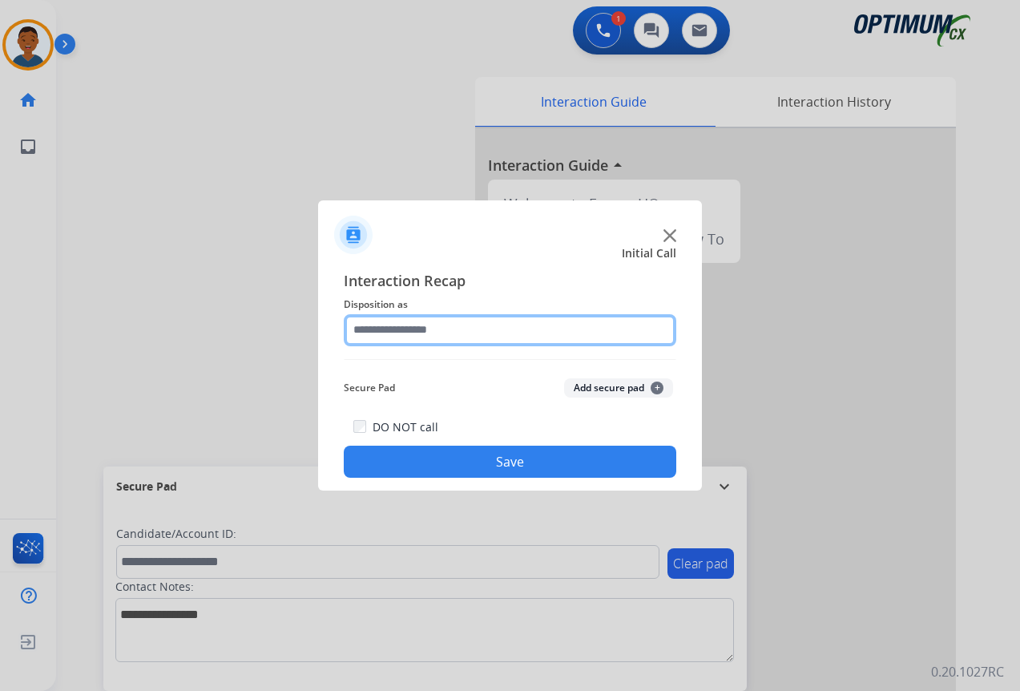
click at [391, 324] on input "text" at bounding box center [510, 330] width 332 height 32
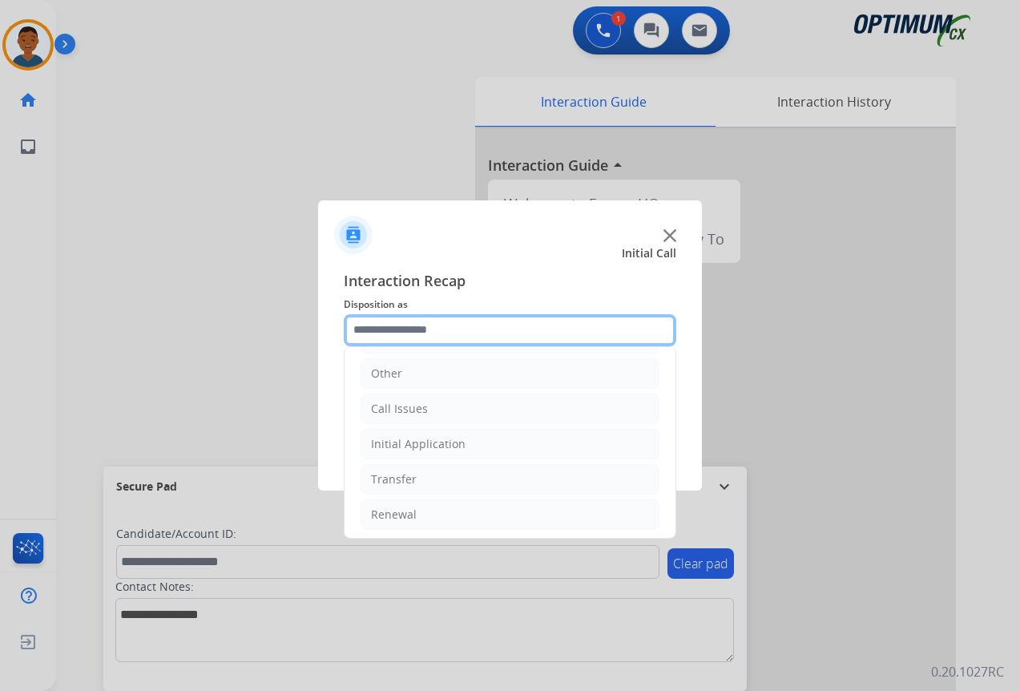
scroll to position [109, 0]
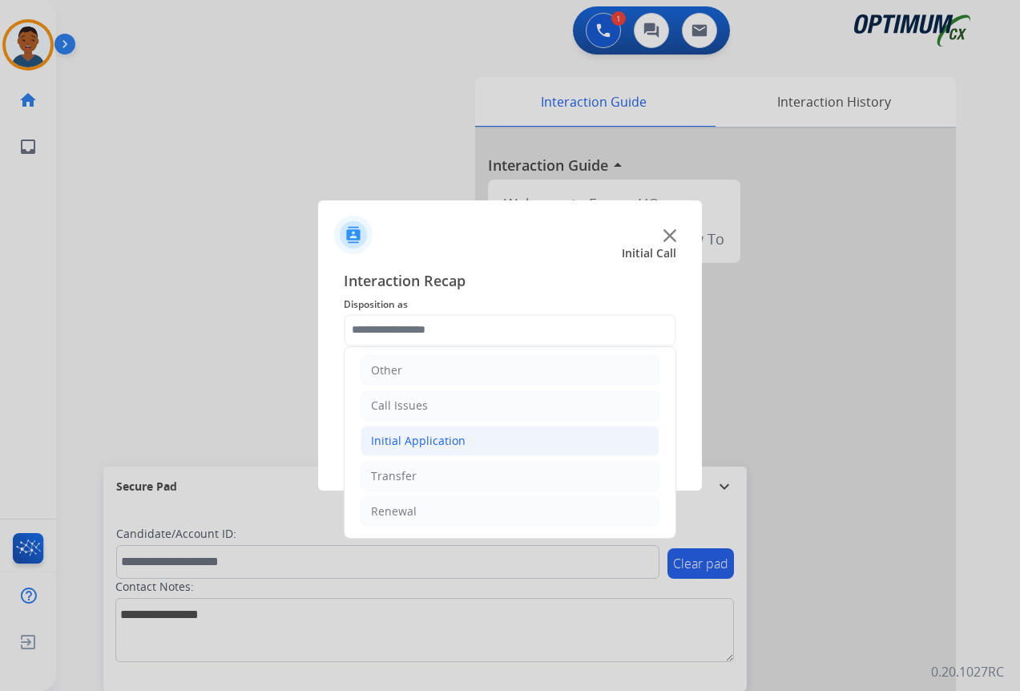
click at [394, 440] on div "Initial Application" at bounding box center [418, 441] width 95 height 16
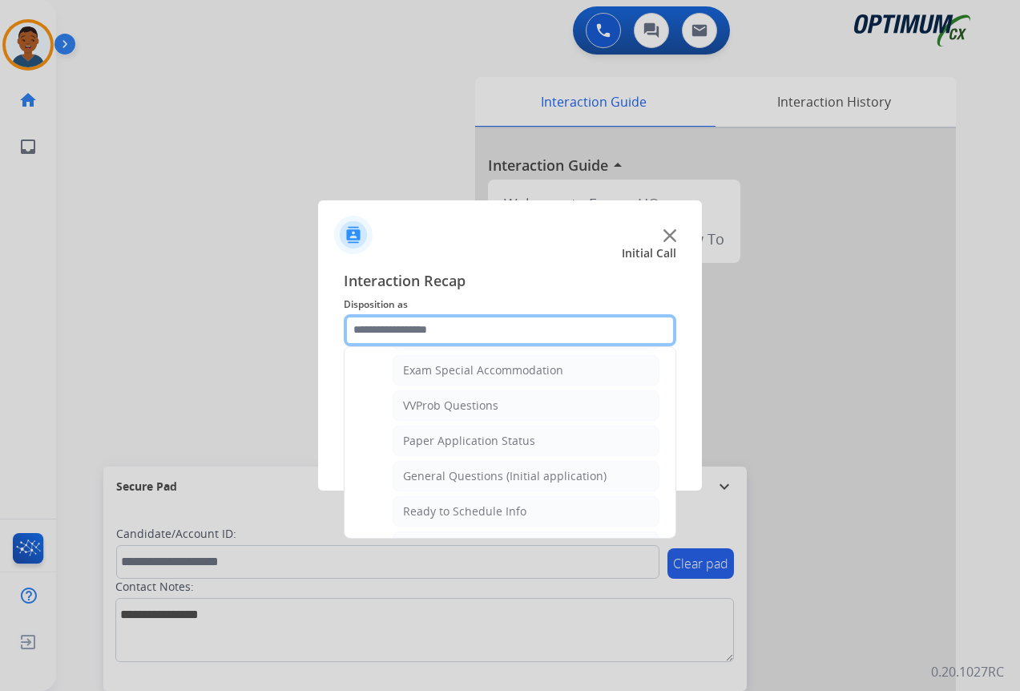
scroll to position [910, 0]
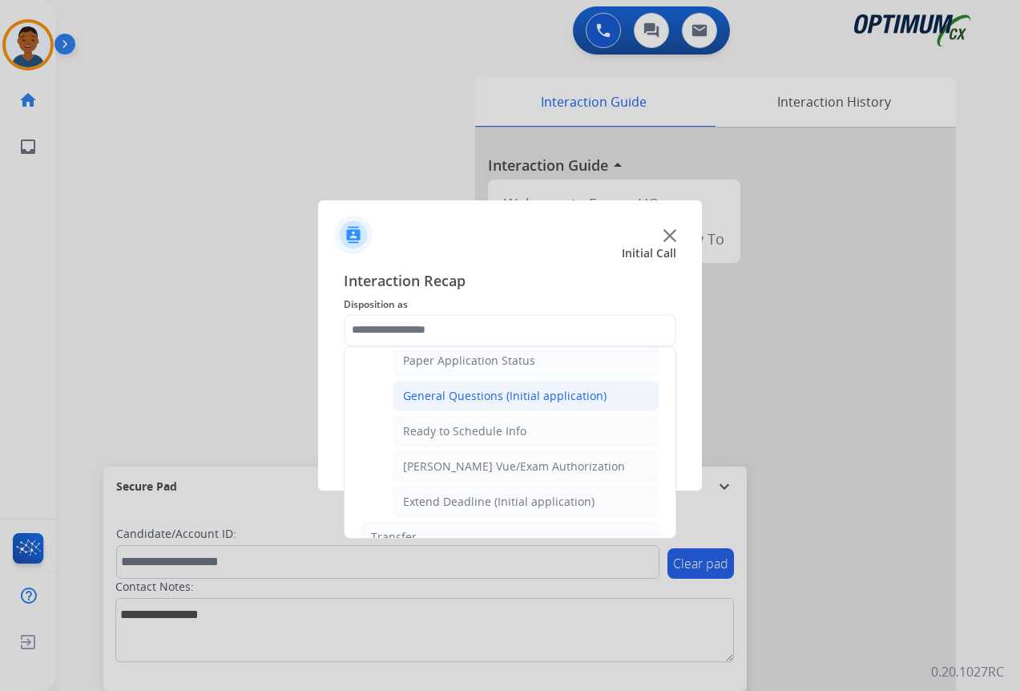
click at [433, 389] on div "General Questions (Initial application)" at bounding box center [504, 396] width 203 height 16
type input "**********"
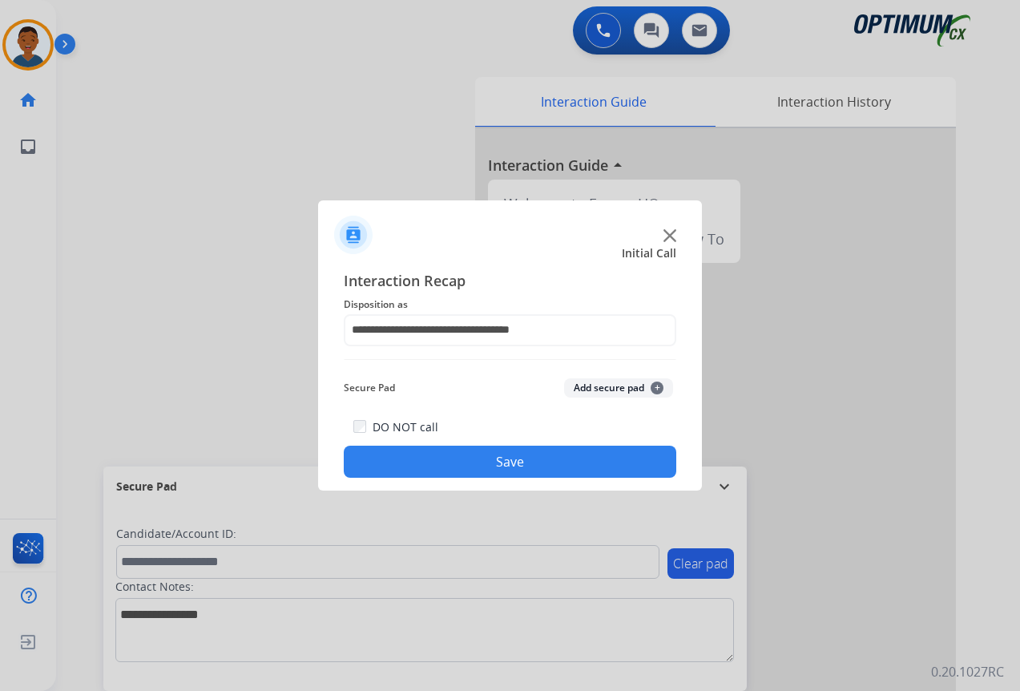
click at [429, 454] on button "Save" at bounding box center [510, 461] width 332 height 32
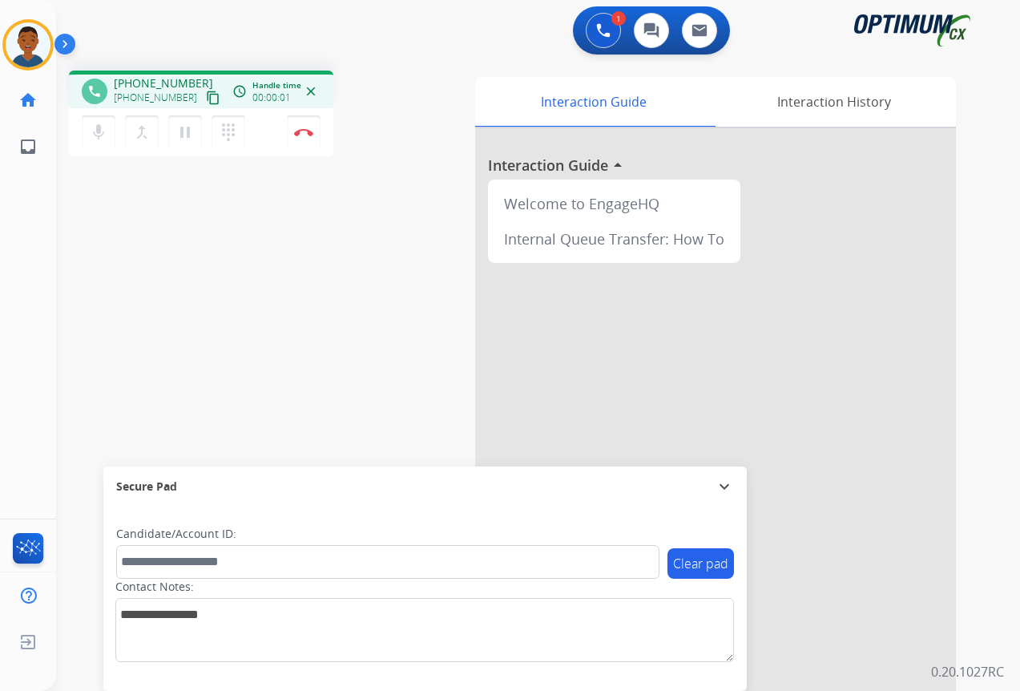
click at [206, 98] on mat-icon "content_copy" at bounding box center [213, 98] width 14 height 14
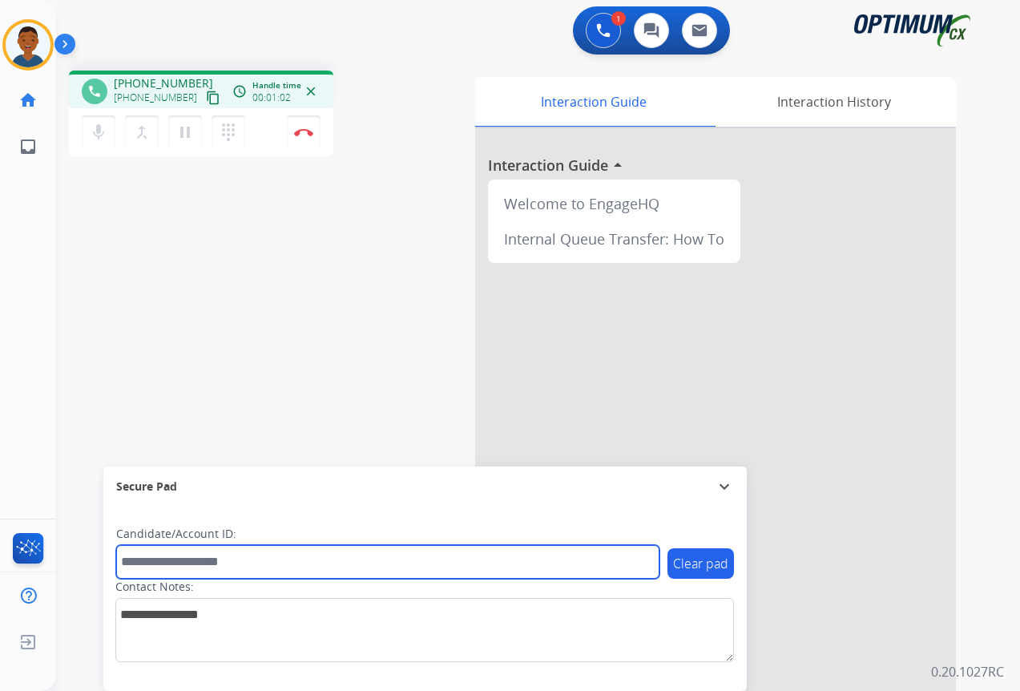
click at [203, 566] on input "text" at bounding box center [387, 562] width 543 height 34
paste input "*******"
type input "*******"
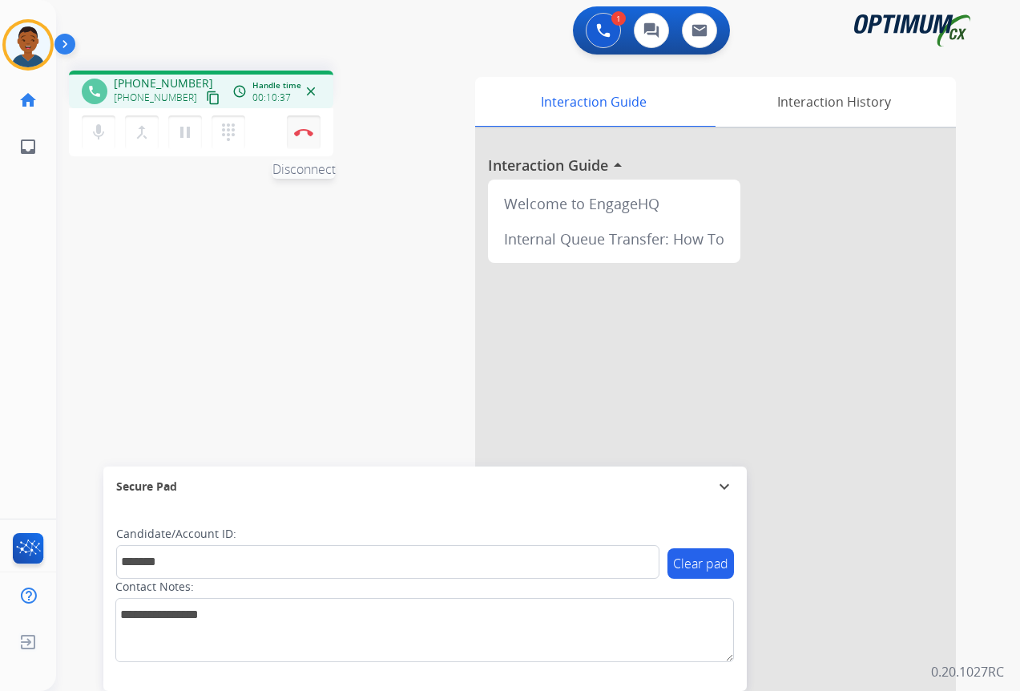
click at [301, 133] on img at bounding box center [303, 132] width 19 height 8
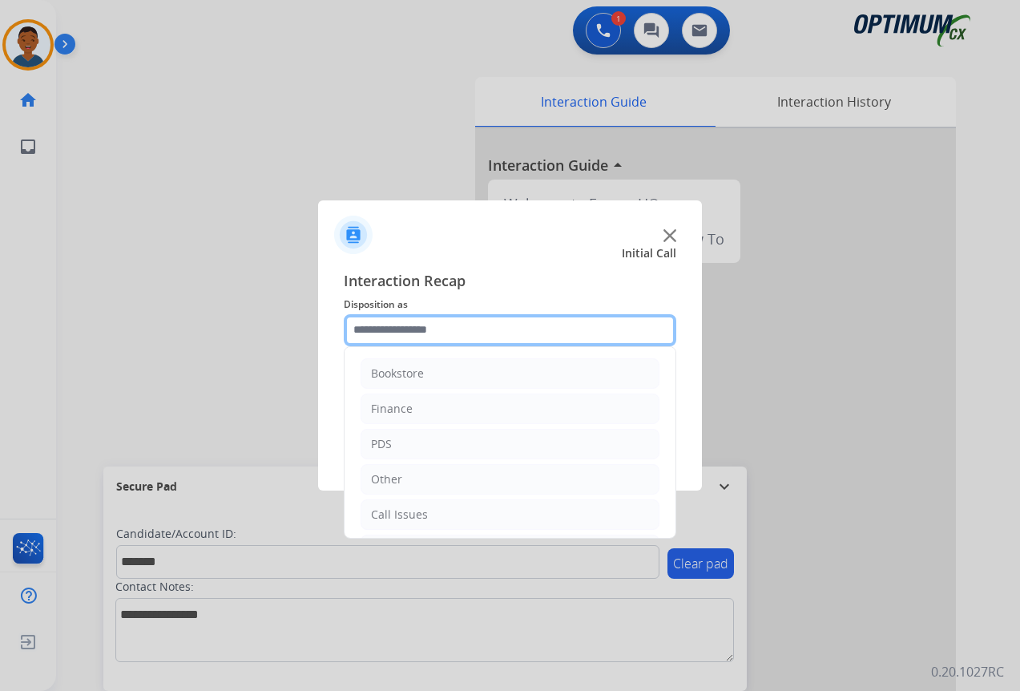
click at [360, 326] on input "text" at bounding box center [510, 330] width 332 height 32
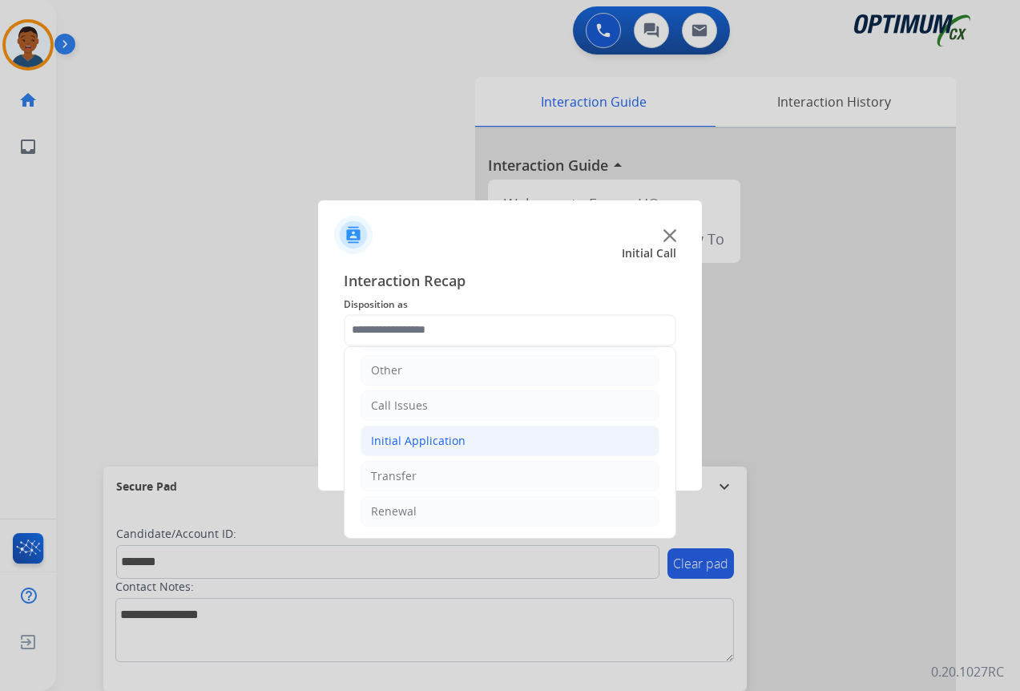
click at [389, 440] on div "Initial Application" at bounding box center [418, 441] width 95 height 16
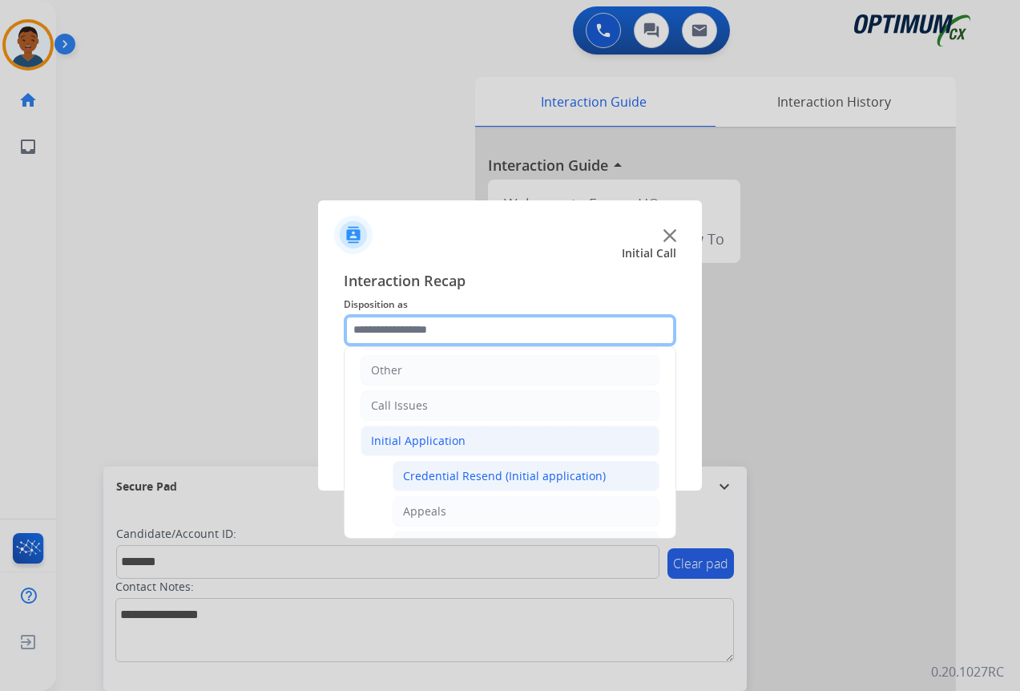
scroll to position [189, 0]
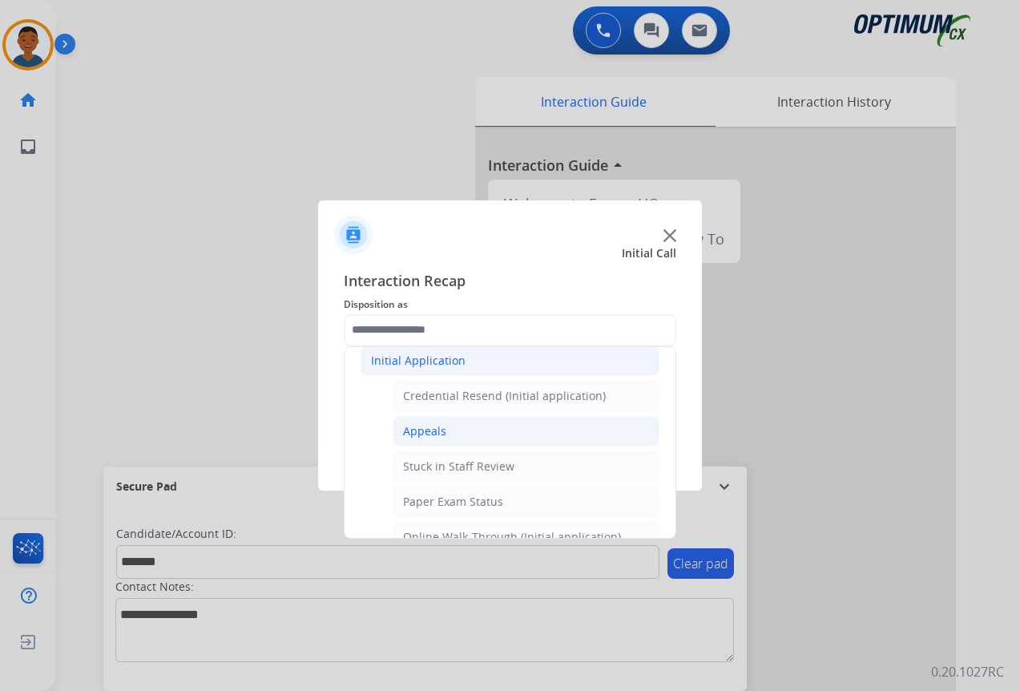
click at [420, 429] on div "Appeals" at bounding box center [424, 431] width 43 height 16
type input "*******"
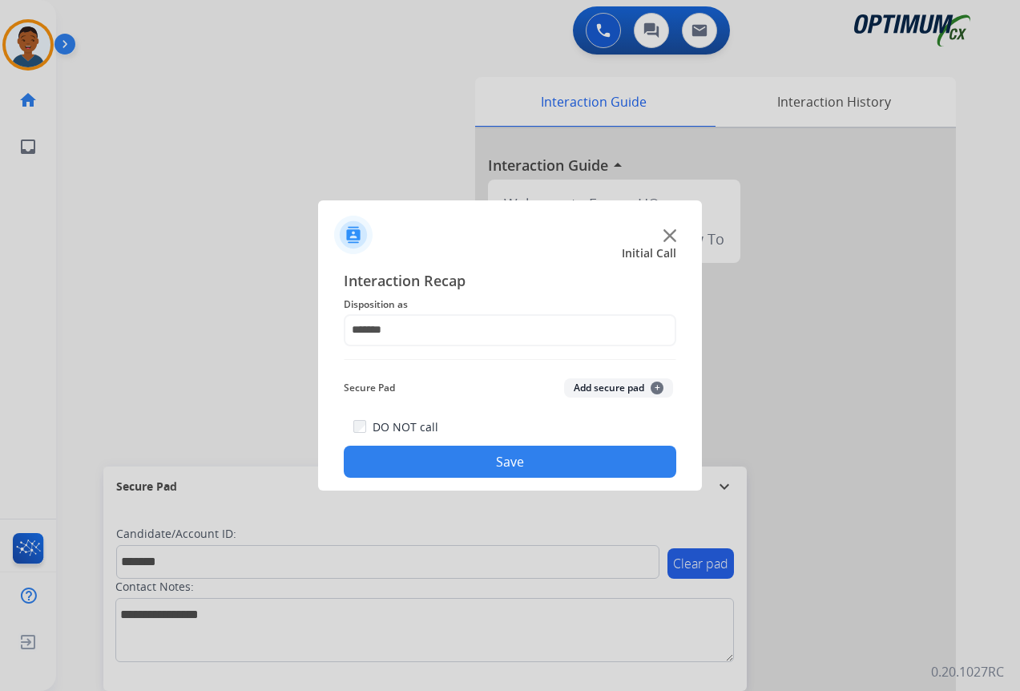
click at [611, 383] on button "Add secure pad +" at bounding box center [618, 387] width 109 height 19
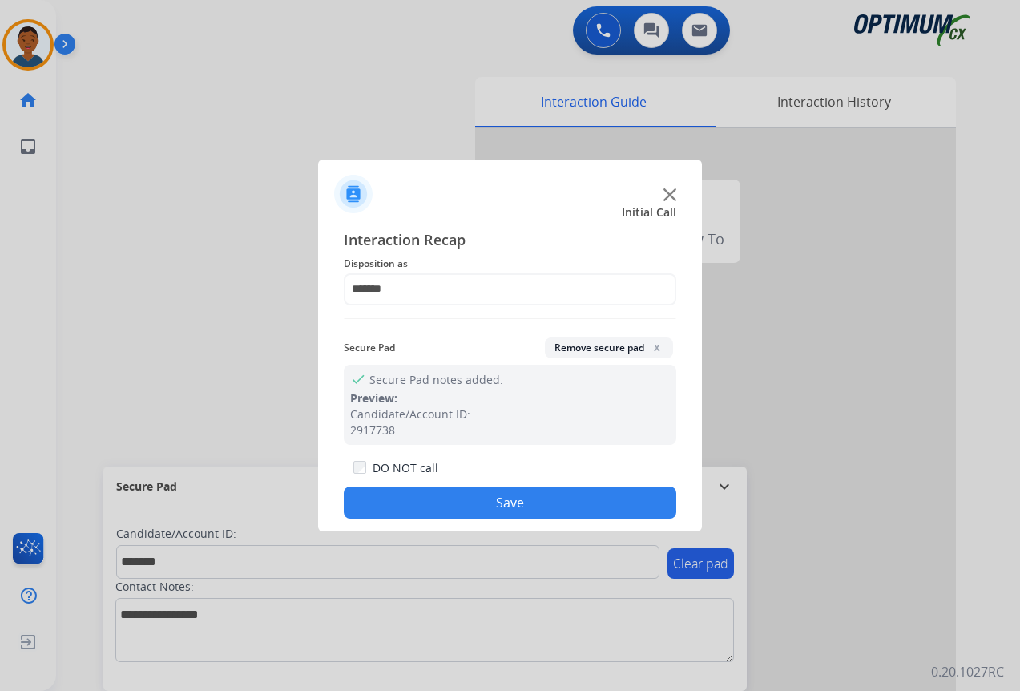
click at [546, 500] on button "Save" at bounding box center [510, 502] width 332 height 32
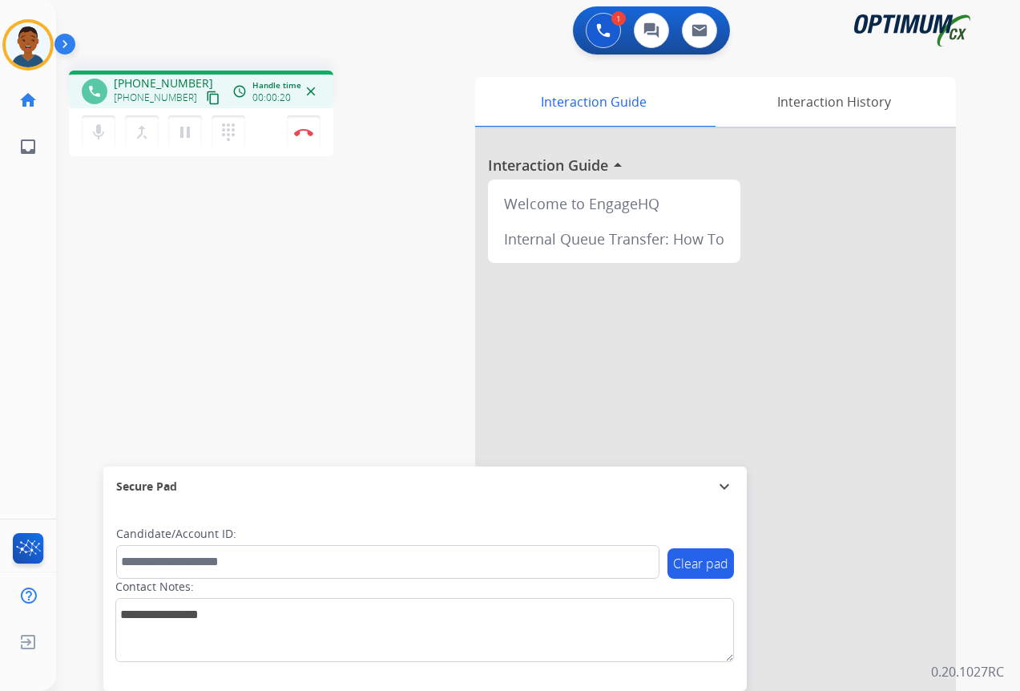
click at [206, 98] on mat-icon "content_copy" at bounding box center [213, 98] width 14 height 14
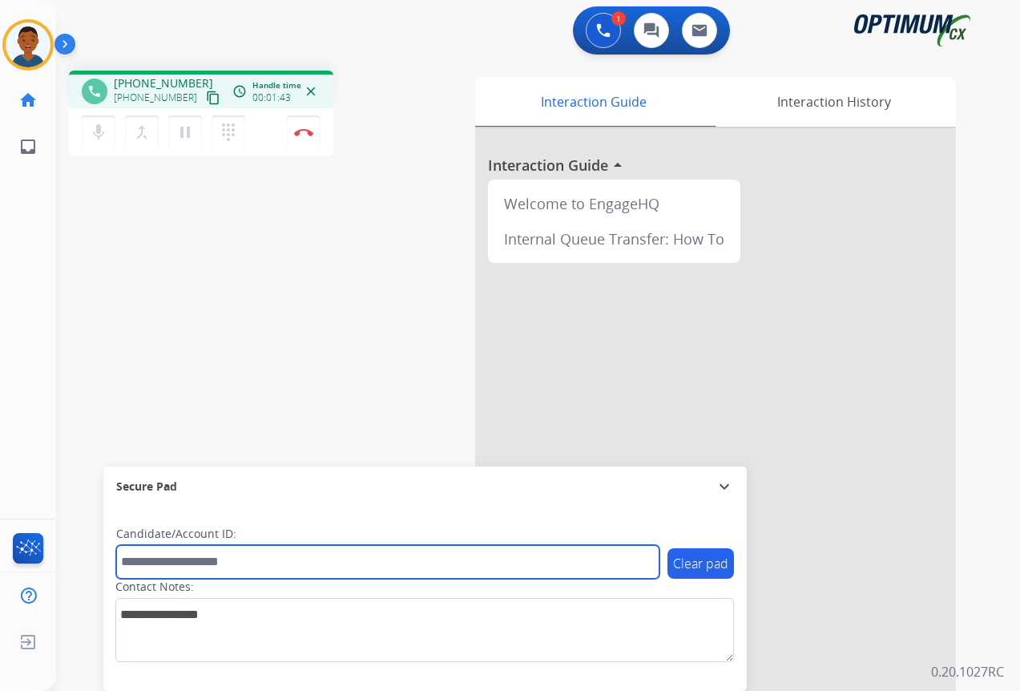
click at [176, 567] on input "text" at bounding box center [387, 562] width 543 height 34
paste input "*******"
type input "*******"
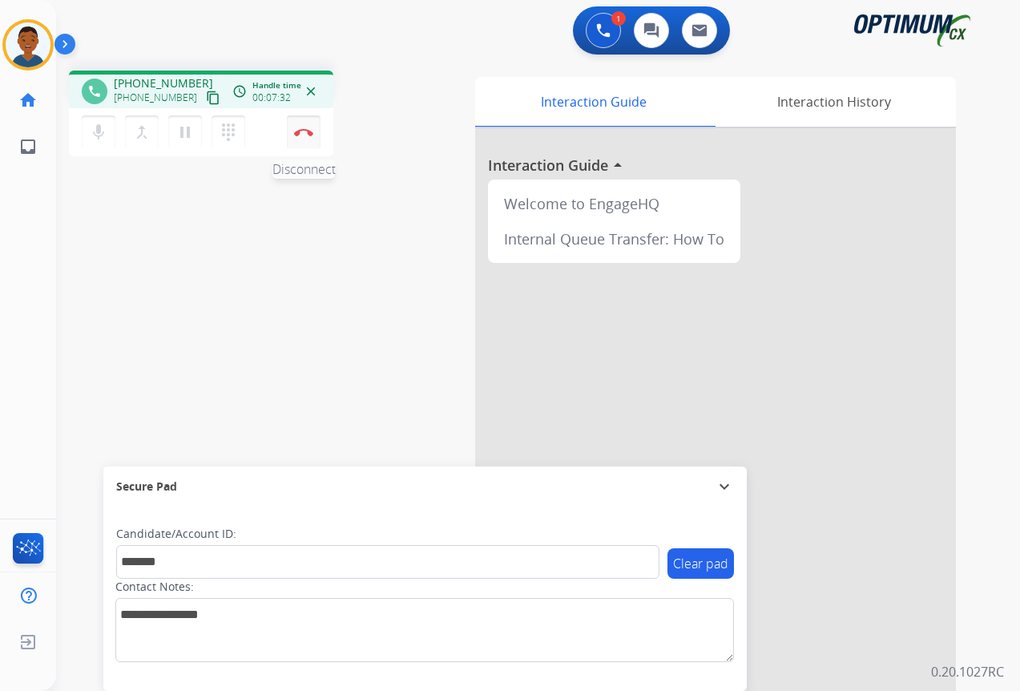
click at [306, 133] on img at bounding box center [303, 132] width 19 height 8
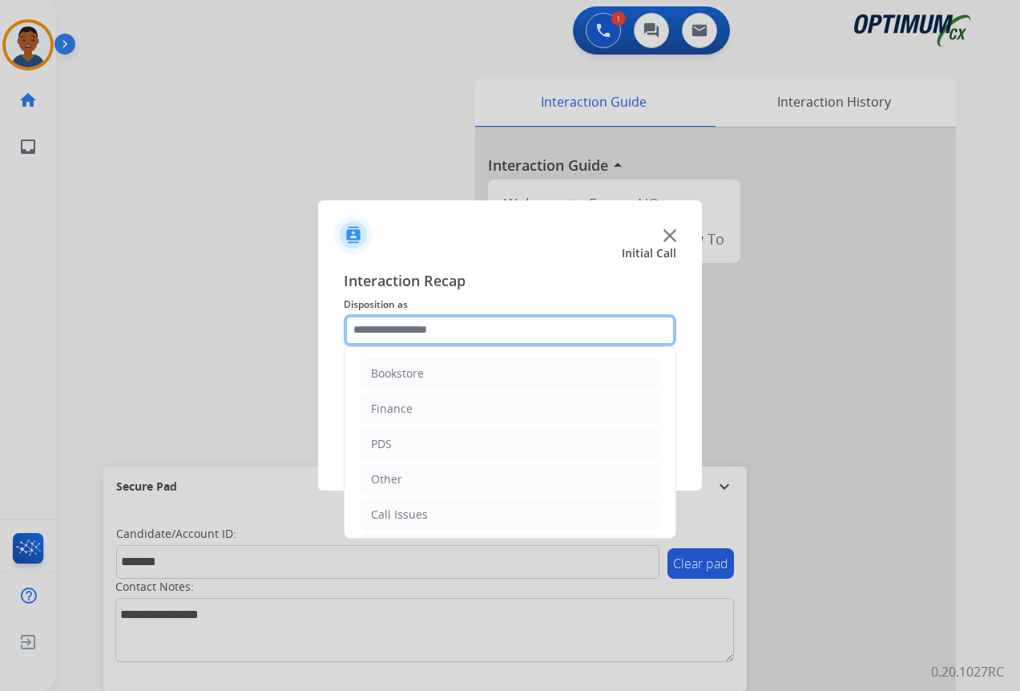
click at [380, 330] on input "text" at bounding box center [510, 330] width 332 height 32
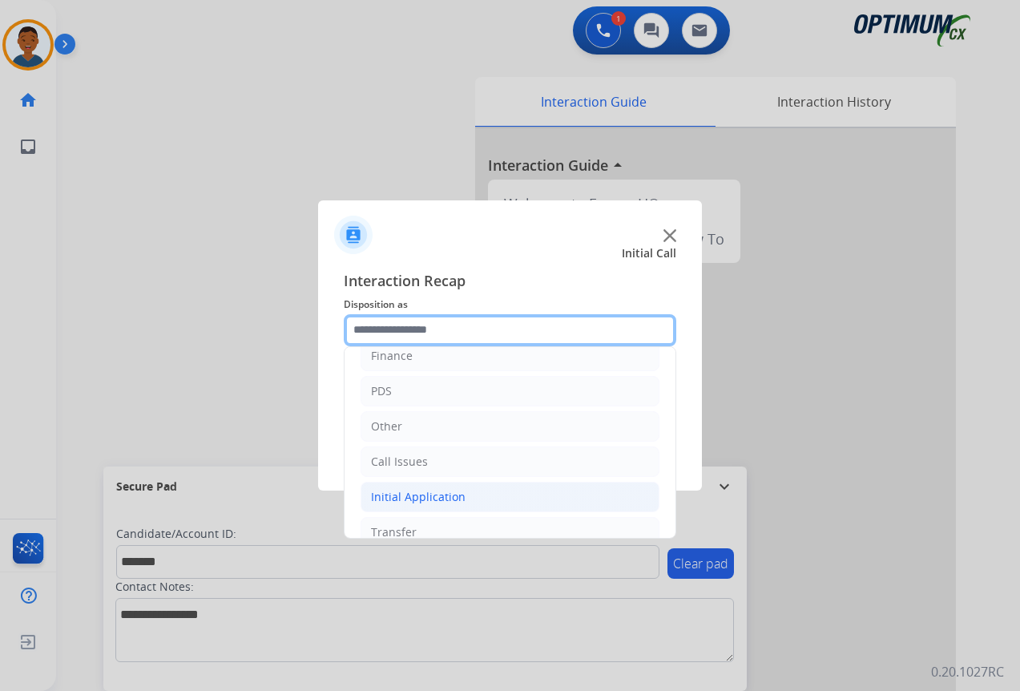
scroll to position [109, 0]
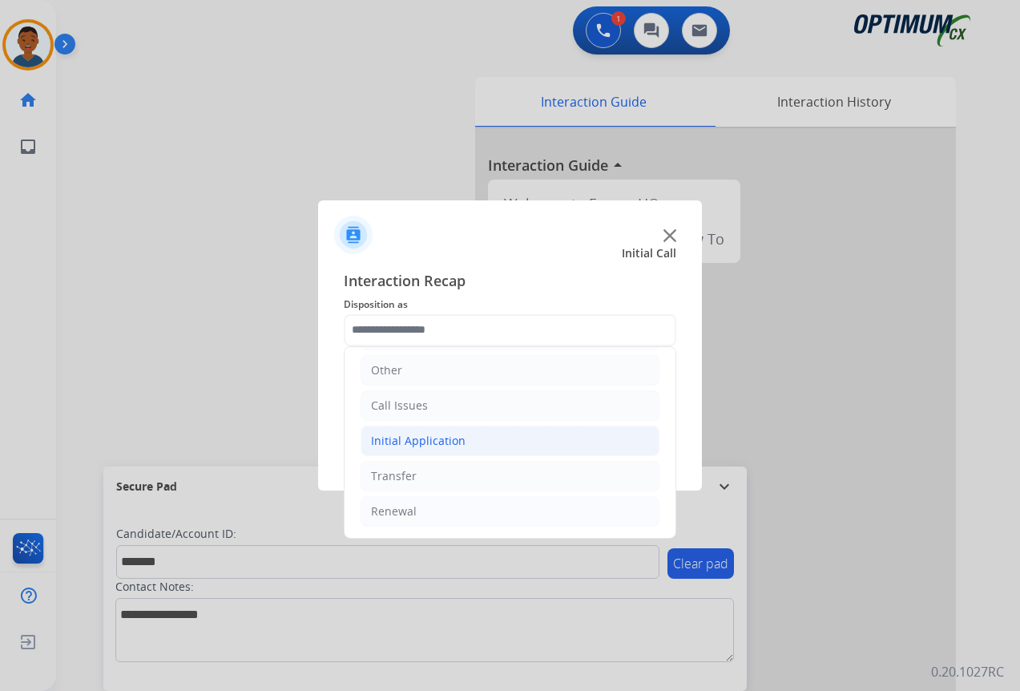
click at [400, 435] on div "Initial Application" at bounding box center [418, 441] width 95 height 16
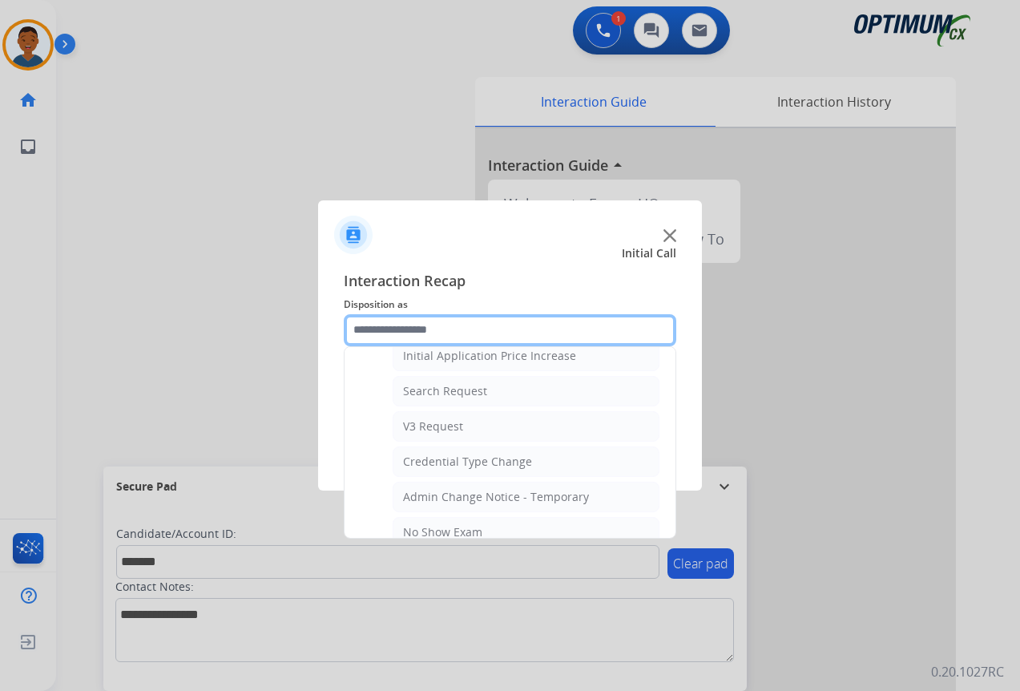
scroll to position [590, 0]
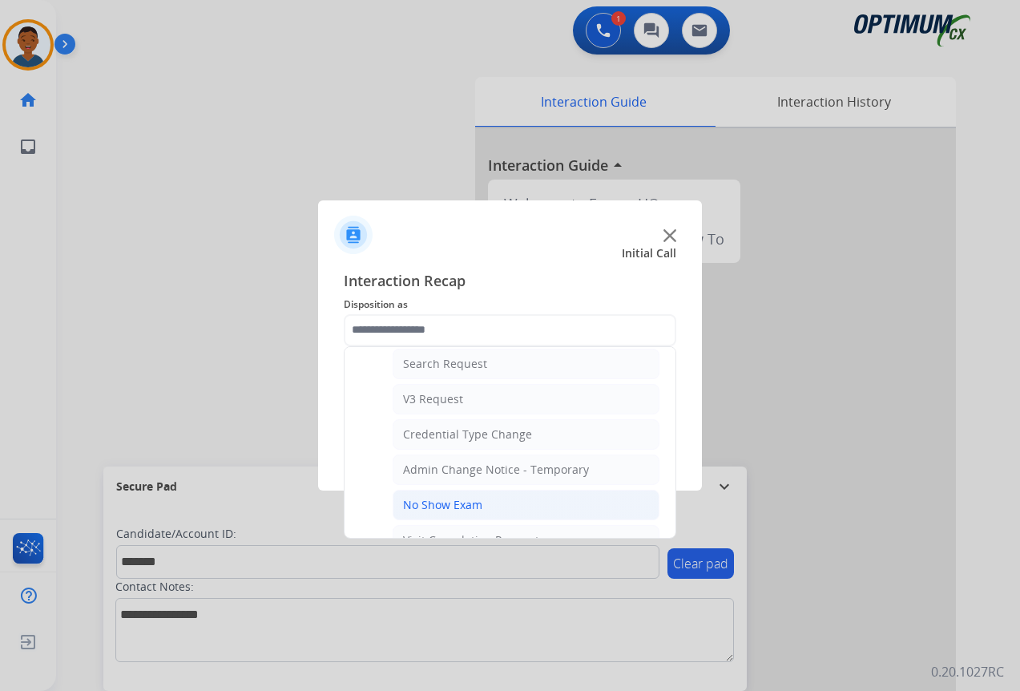
click at [428, 502] on div "No Show Exam" at bounding box center [442, 505] width 79 height 16
type input "**********"
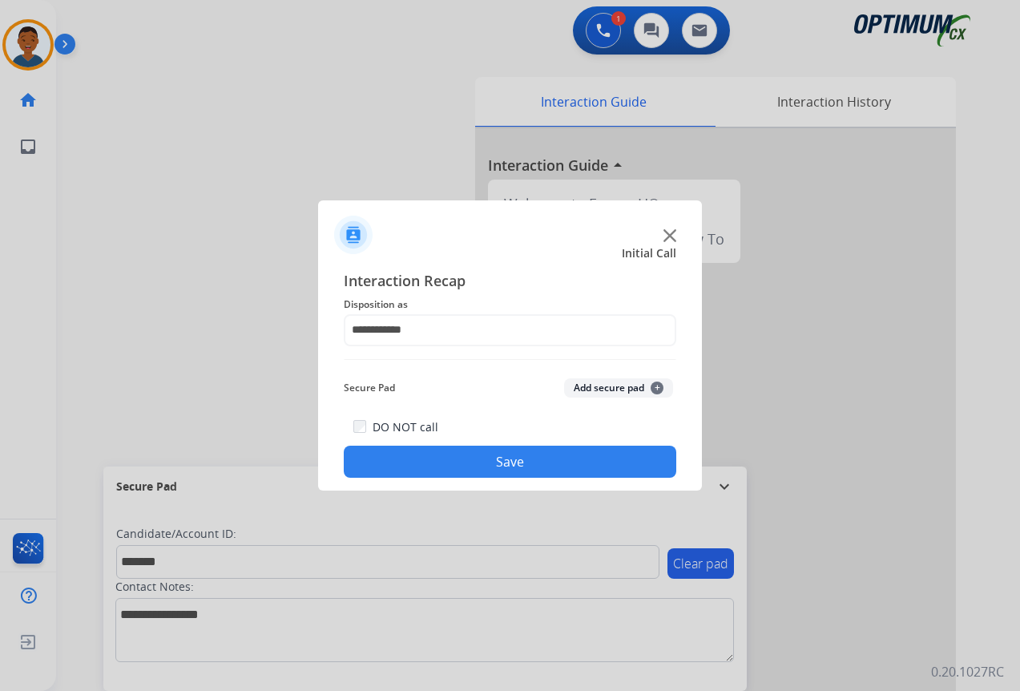
click at [590, 389] on button "Add secure pad +" at bounding box center [618, 387] width 109 height 19
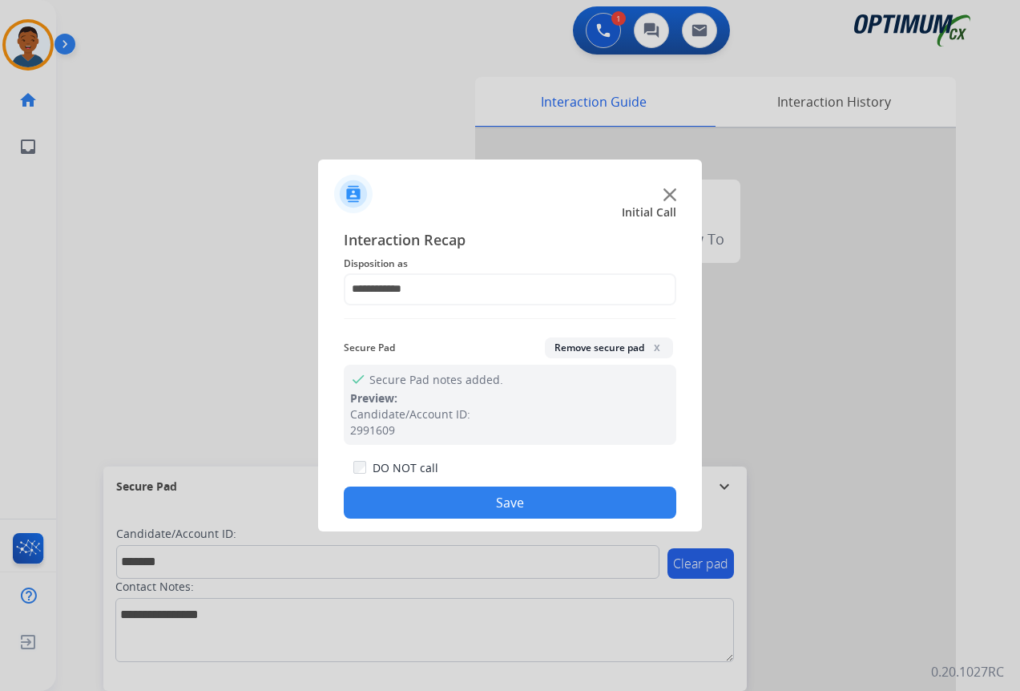
click at [566, 493] on button "Save" at bounding box center [510, 502] width 332 height 32
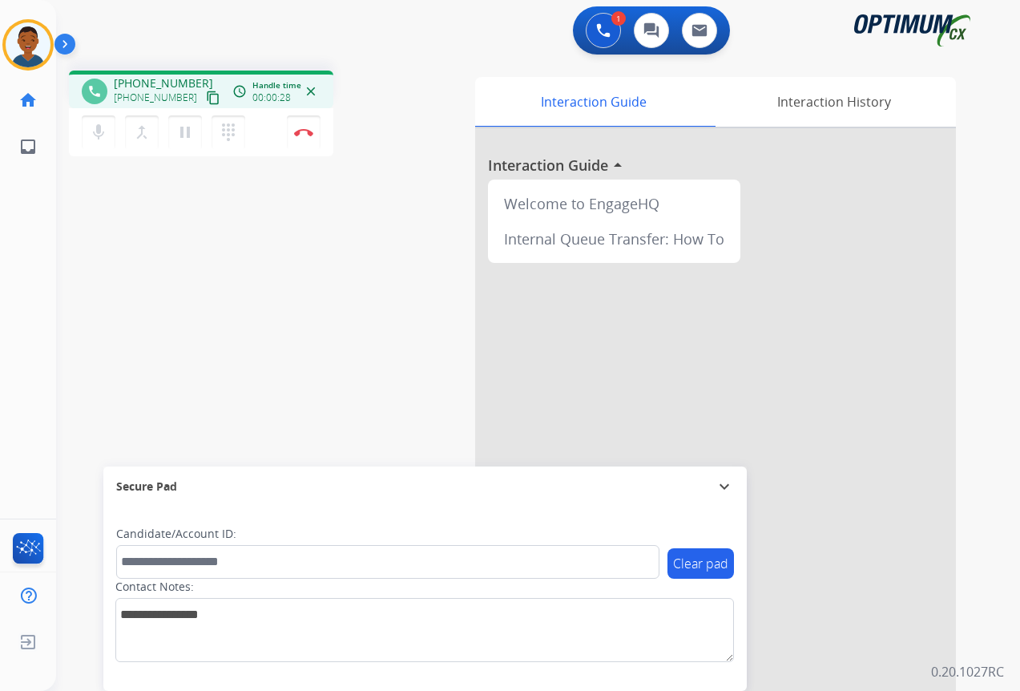
click at [206, 99] on mat-icon "content_copy" at bounding box center [213, 98] width 14 height 14
click at [303, 139] on button "Disconnect" at bounding box center [304, 132] width 34 height 34
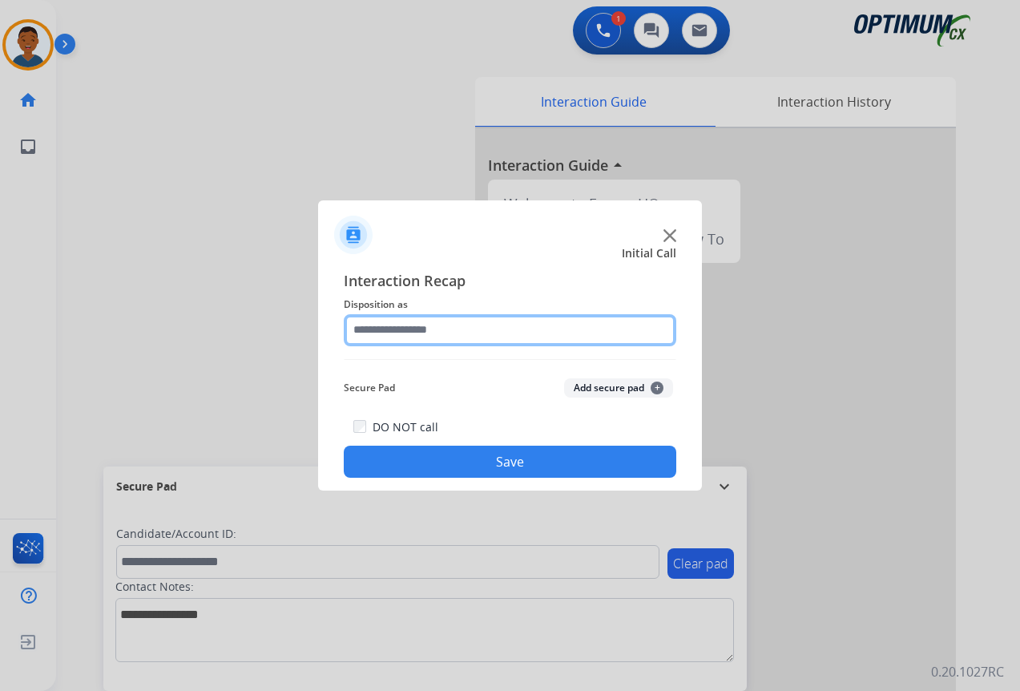
click at [363, 331] on input "text" at bounding box center [510, 330] width 332 height 32
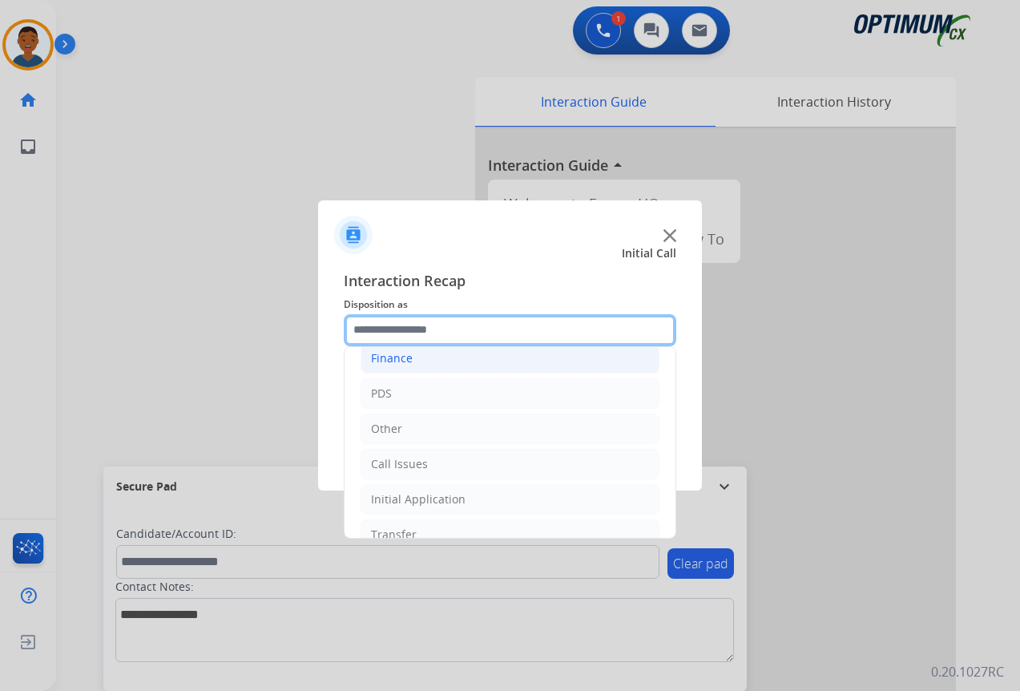
scroll to position [109, 0]
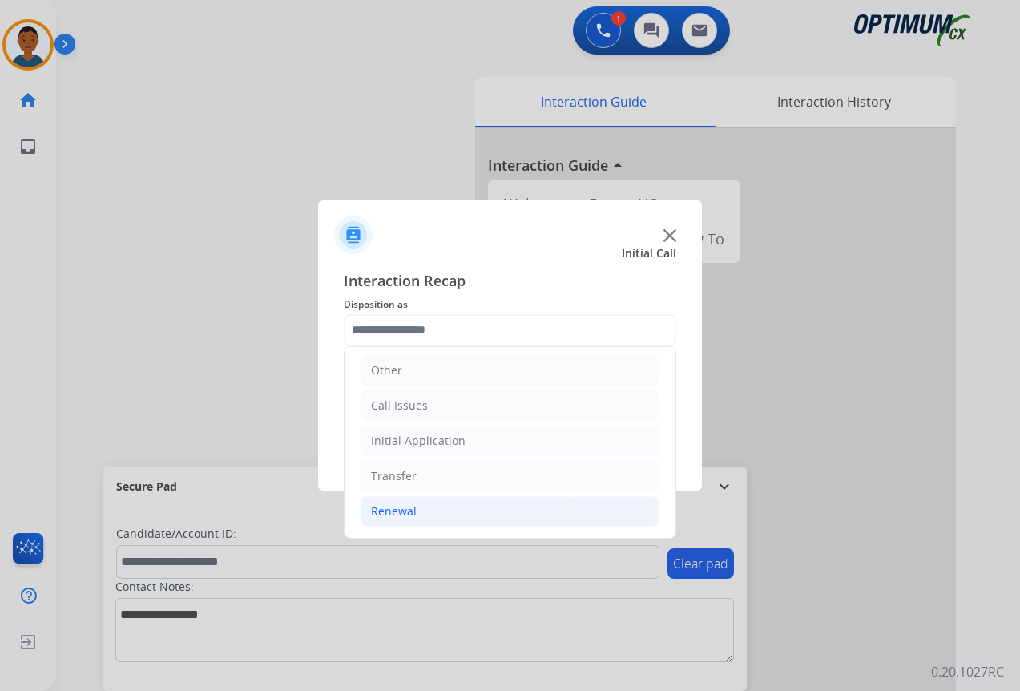
click at [382, 509] on div "Renewal" at bounding box center [394, 511] width 46 height 16
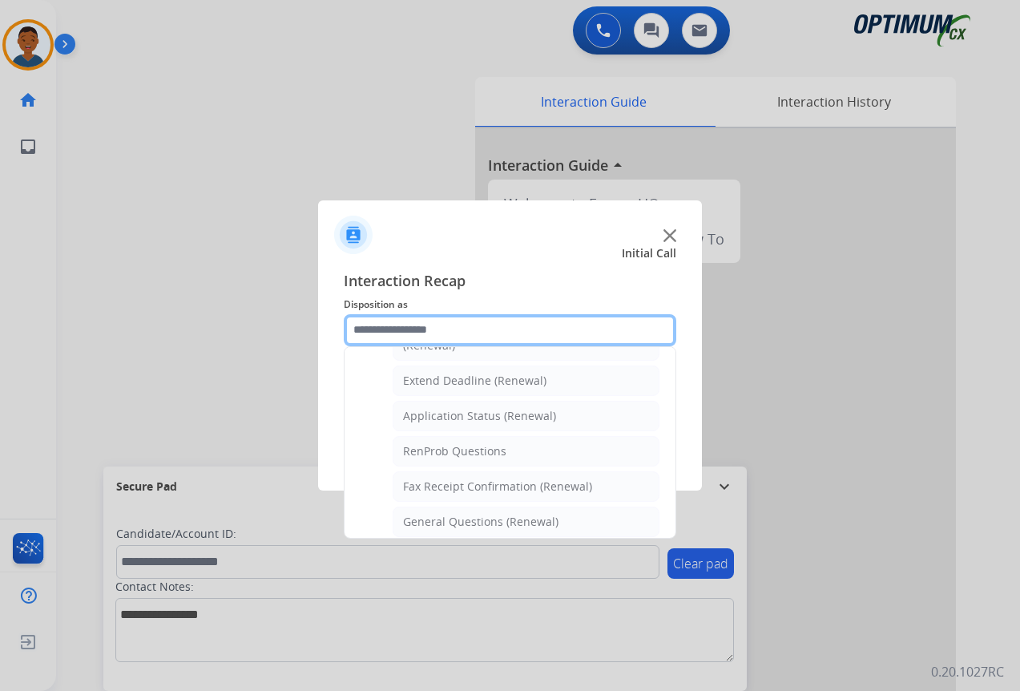
scroll to position [349, 0]
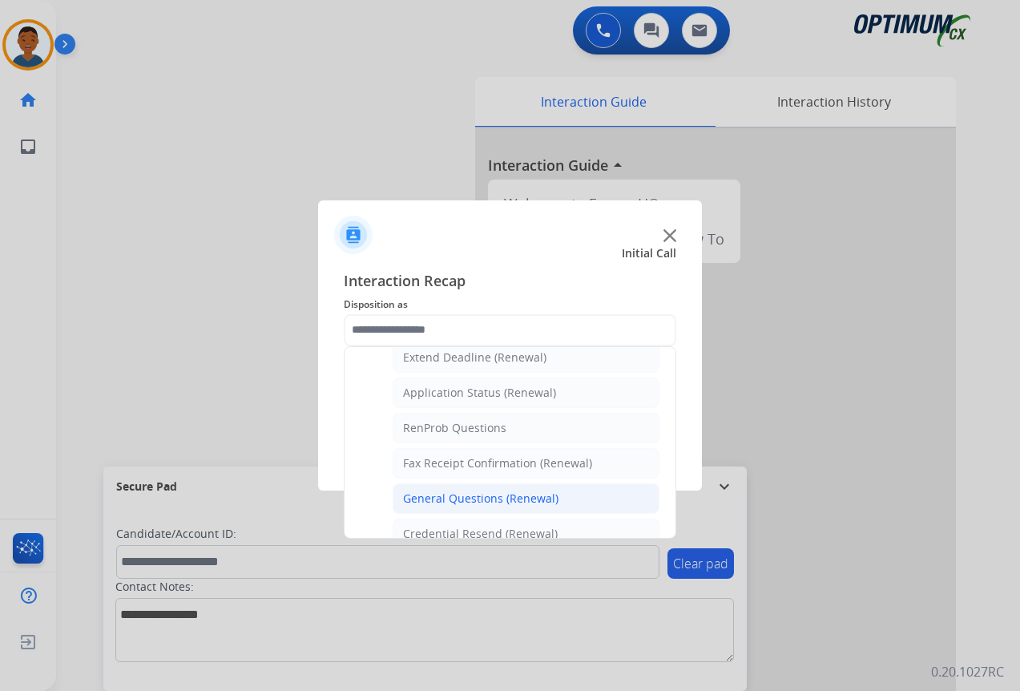
click at [427, 496] on div "General Questions (Renewal)" at bounding box center [480, 498] width 155 height 16
type input "**********"
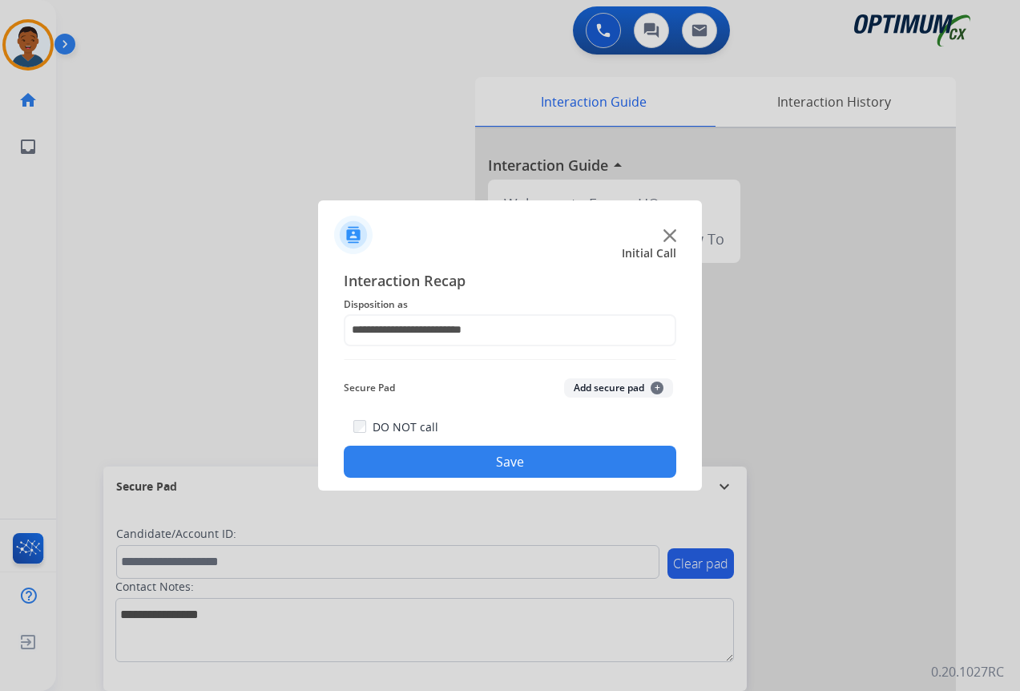
click at [506, 457] on button "Save" at bounding box center [510, 461] width 332 height 32
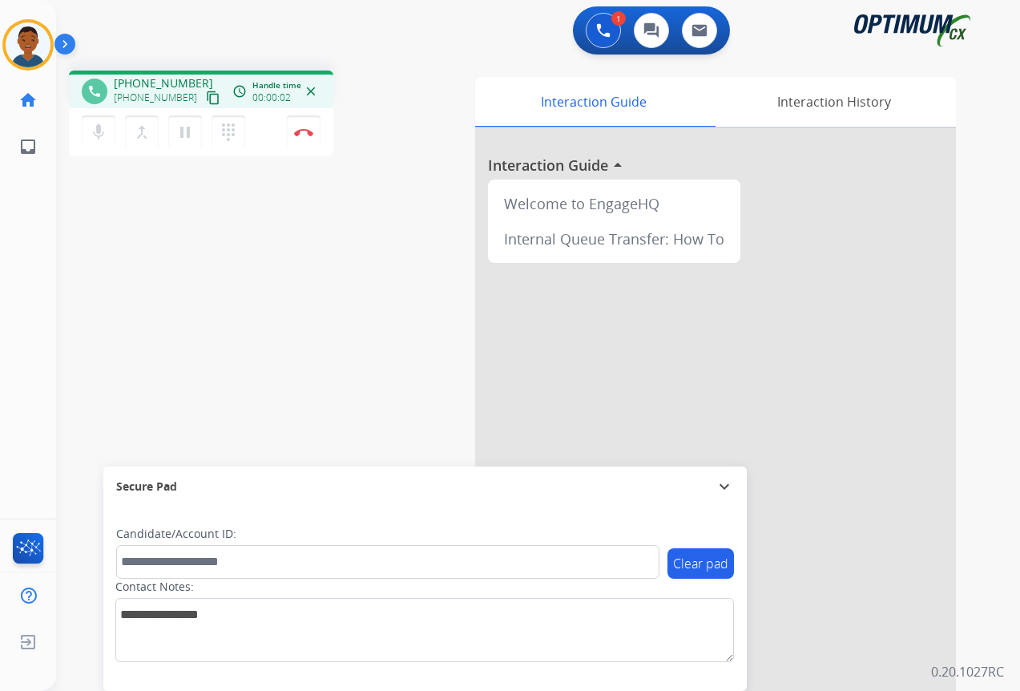
click at [206, 99] on mat-icon "content_copy" at bounding box center [213, 98] width 14 height 14
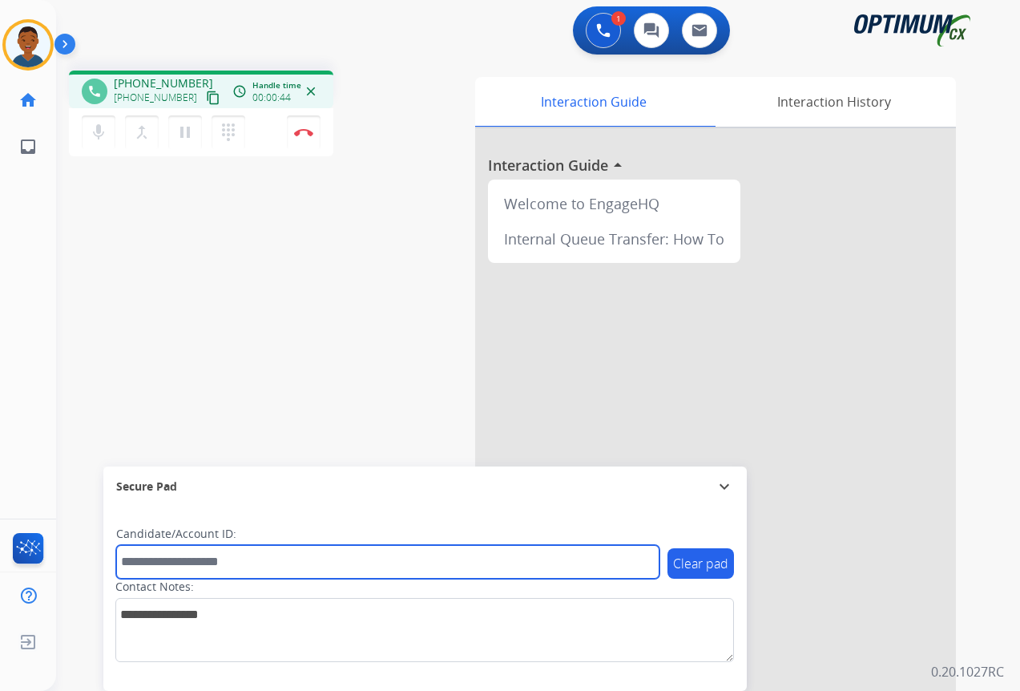
click at [205, 557] on input "text" at bounding box center [387, 562] width 543 height 34
paste input "*******"
type input "*******"
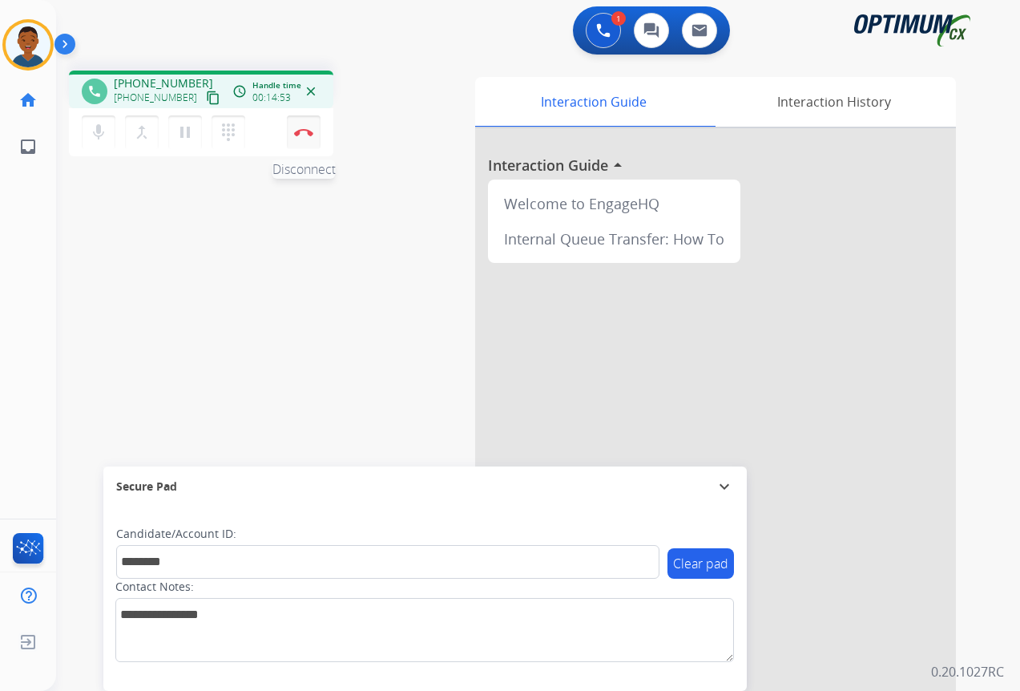
click at [304, 130] on img at bounding box center [303, 132] width 19 height 8
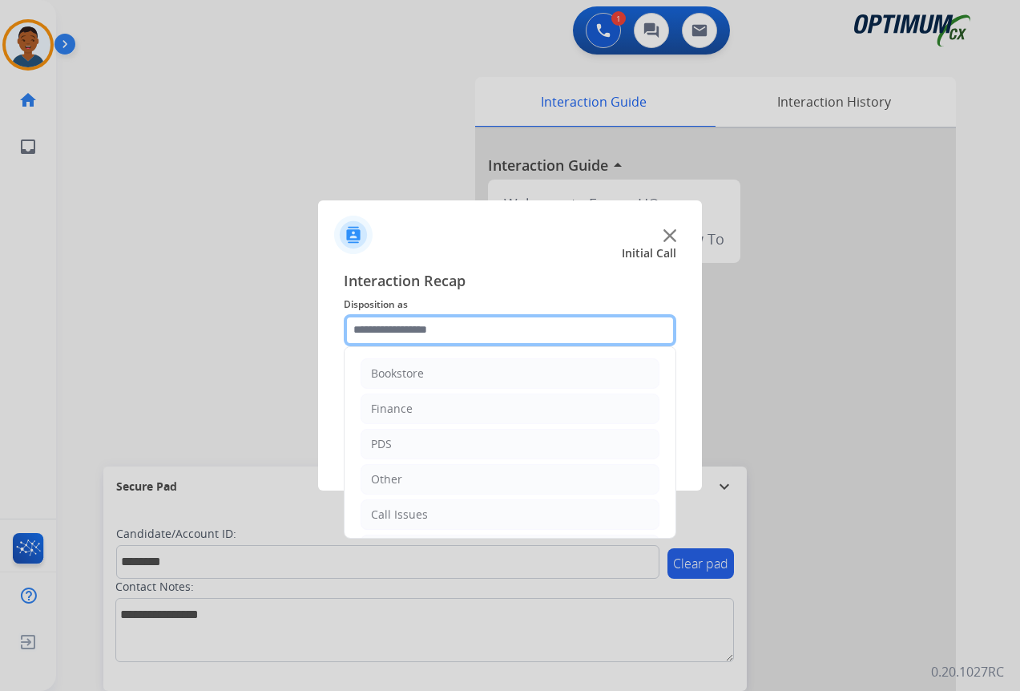
click at [385, 332] on input "text" at bounding box center [510, 330] width 332 height 32
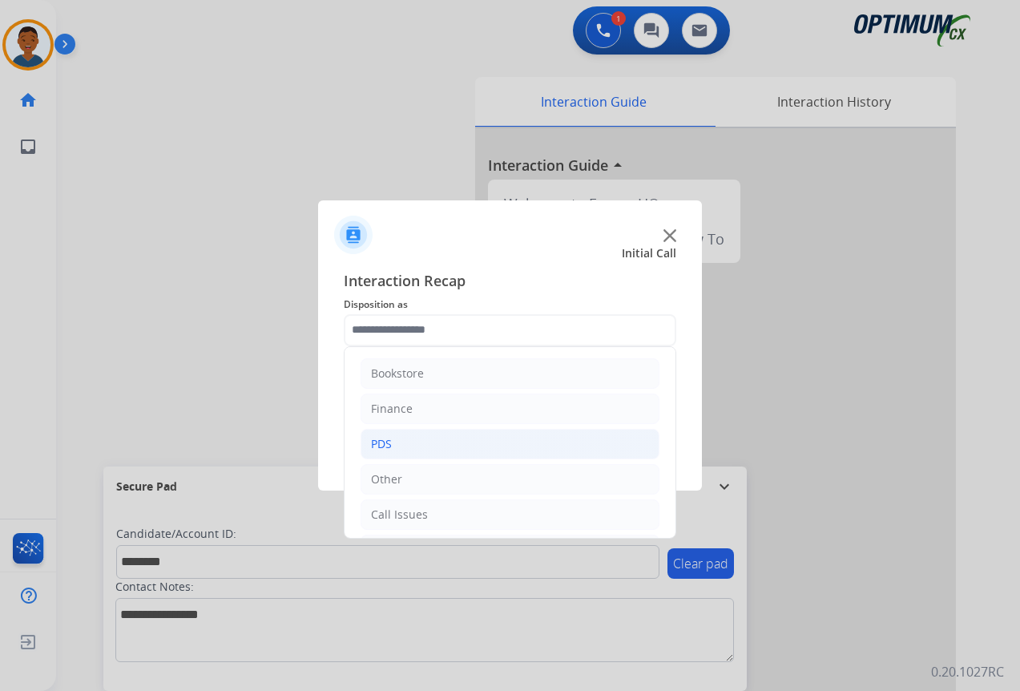
click at [377, 443] on div "PDS" at bounding box center [381, 444] width 21 height 16
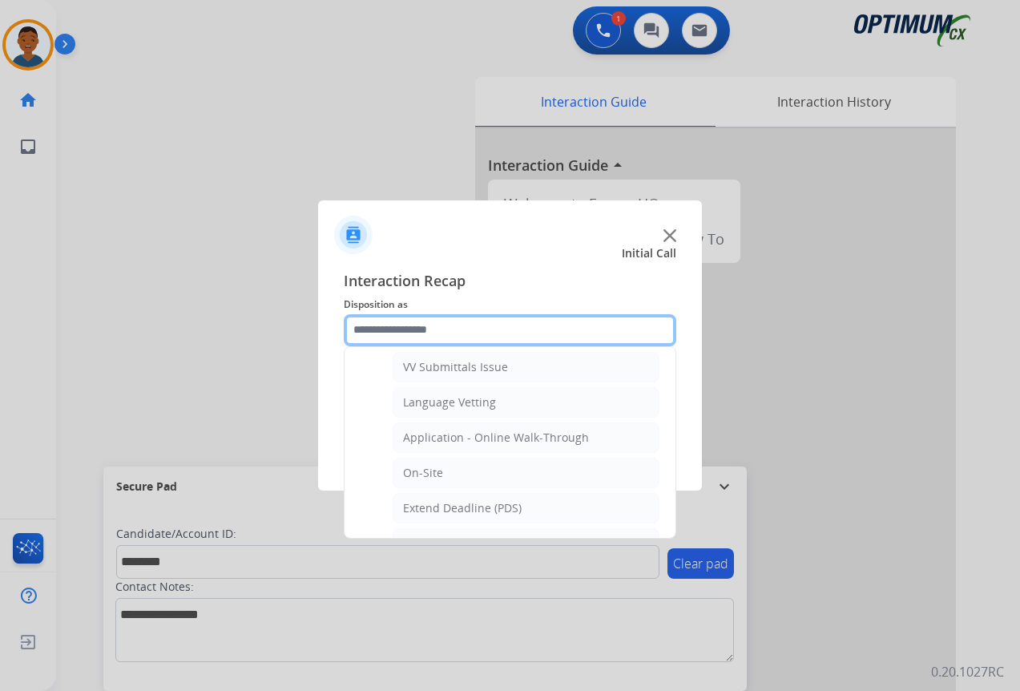
scroll to position [401, 0]
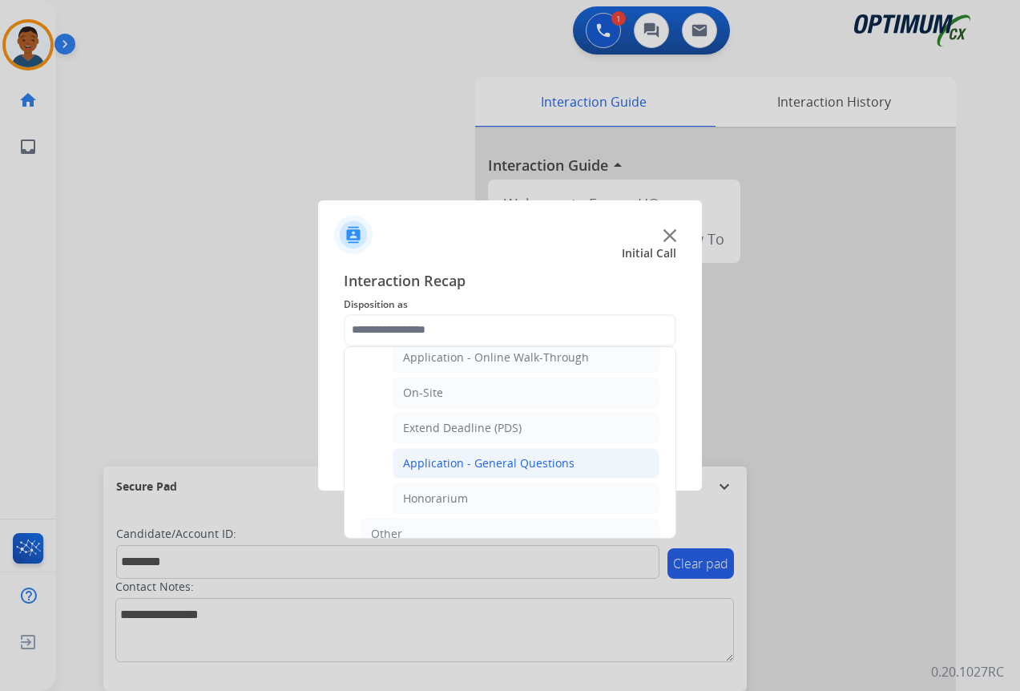
click at [434, 462] on div "Application - General Questions" at bounding box center [488, 463] width 171 height 16
type input "**********"
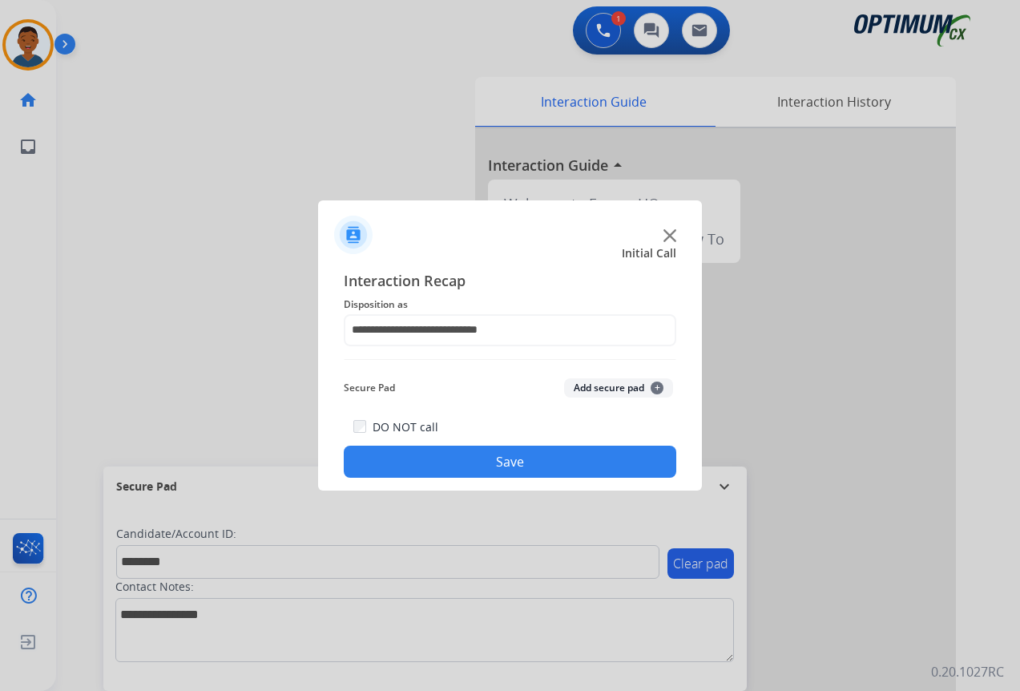
click at [594, 382] on button "Add secure pad +" at bounding box center [618, 387] width 109 height 19
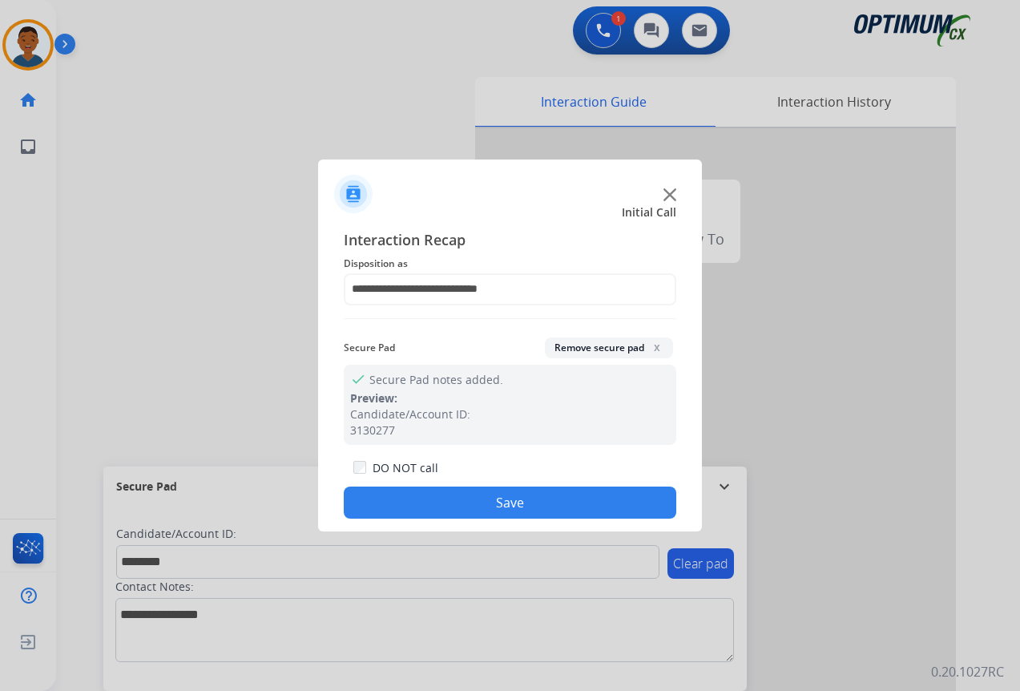
click at [569, 497] on button "Save" at bounding box center [510, 502] width 332 height 32
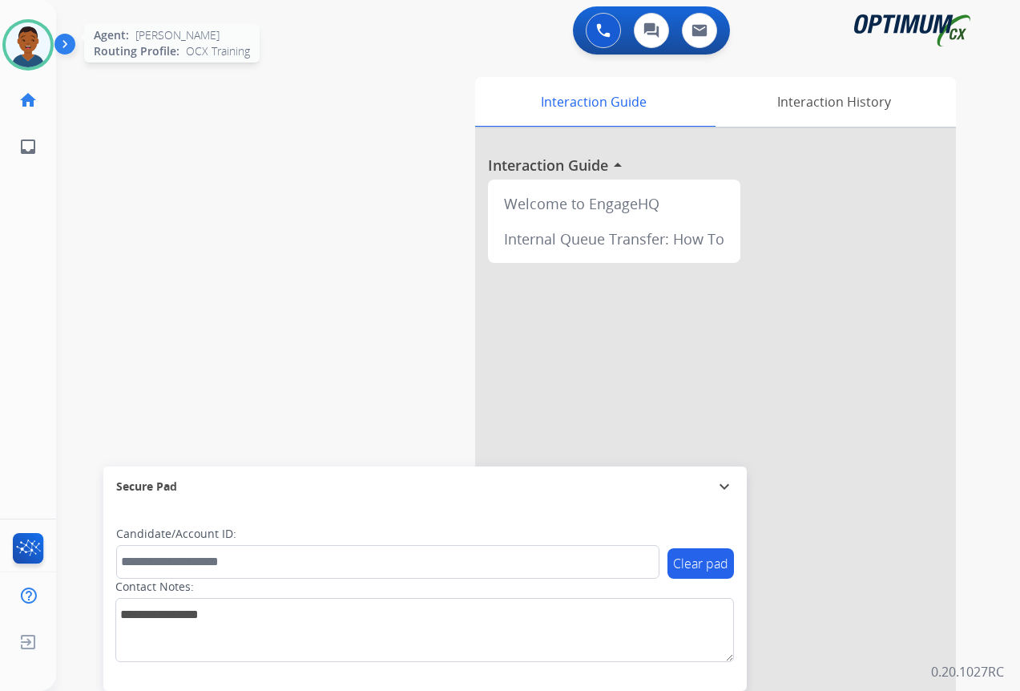
click at [32, 46] on img at bounding box center [28, 44] width 45 height 45
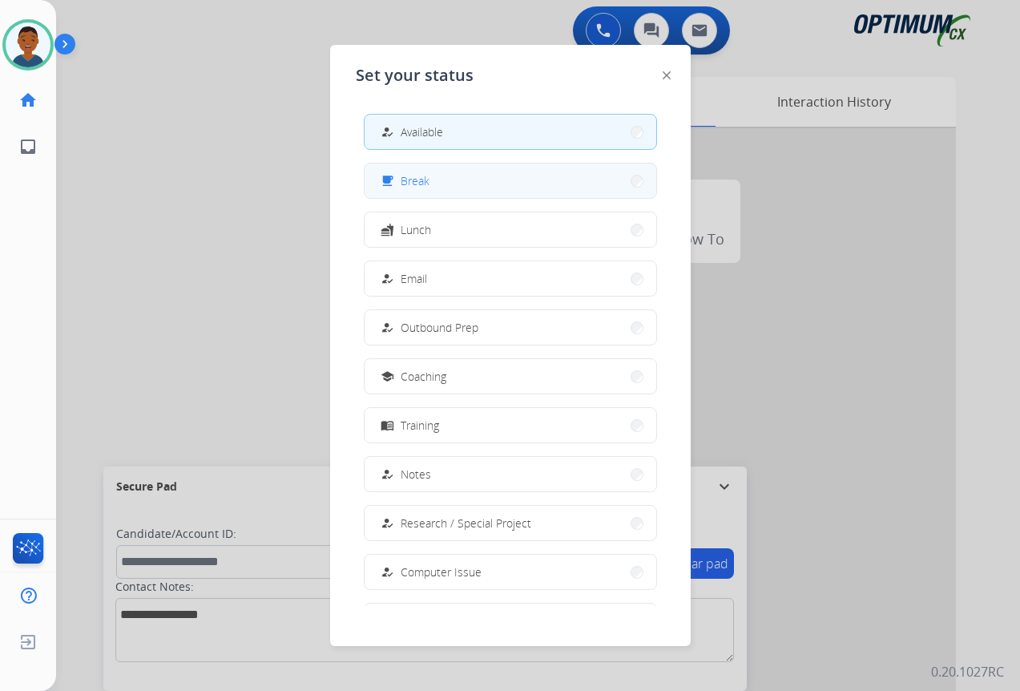
click at [423, 183] on span "Break" at bounding box center [415, 180] width 29 height 17
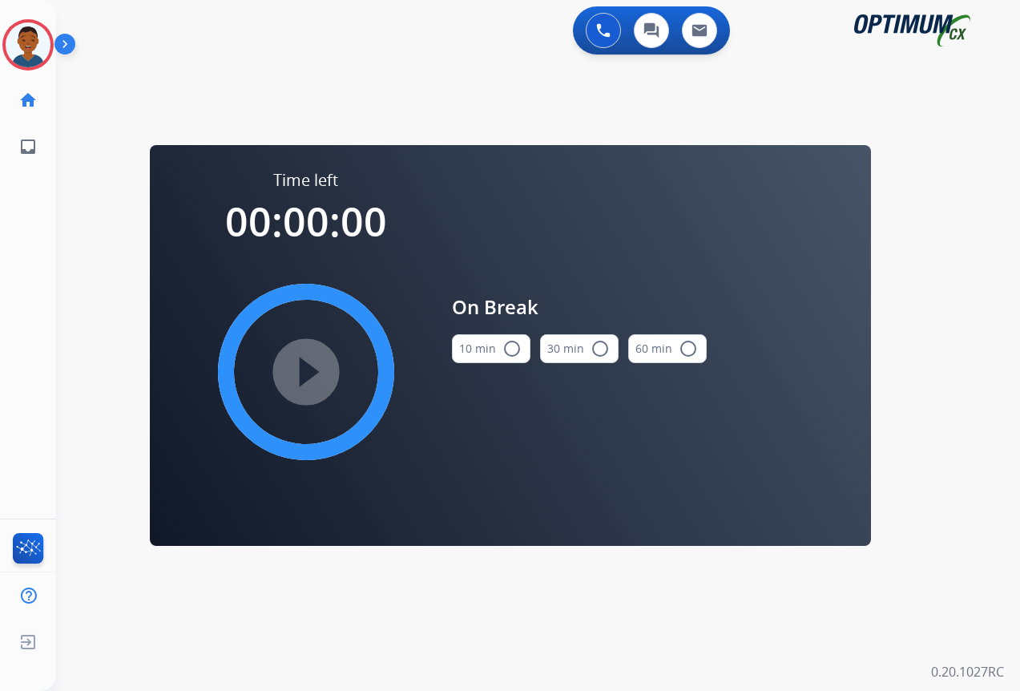
drag, startPoint x: 513, startPoint y: 347, endPoint x: 435, endPoint y: 360, distance: 78.8
click at [511, 347] on mat-icon "radio_button_unchecked" at bounding box center [511, 348] width 19 height 19
click at [304, 373] on mat-icon "play_circle_filled" at bounding box center [305, 371] width 19 height 19
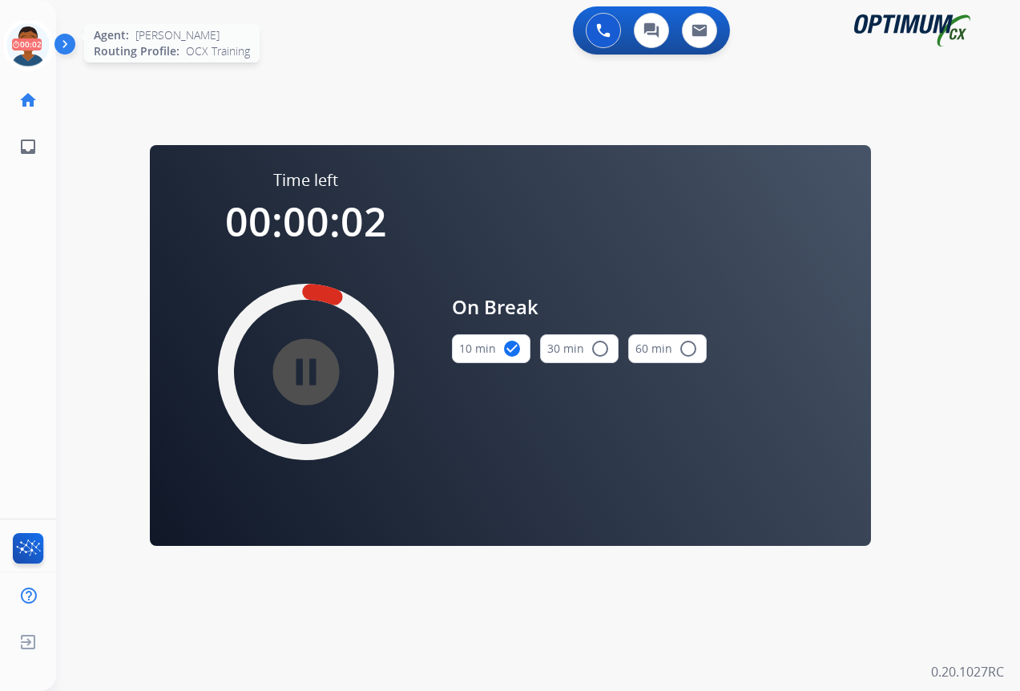
drag, startPoint x: 25, startPoint y: 43, endPoint x: 33, endPoint y: 46, distance: 8.6
click at [25, 43] on icon at bounding box center [28, 45] width 52 height 52
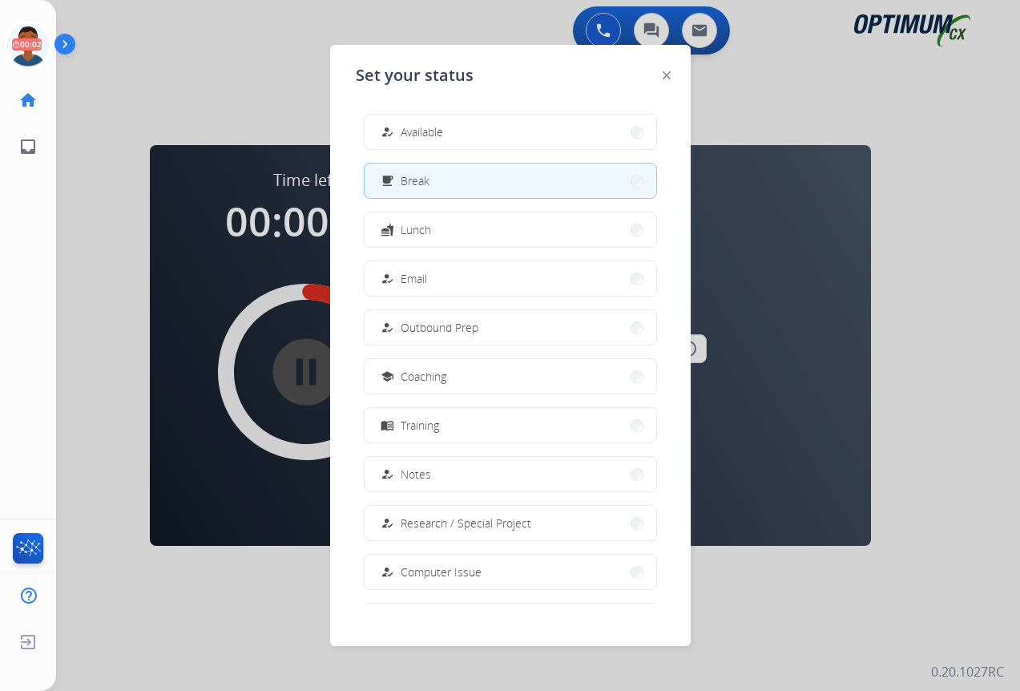
click at [473, 136] on button "how_to_reg Available" at bounding box center [511, 132] width 292 height 34
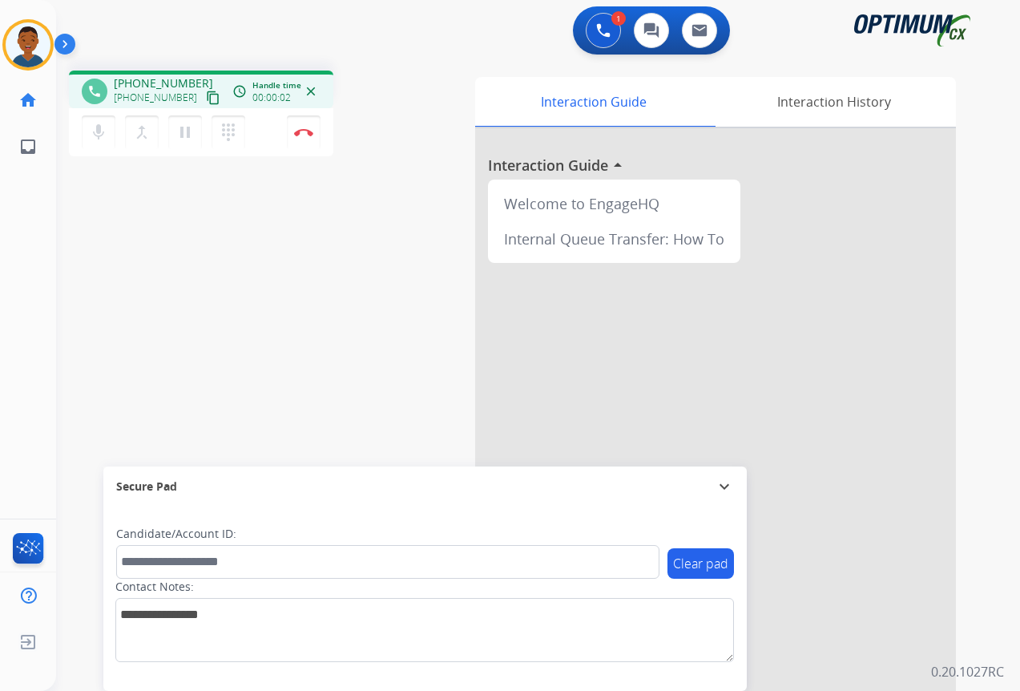
click at [206, 100] on mat-icon "content_copy" at bounding box center [213, 98] width 14 height 14
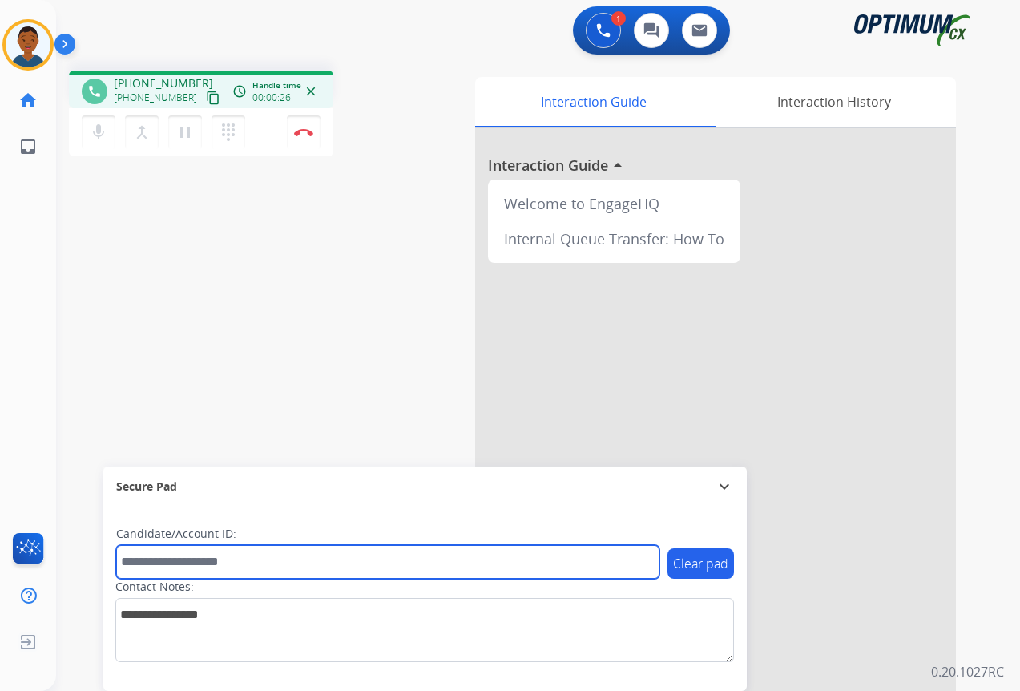
click at [166, 566] on input "text" at bounding box center [387, 562] width 543 height 34
paste input "*******"
type input "*******"
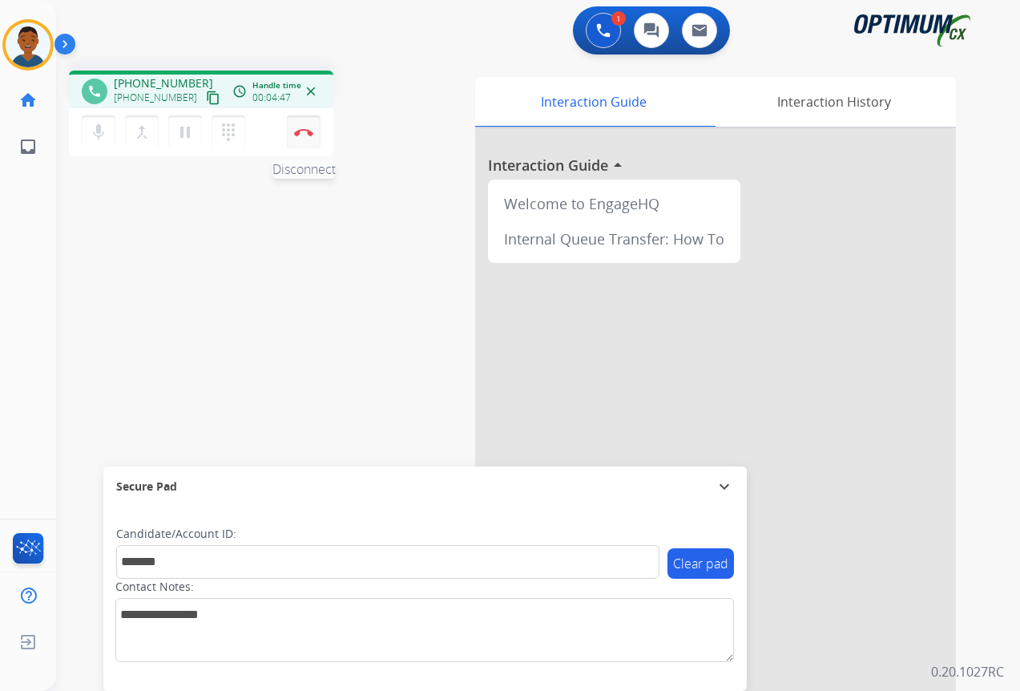
click at [302, 132] on img at bounding box center [303, 132] width 19 height 8
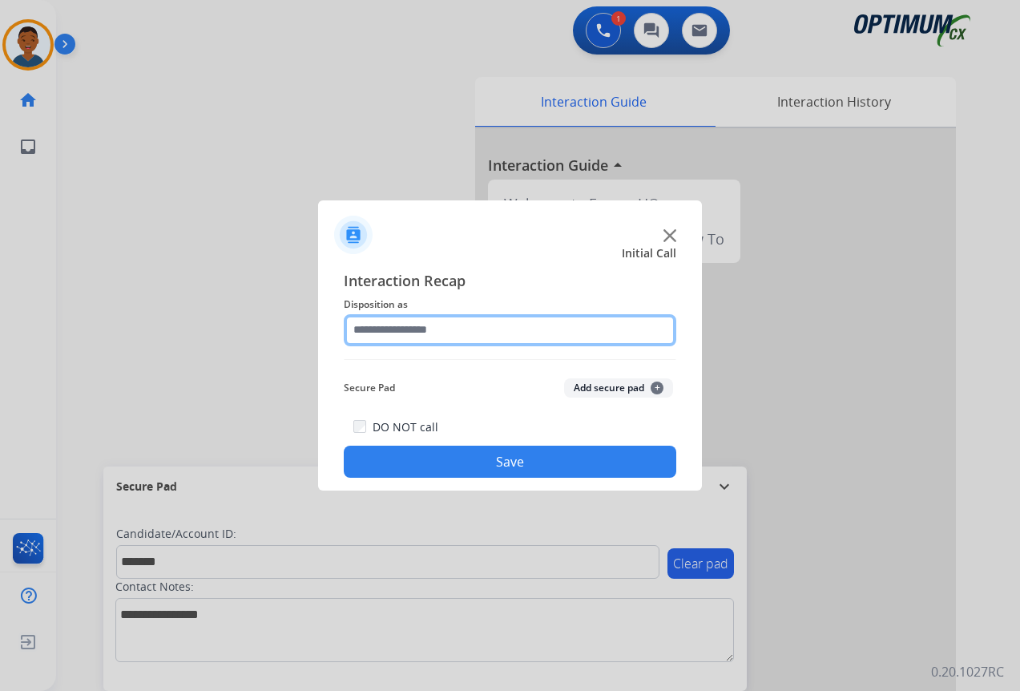
click at [405, 331] on input "text" at bounding box center [510, 330] width 332 height 32
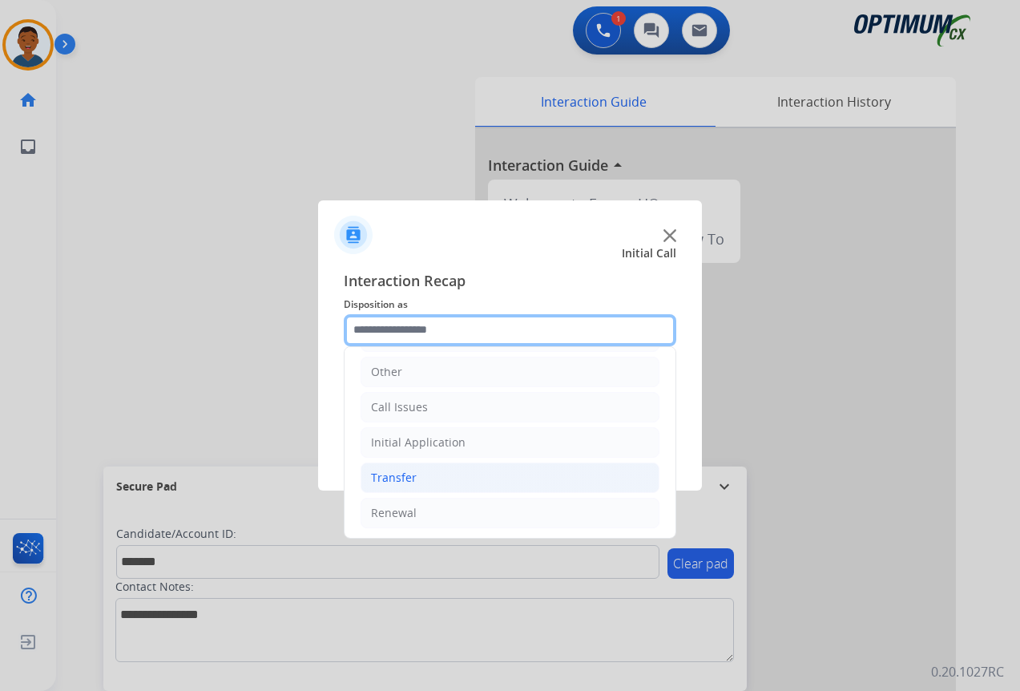
scroll to position [109, 0]
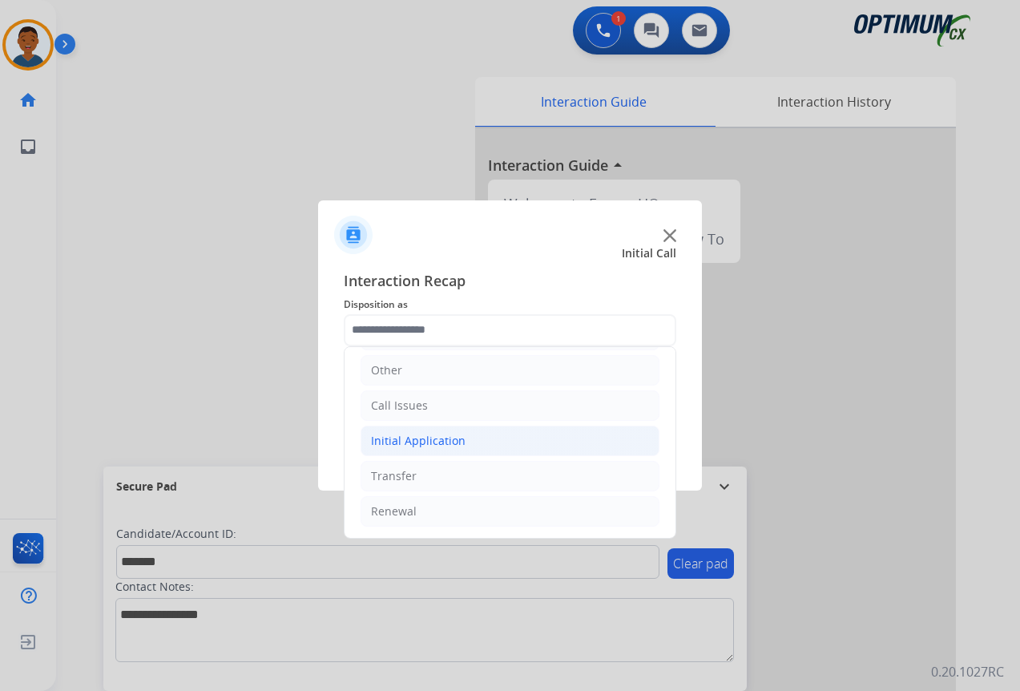
click at [396, 441] on div "Initial Application" at bounding box center [418, 441] width 95 height 16
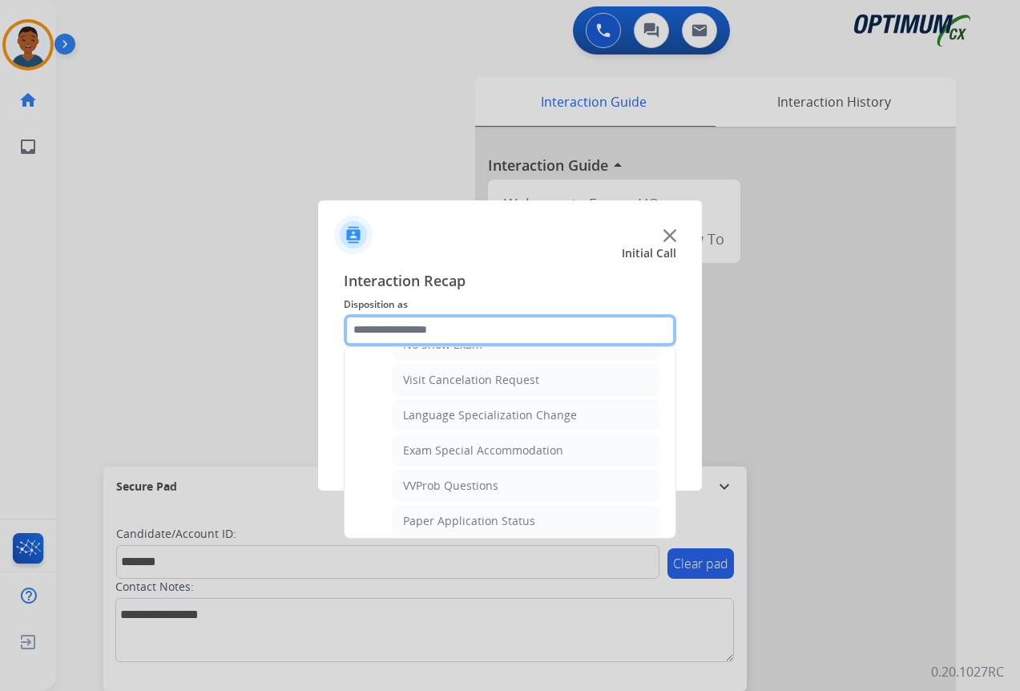
scroll to position [830, 0]
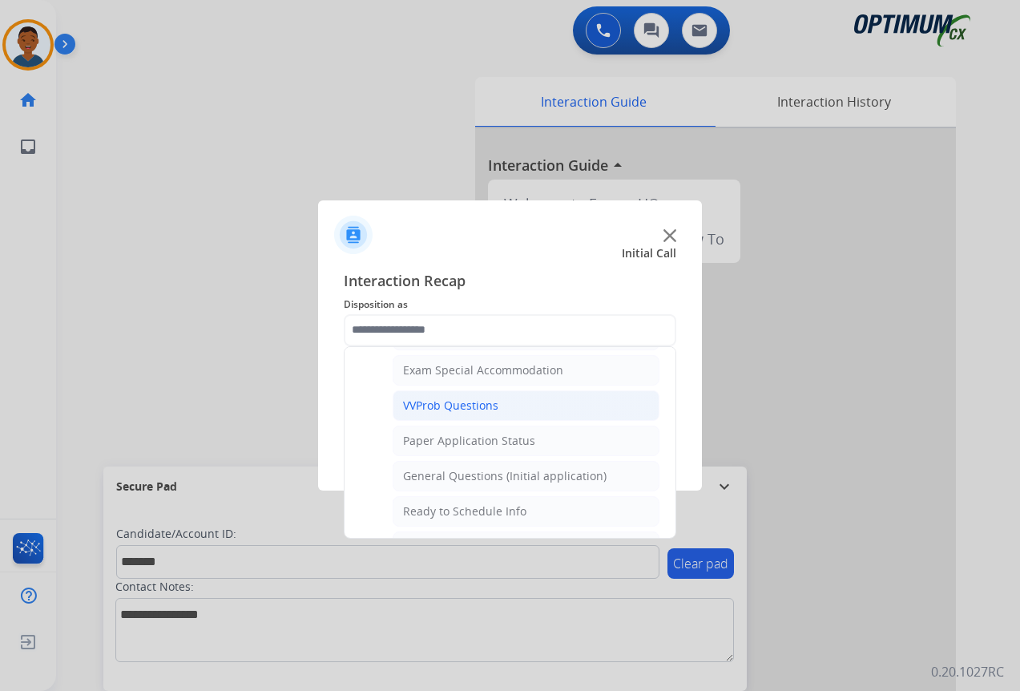
click at [437, 406] on div "VVProb Questions" at bounding box center [450, 405] width 95 height 16
type input "**********"
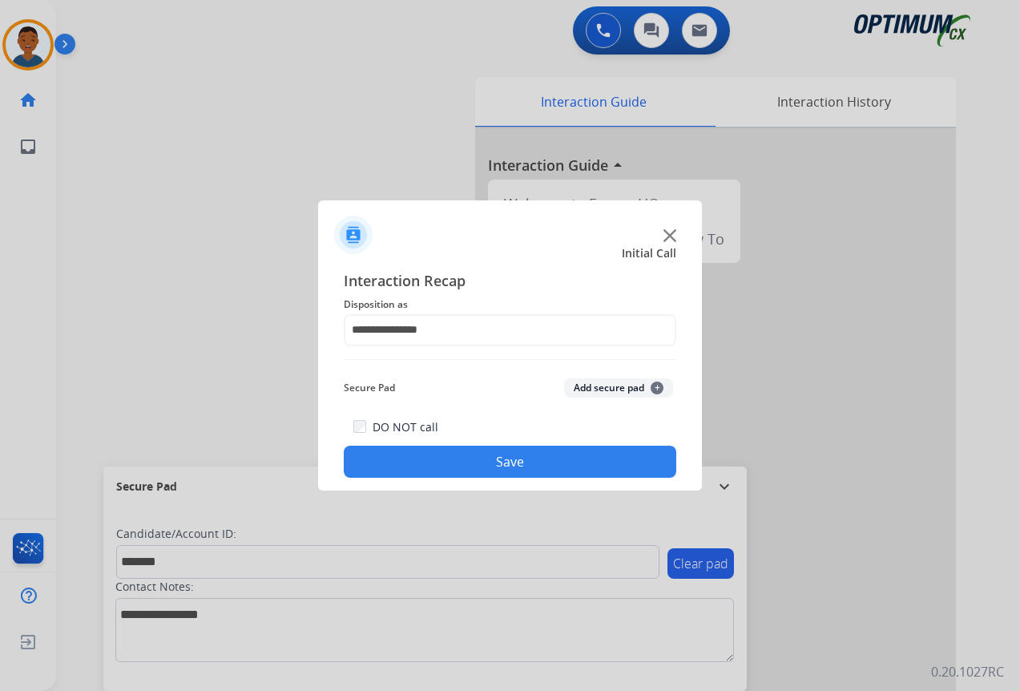
click at [584, 385] on button "Add secure pad +" at bounding box center [618, 387] width 109 height 19
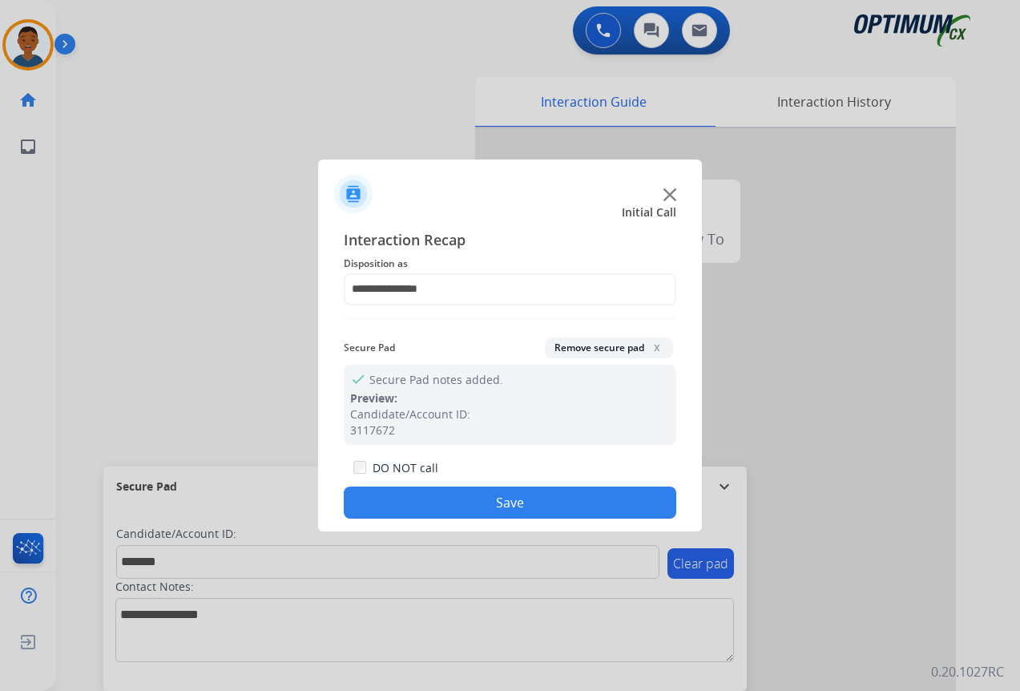
click at [542, 497] on button "Save" at bounding box center [510, 502] width 332 height 32
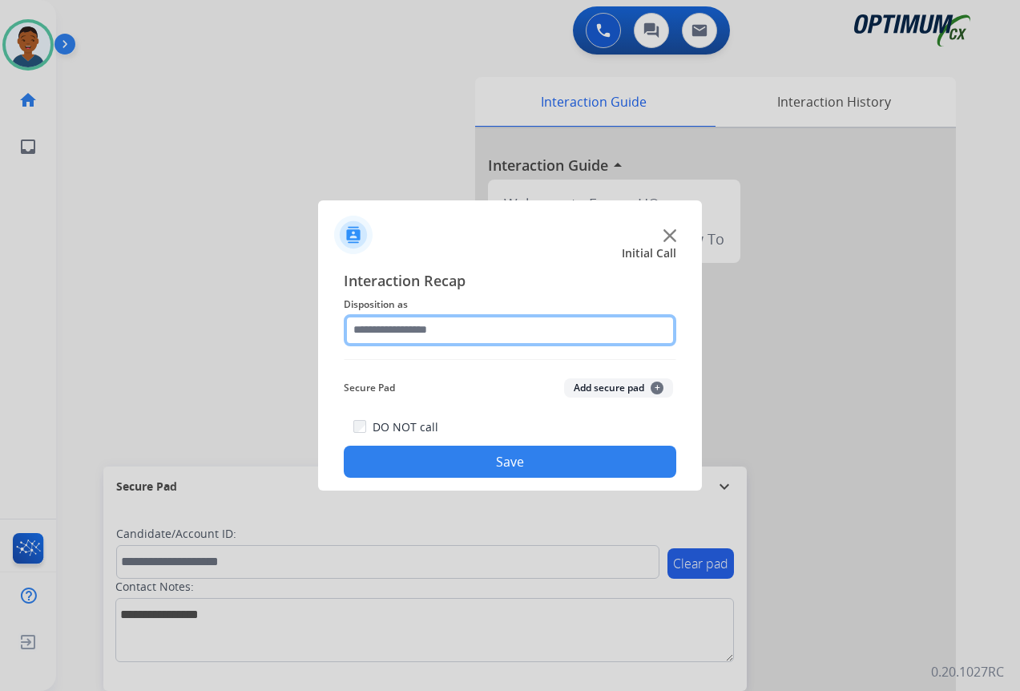
drag, startPoint x: 360, startPoint y: 327, endPoint x: 367, endPoint y: 331, distance: 8.2
click at [360, 327] on input "text" at bounding box center [510, 330] width 332 height 32
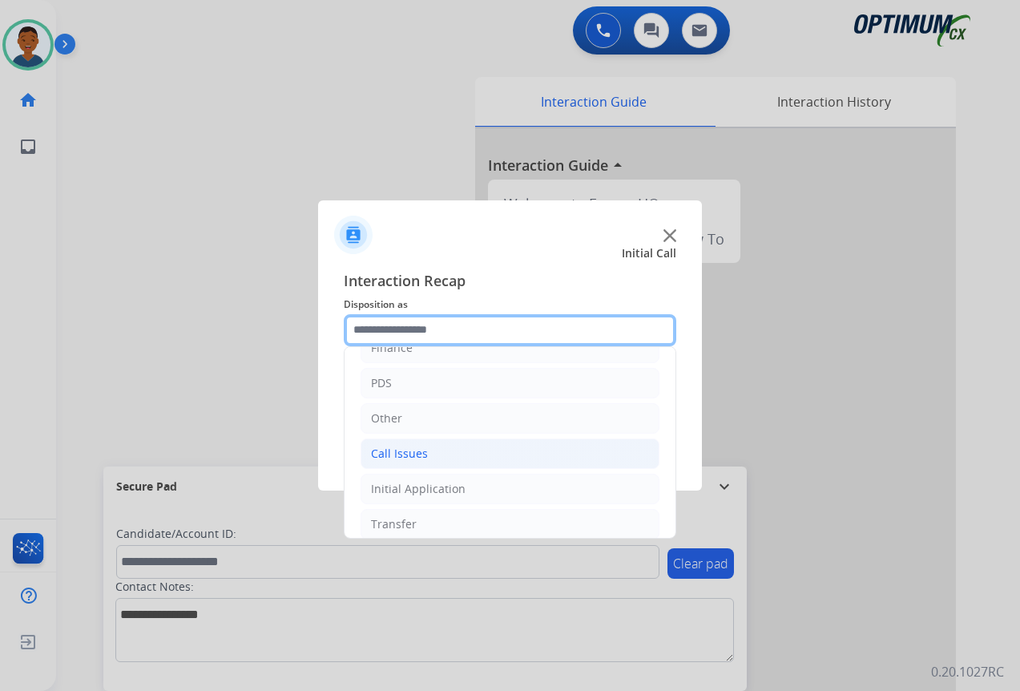
scroll to position [109, 0]
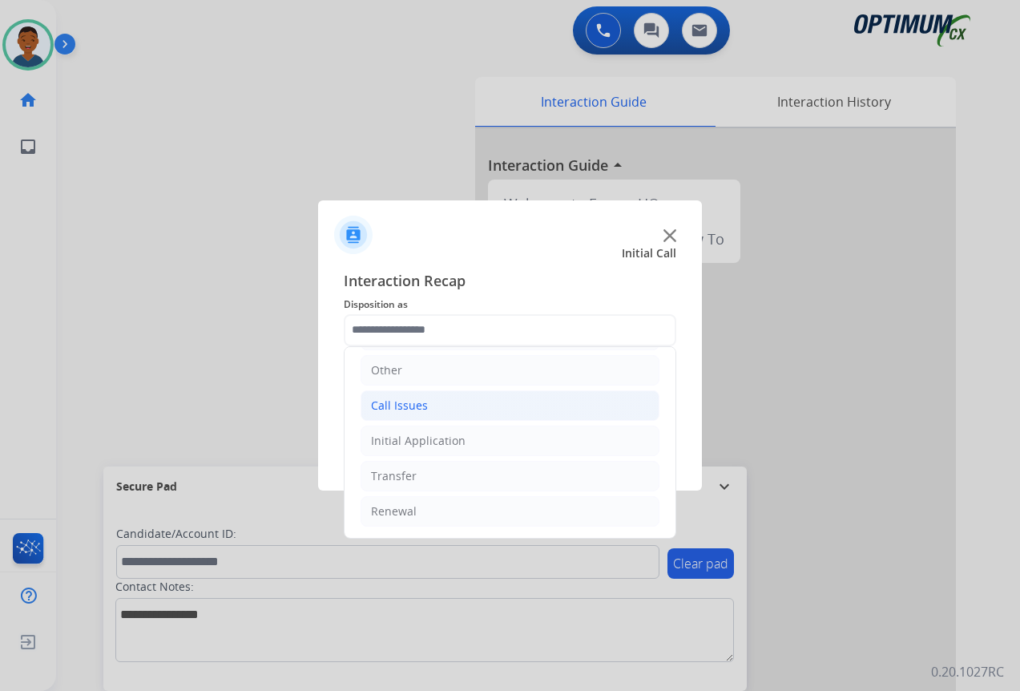
click at [414, 408] on div "Call Issues" at bounding box center [399, 405] width 57 height 16
click at [446, 511] on div "Dropped Call" at bounding box center [438, 511] width 70 height 16
type input "**********"
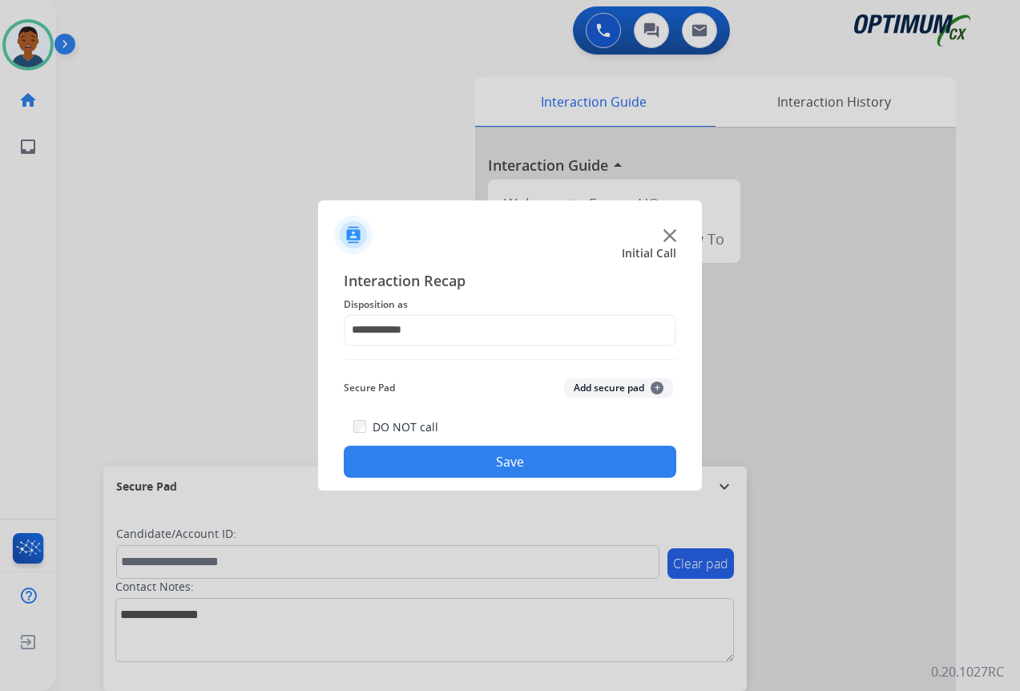
click at [465, 465] on button "Save" at bounding box center [510, 461] width 332 height 32
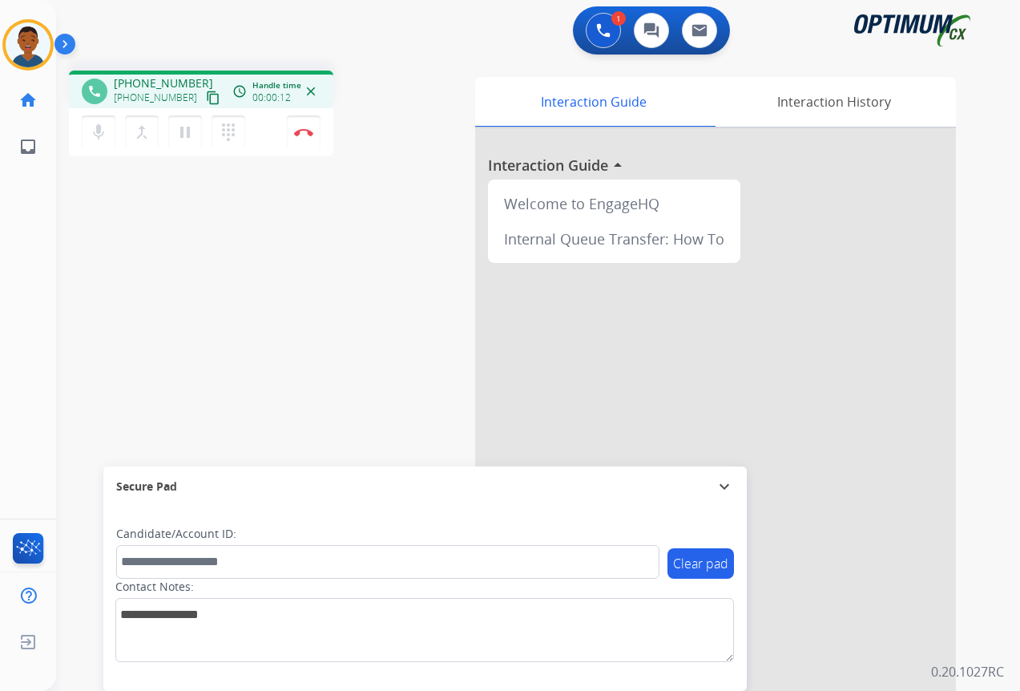
click at [206, 100] on mat-icon "content_copy" at bounding box center [213, 98] width 14 height 14
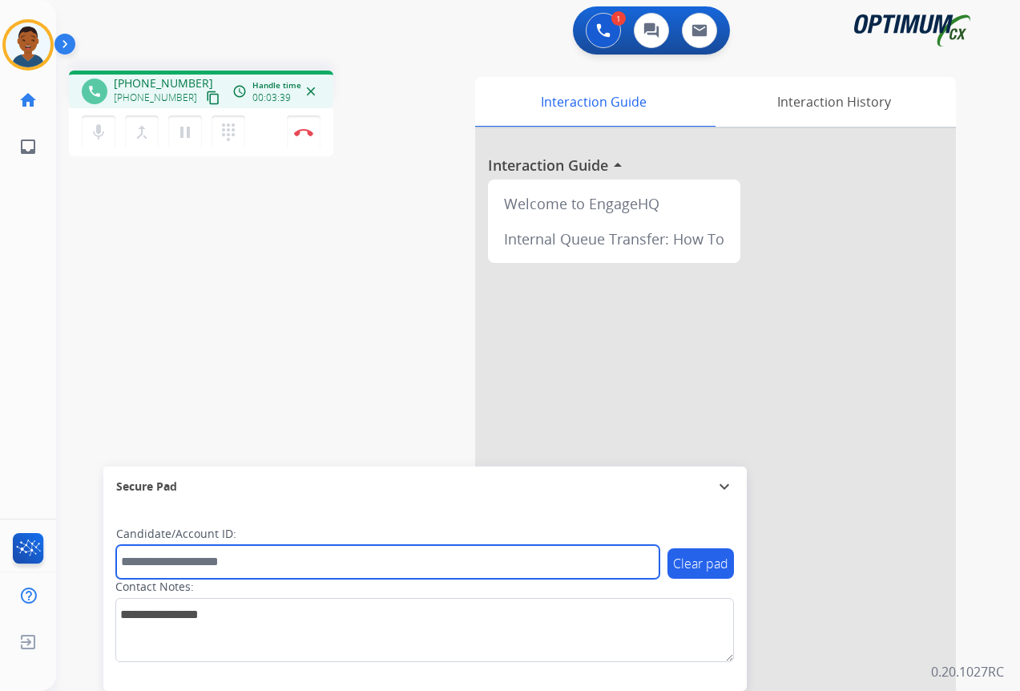
click at [164, 564] on input "text" at bounding box center [387, 562] width 543 height 34
paste input "*******"
type input "*******"
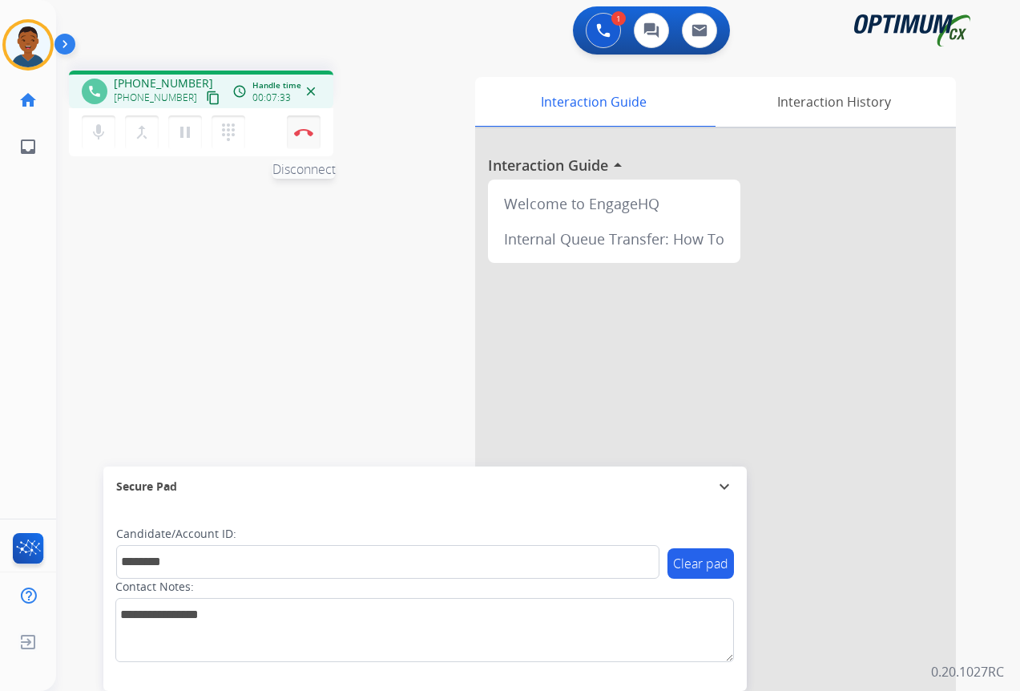
click at [303, 131] on img at bounding box center [303, 132] width 19 height 8
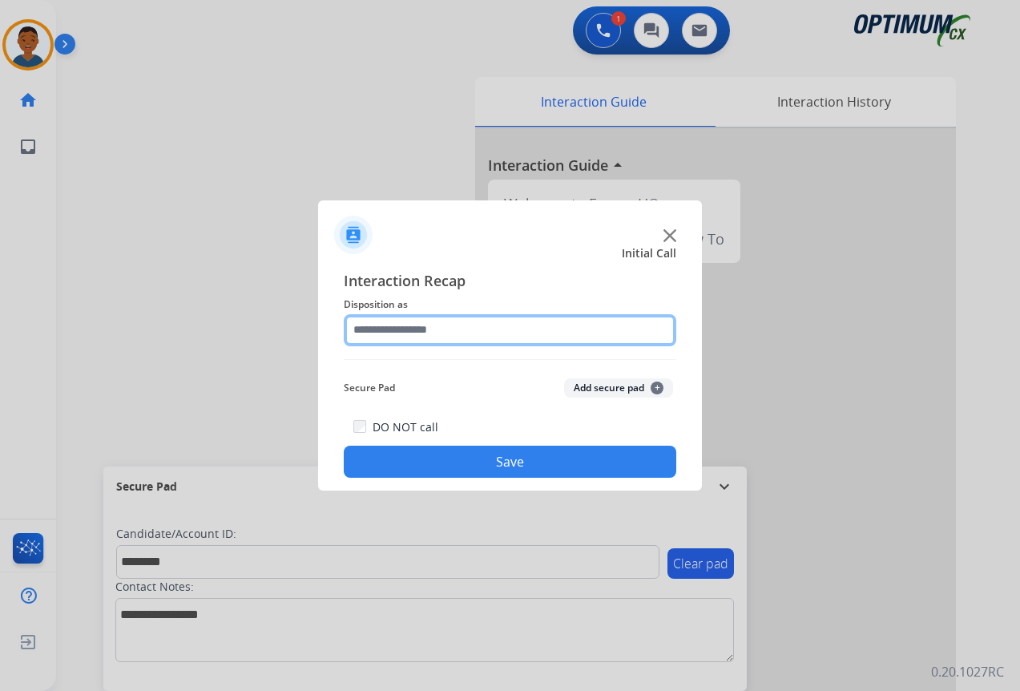
click at [361, 327] on input "text" at bounding box center [510, 330] width 332 height 32
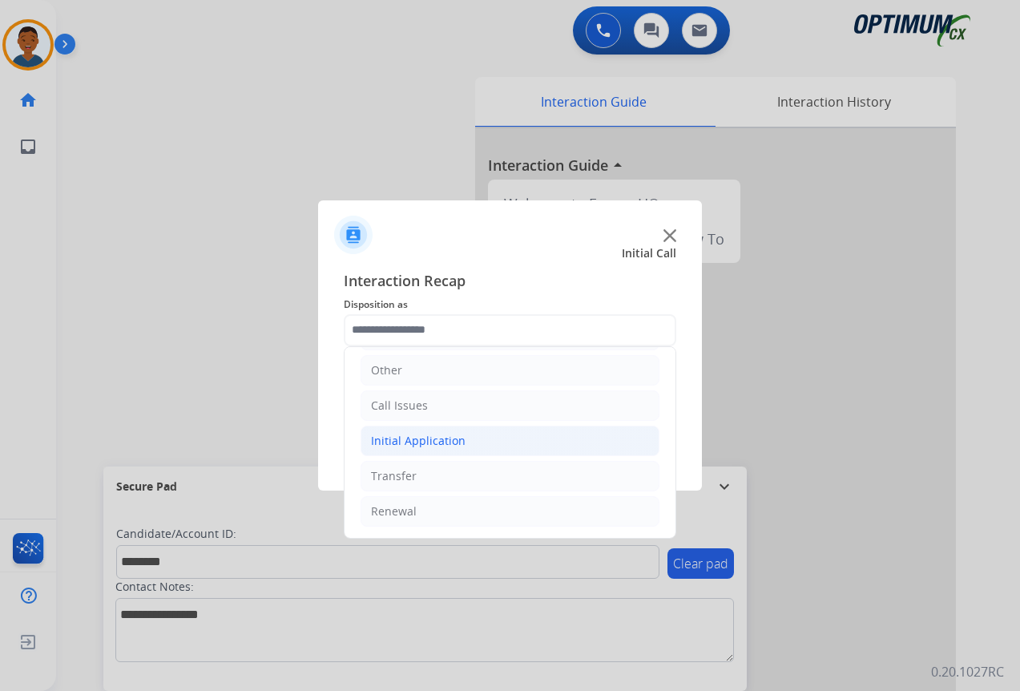
click at [385, 437] on div "Initial Application" at bounding box center [418, 441] width 95 height 16
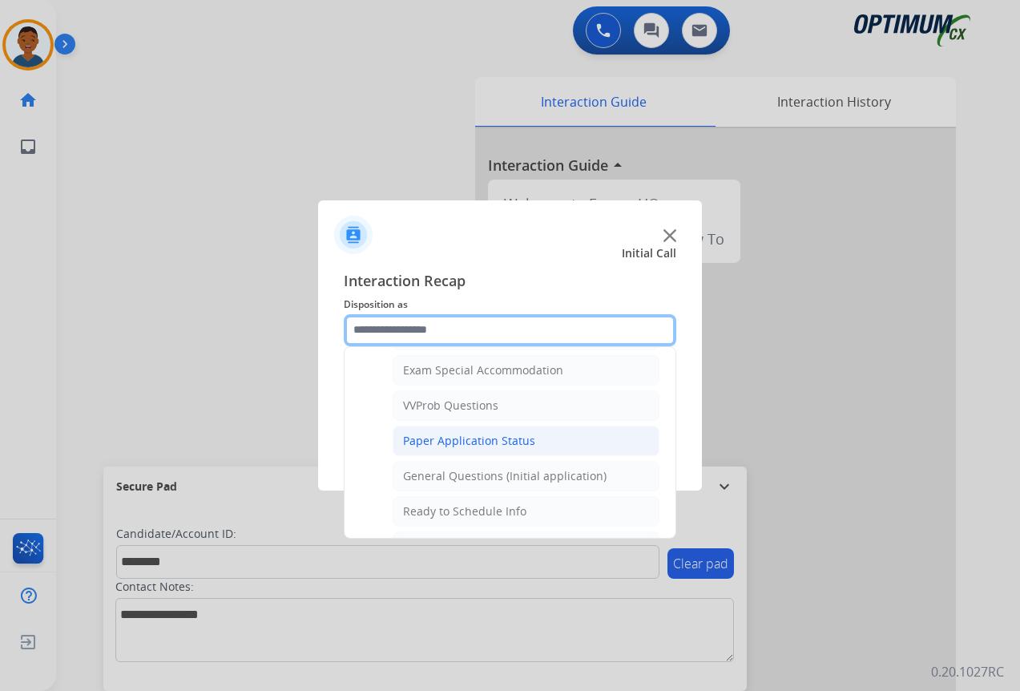
scroll to position [910, 0]
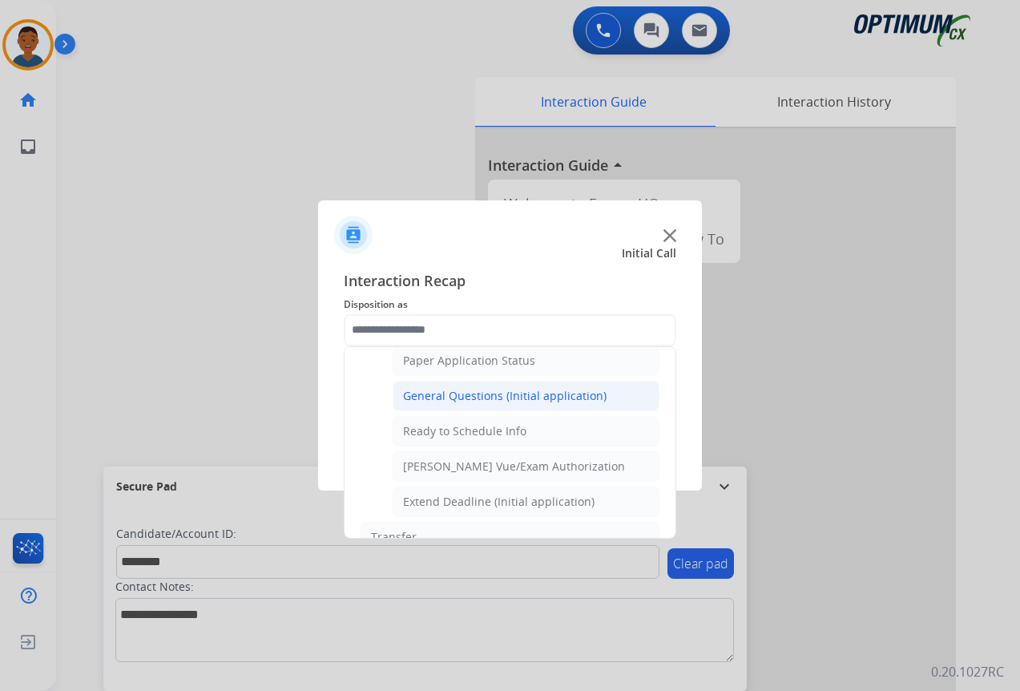
click at [428, 398] on div "General Questions (Initial application)" at bounding box center [504, 396] width 203 height 16
type input "**********"
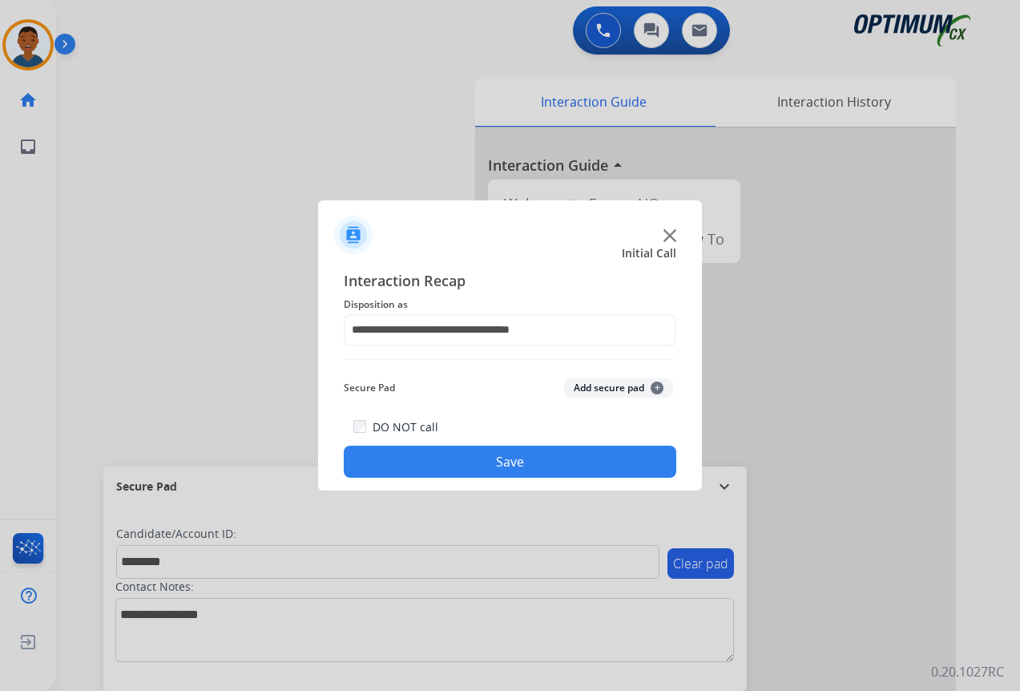
click at [586, 381] on button "Add secure pad +" at bounding box center [618, 387] width 109 height 19
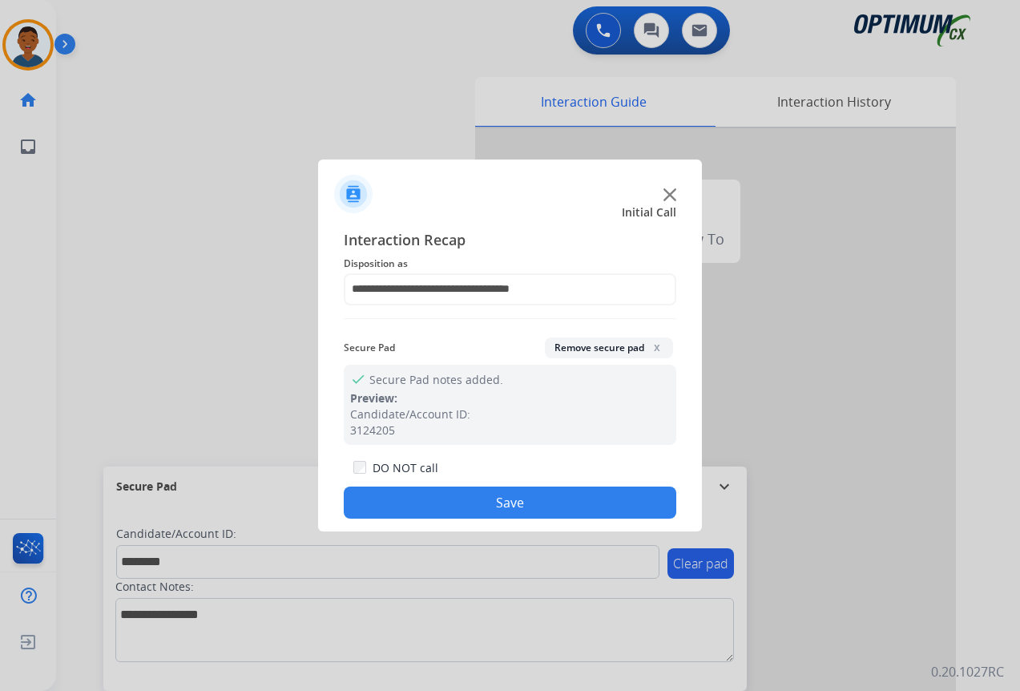
click at [565, 492] on button "Save" at bounding box center [510, 502] width 332 height 32
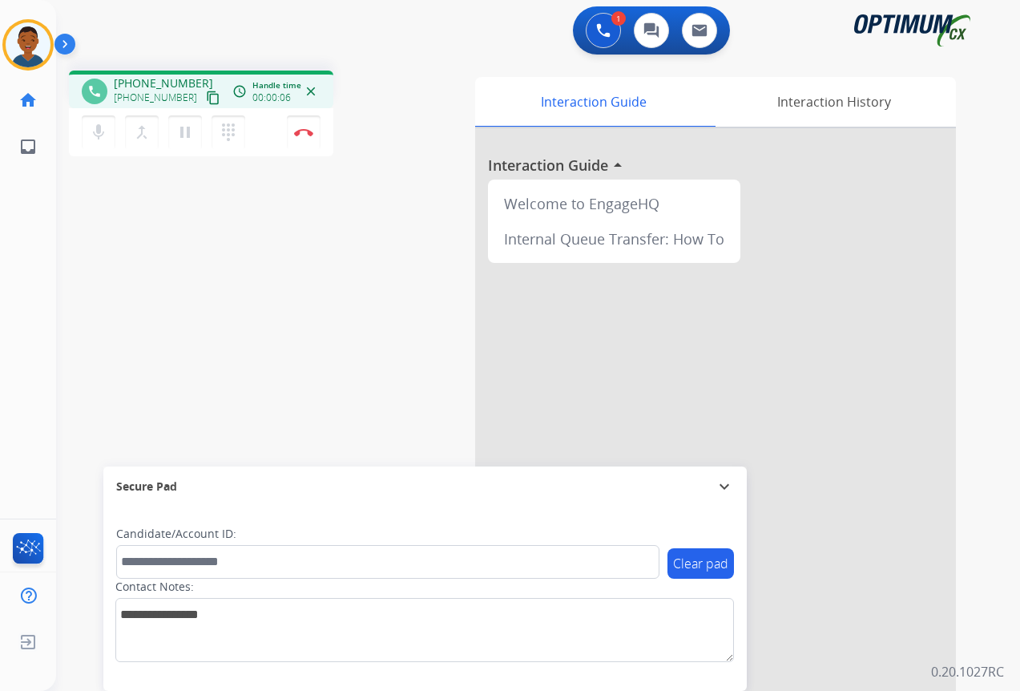
click at [206, 93] on mat-icon "content_copy" at bounding box center [213, 98] width 14 height 14
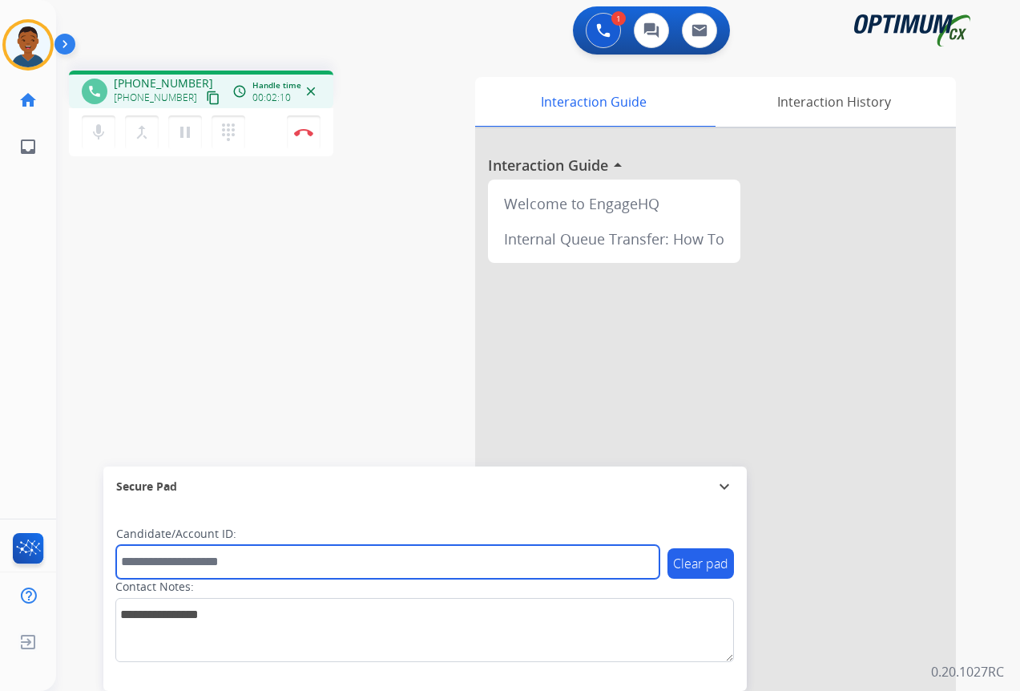
click at [161, 556] on input "text" at bounding box center [387, 562] width 543 height 34
paste input "*******"
type input "*******"
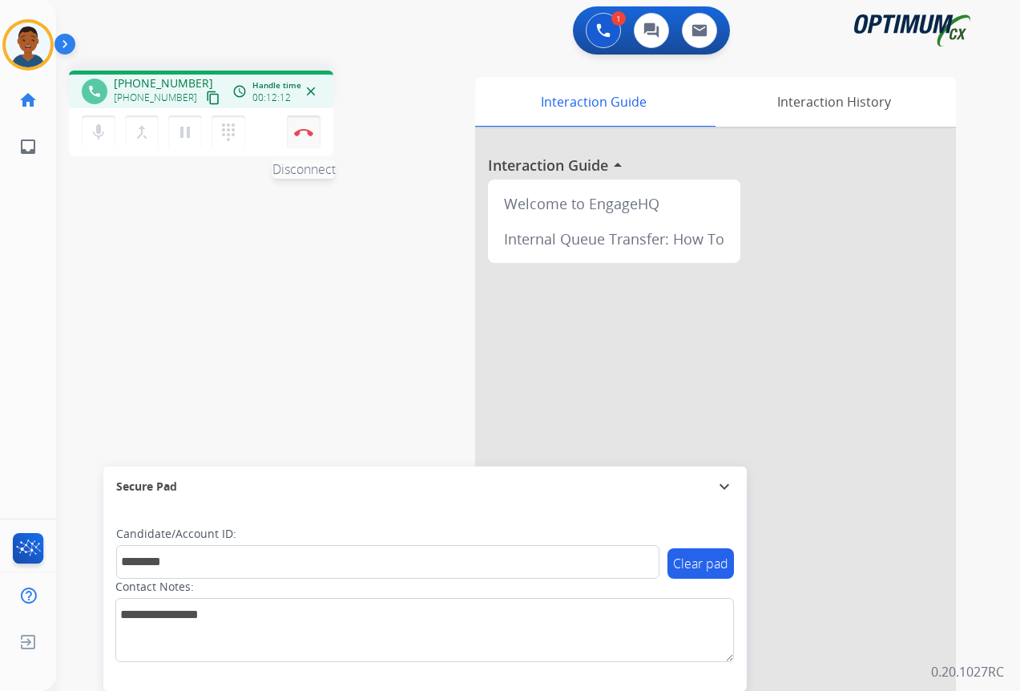
click at [304, 136] on button "Disconnect" at bounding box center [304, 132] width 34 height 34
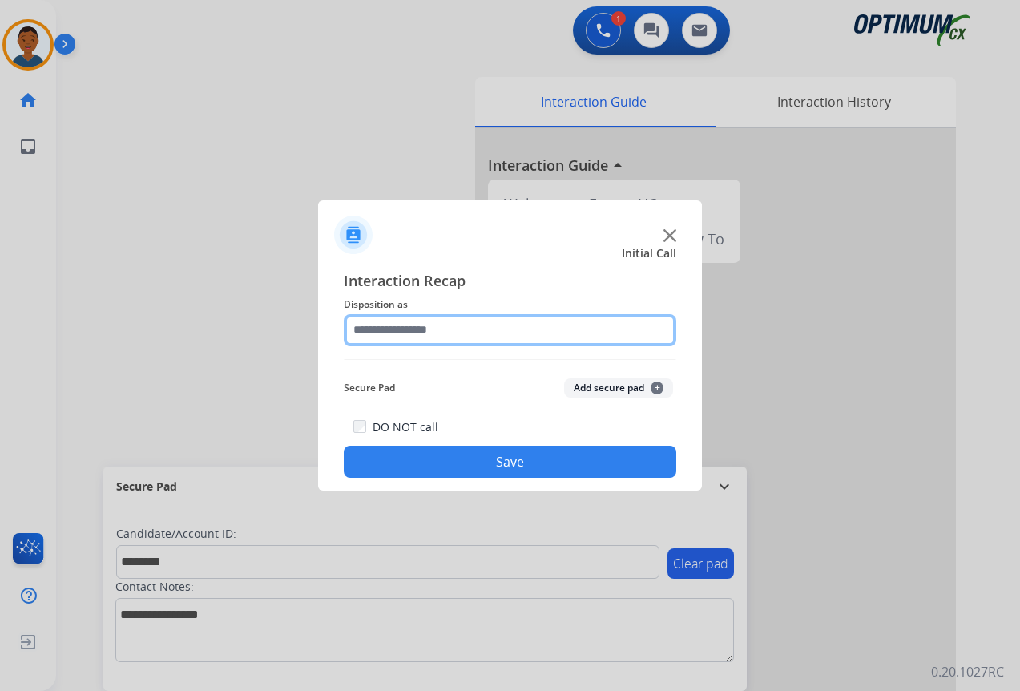
click at [381, 332] on input "text" at bounding box center [510, 330] width 332 height 32
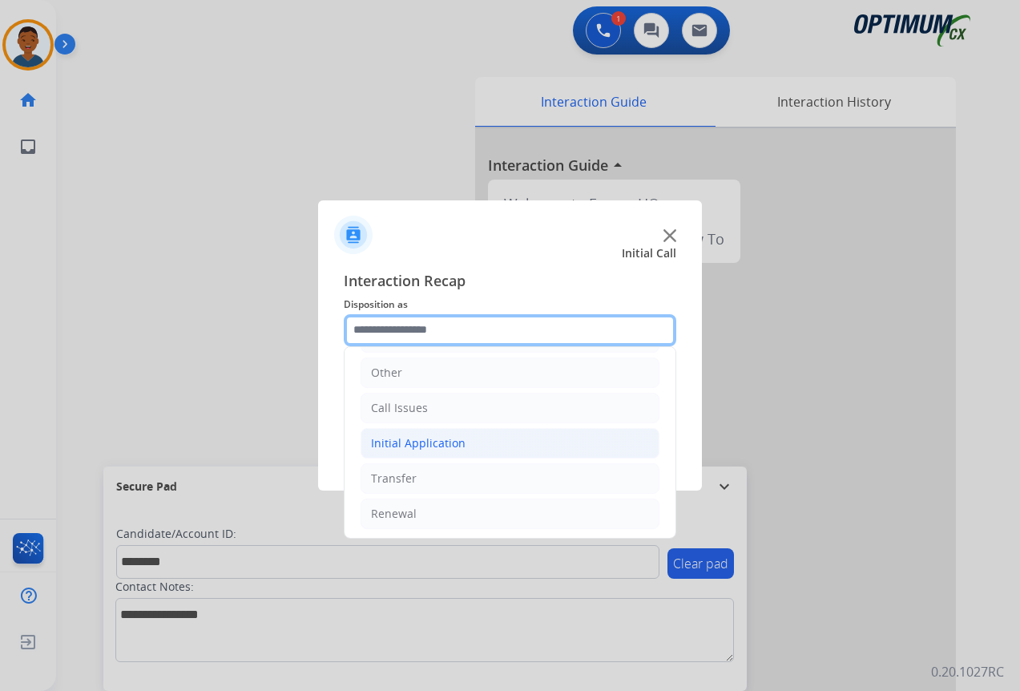
scroll to position [109, 0]
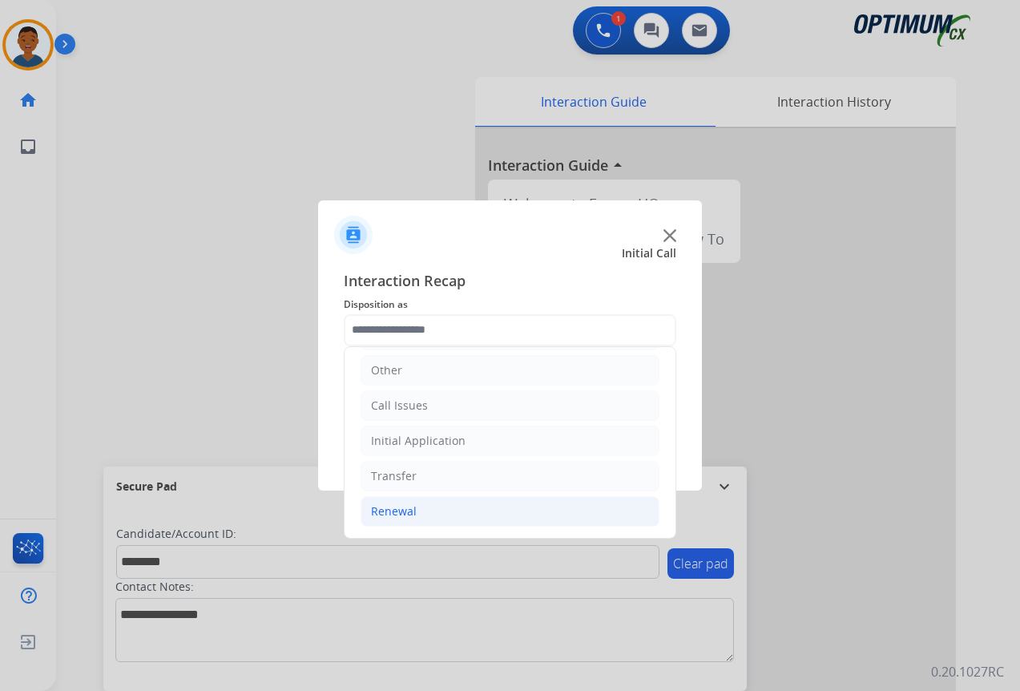
click at [389, 506] on div "Renewal" at bounding box center [394, 511] width 46 height 16
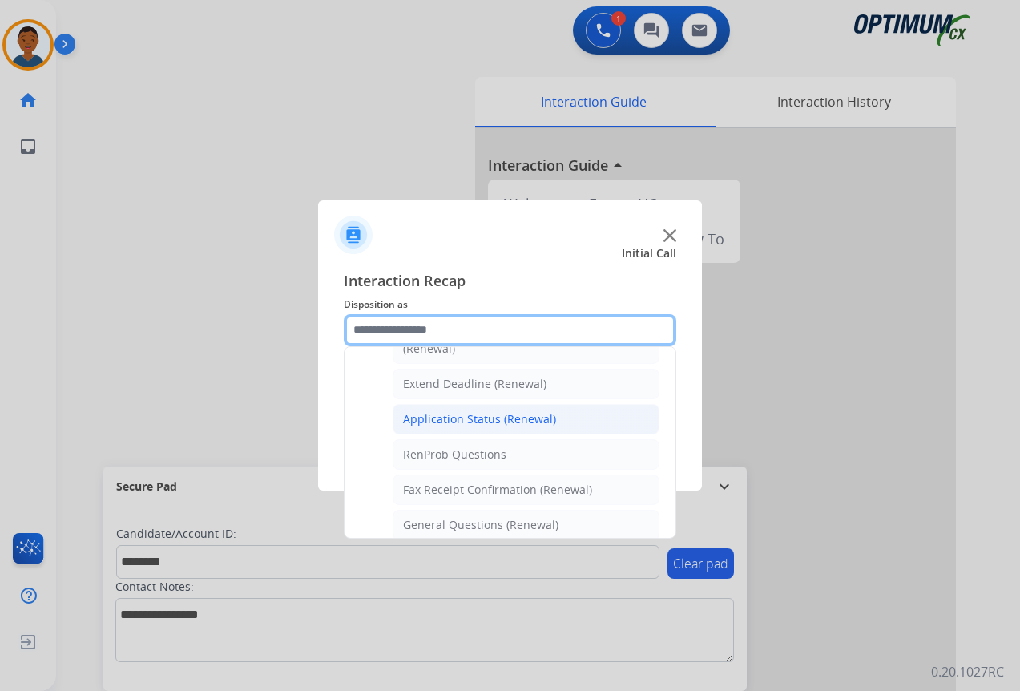
scroll to position [349, 0]
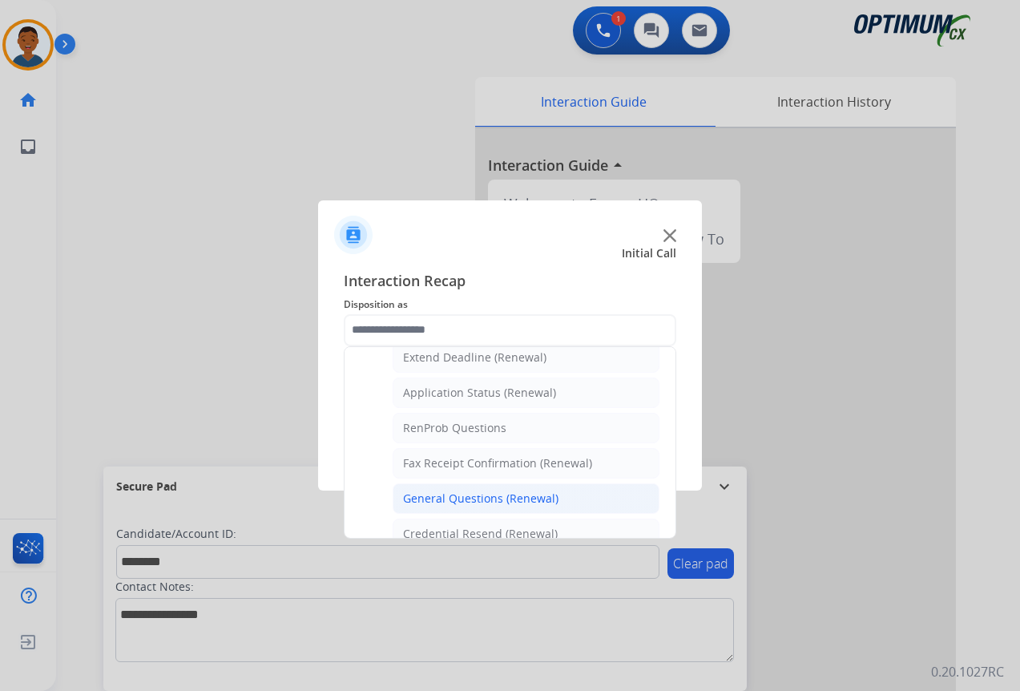
click at [458, 497] on div "General Questions (Renewal)" at bounding box center [480, 498] width 155 height 16
type input "**********"
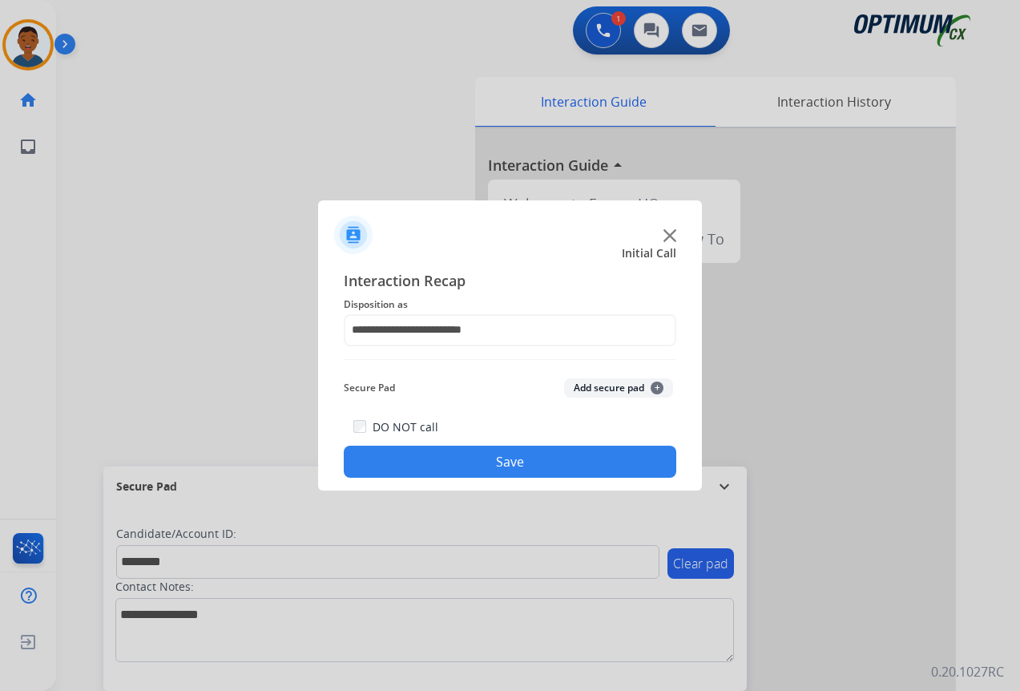
click at [588, 382] on button "Add secure pad +" at bounding box center [618, 387] width 109 height 19
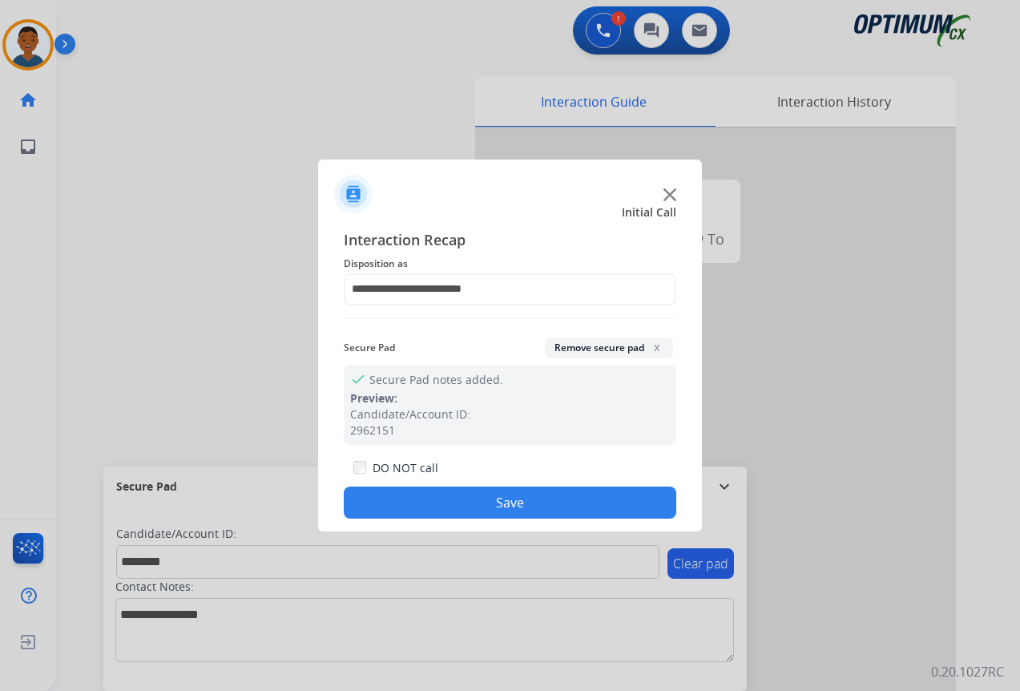
click at [530, 489] on button "Save" at bounding box center [510, 502] width 332 height 32
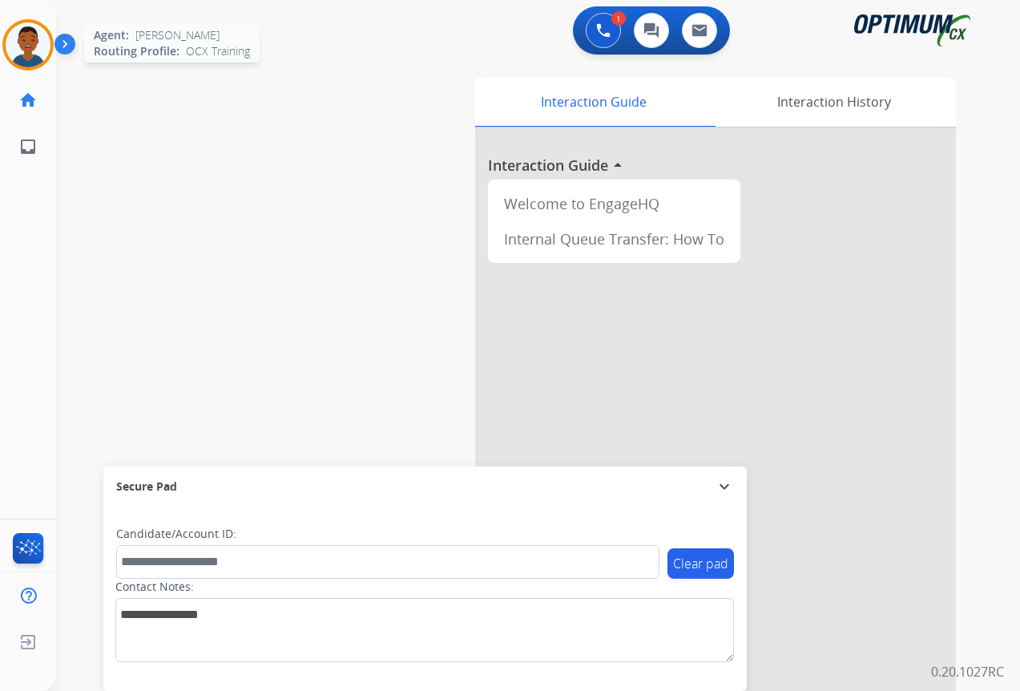
click at [32, 51] on img at bounding box center [28, 44] width 45 height 45
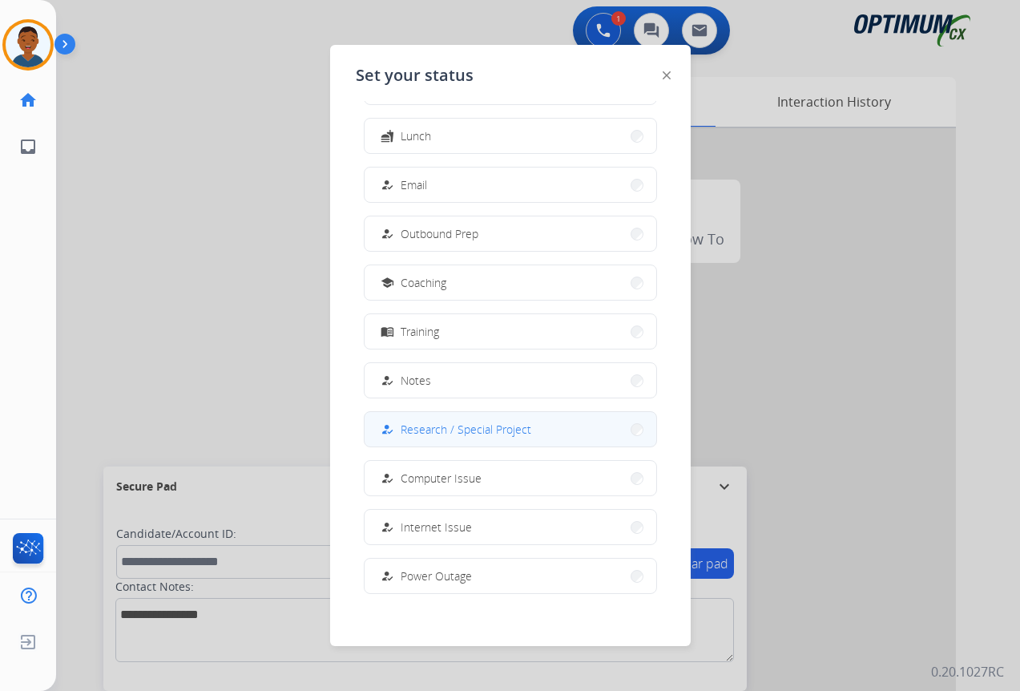
scroll to position [151, 0]
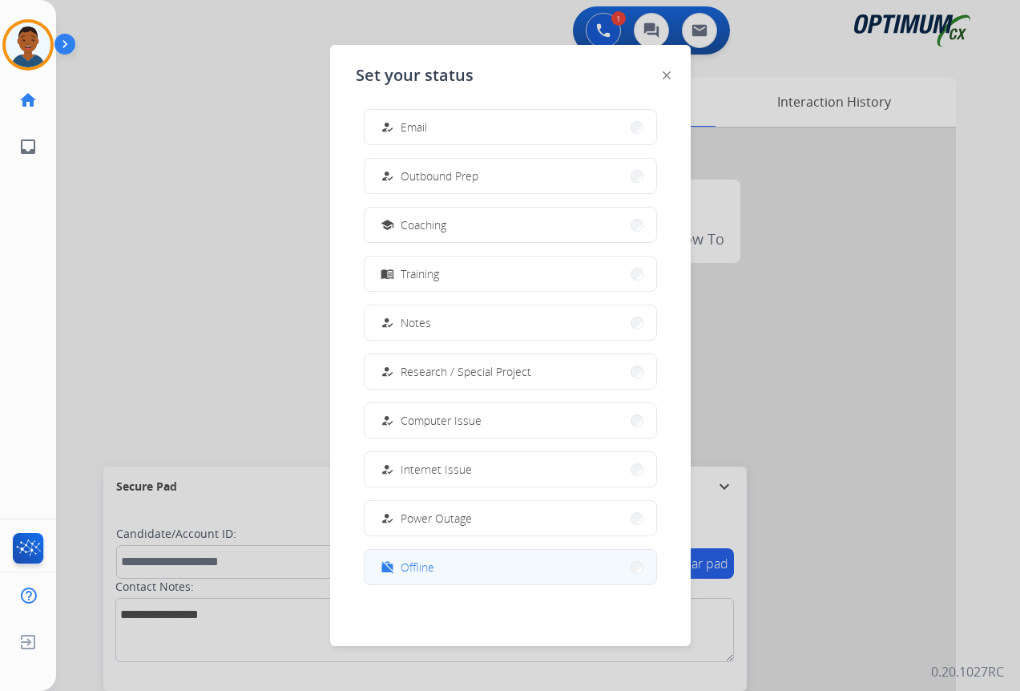
click at [417, 566] on span "Offline" at bounding box center [418, 566] width 34 height 17
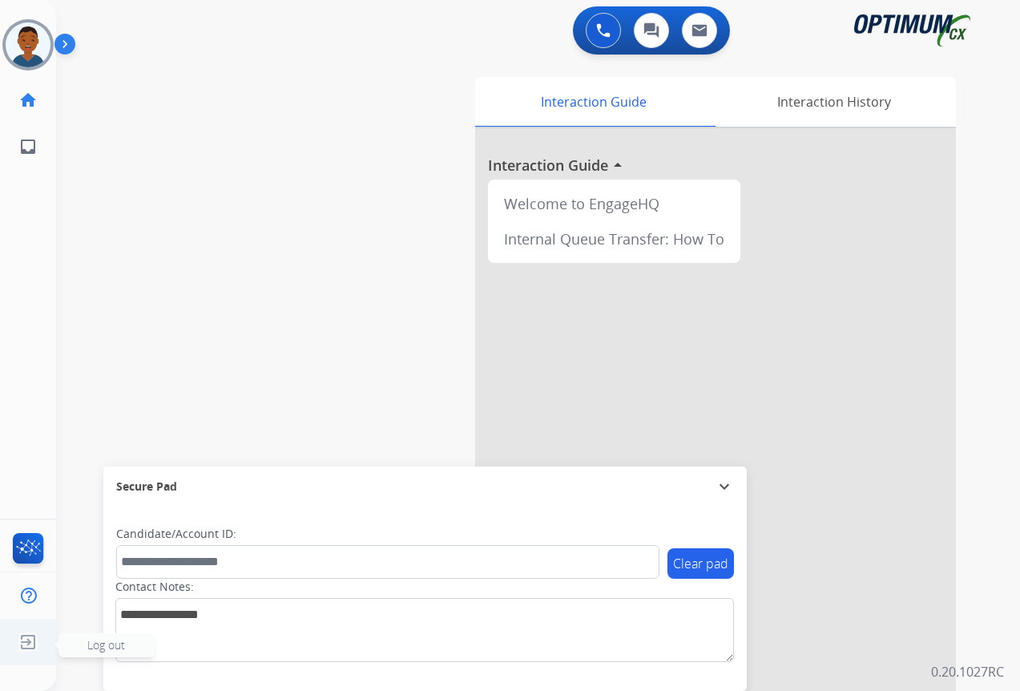
click at [30, 641] on img at bounding box center [28, 641] width 29 height 30
